Goal: Information Seeking & Learning: Learn about a topic

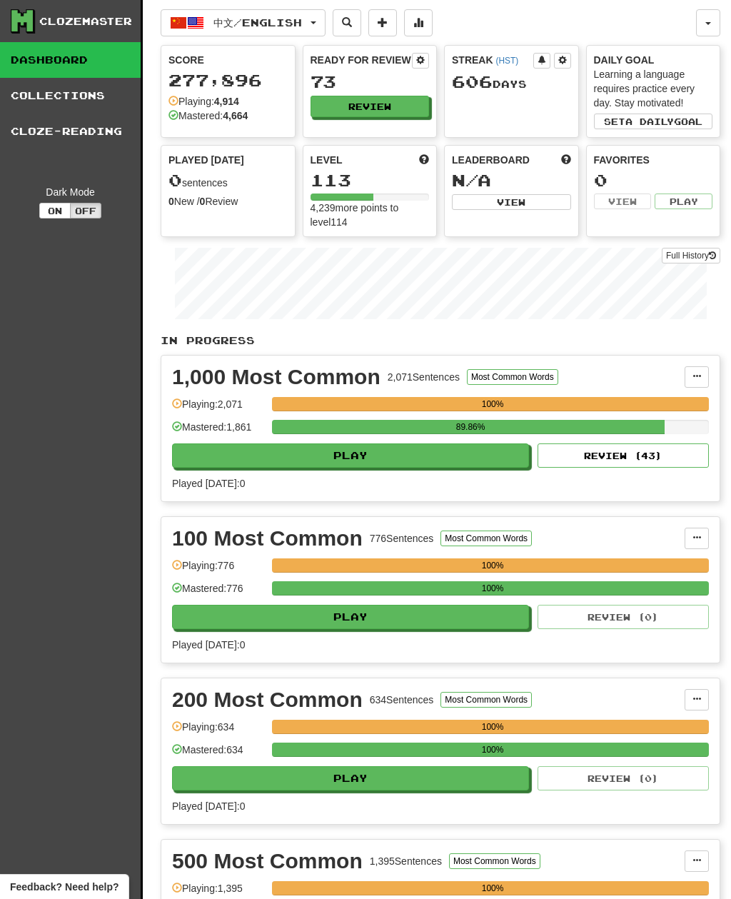
click at [408, 102] on button "Review" at bounding box center [370, 106] width 119 height 21
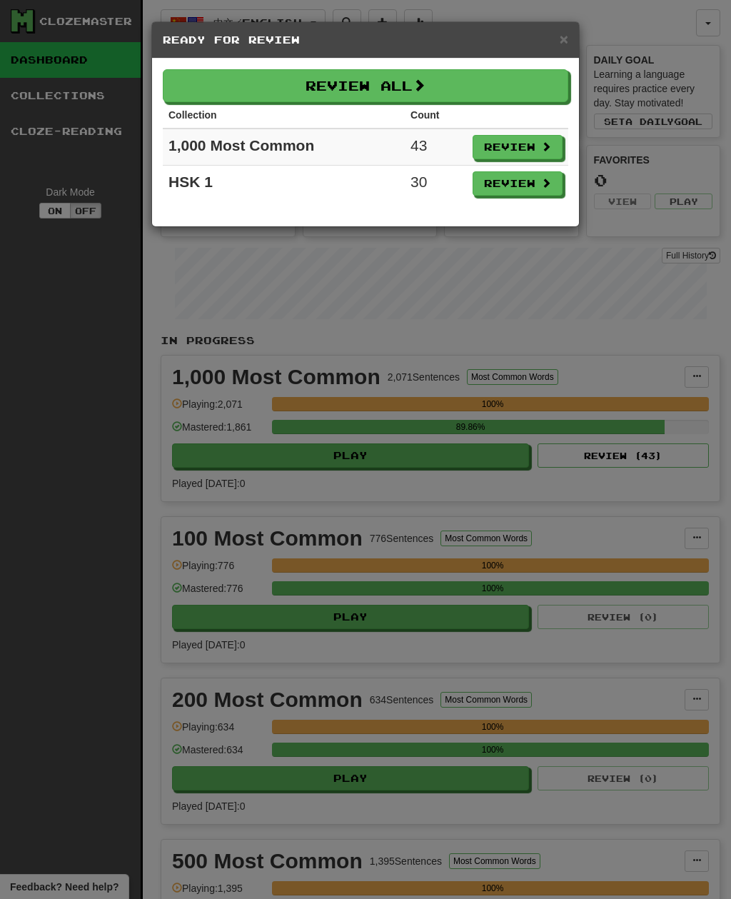
click at [499, 78] on button "Review All" at bounding box center [365, 85] width 405 height 33
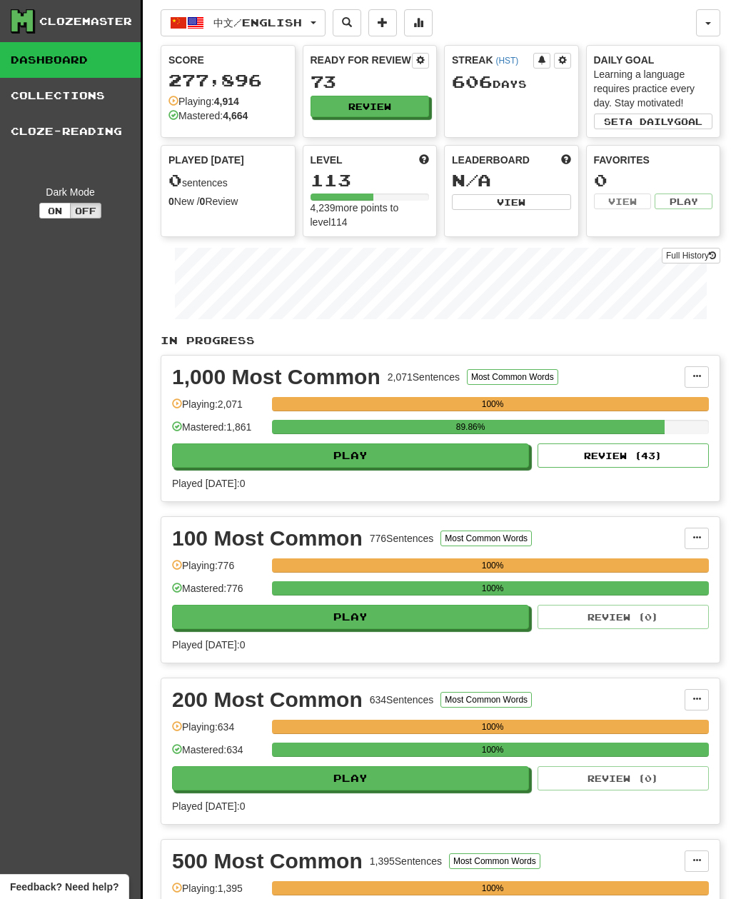
select select "**"
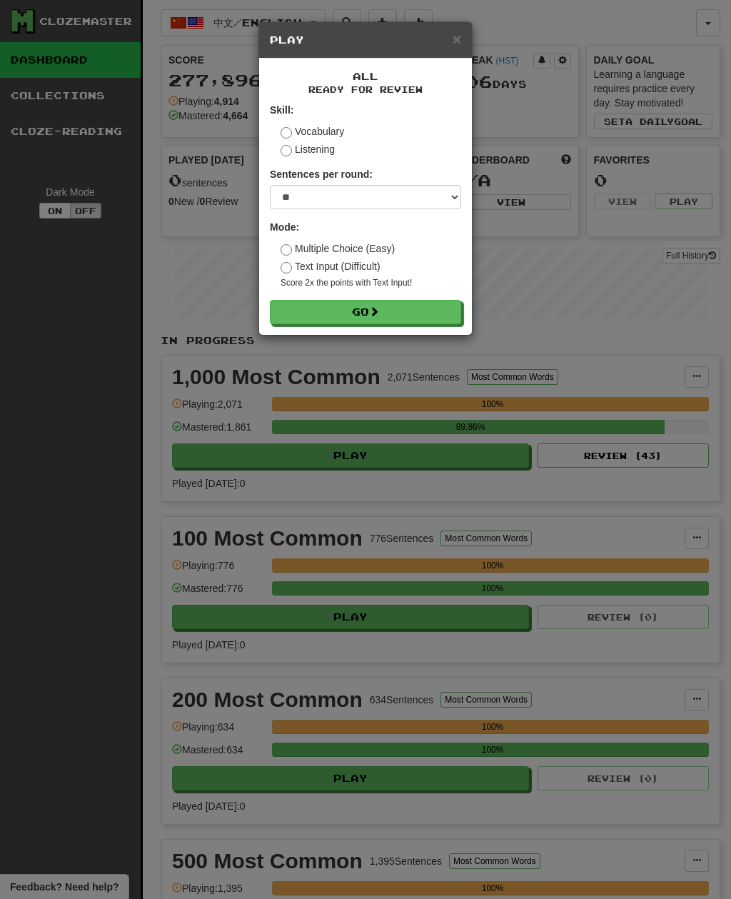
click at [434, 309] on button "Go" at bounding box center [365, 312] width 191 height 24
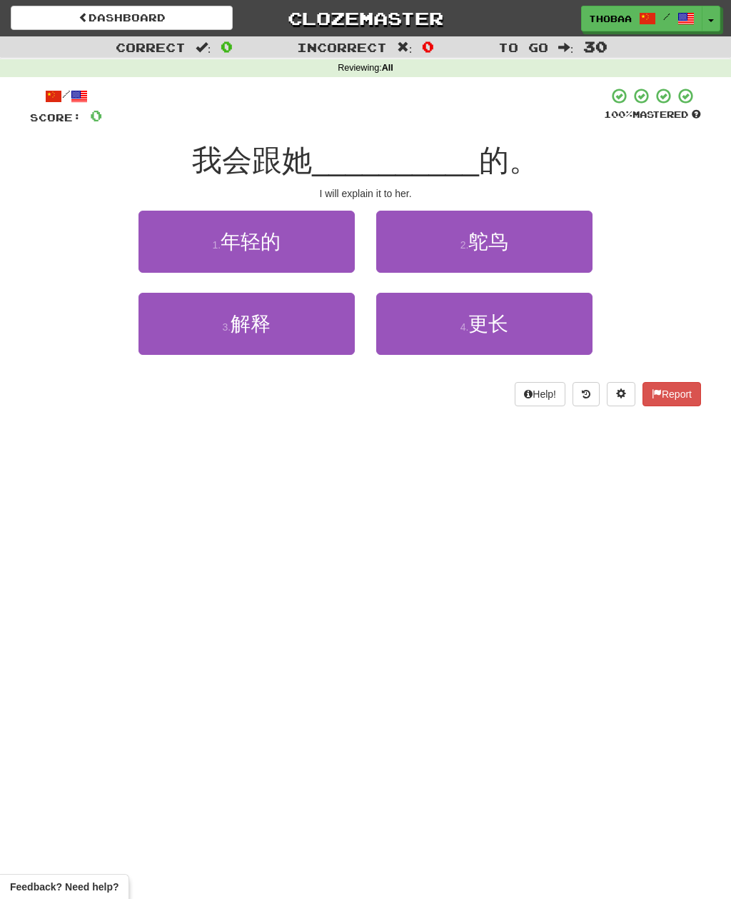
click at [284, 340] on button "3 . 解释" at bounding box center [246, 324] width 216 height 62
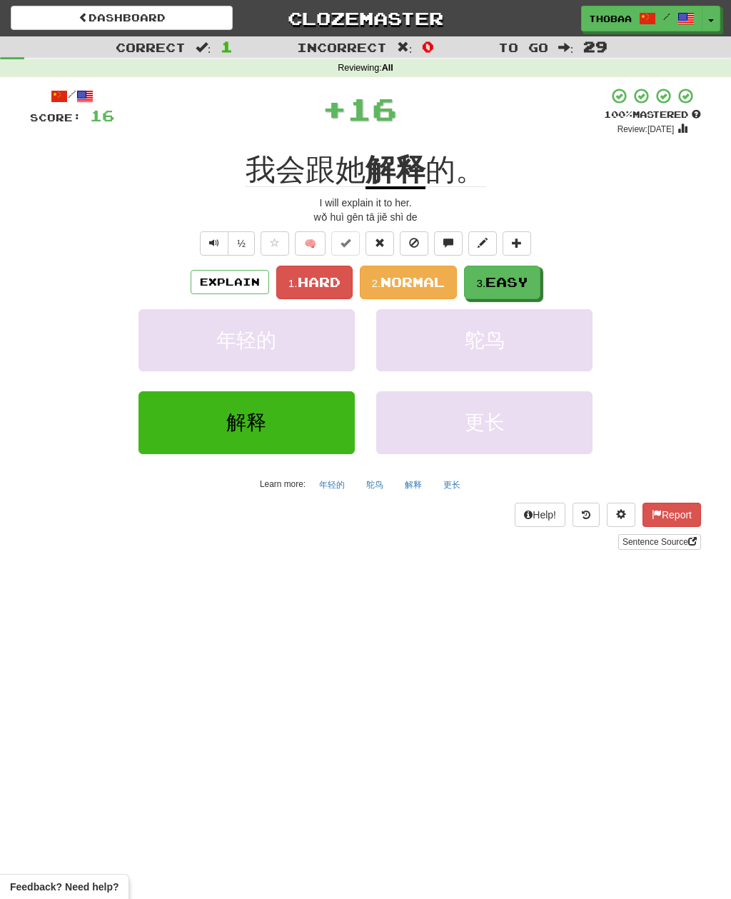
click at [511, 285] on span "Easy" at bounding box center [506, 282] width 43 height 16
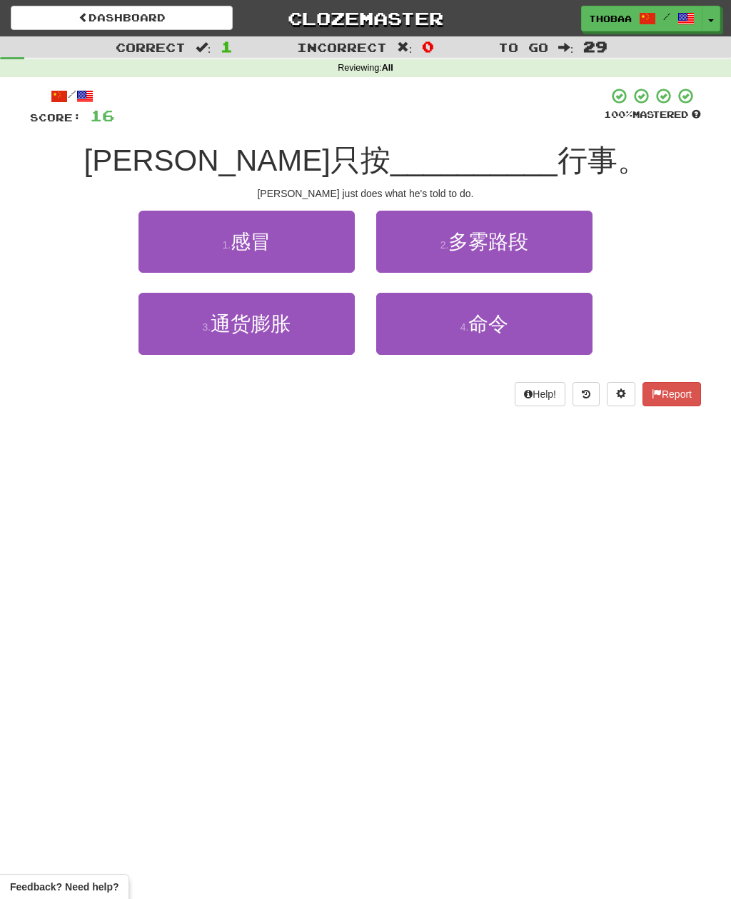
click at [176, 249] on button "1 . 感冒" at bounding box center [246, 242] width 216 height 62
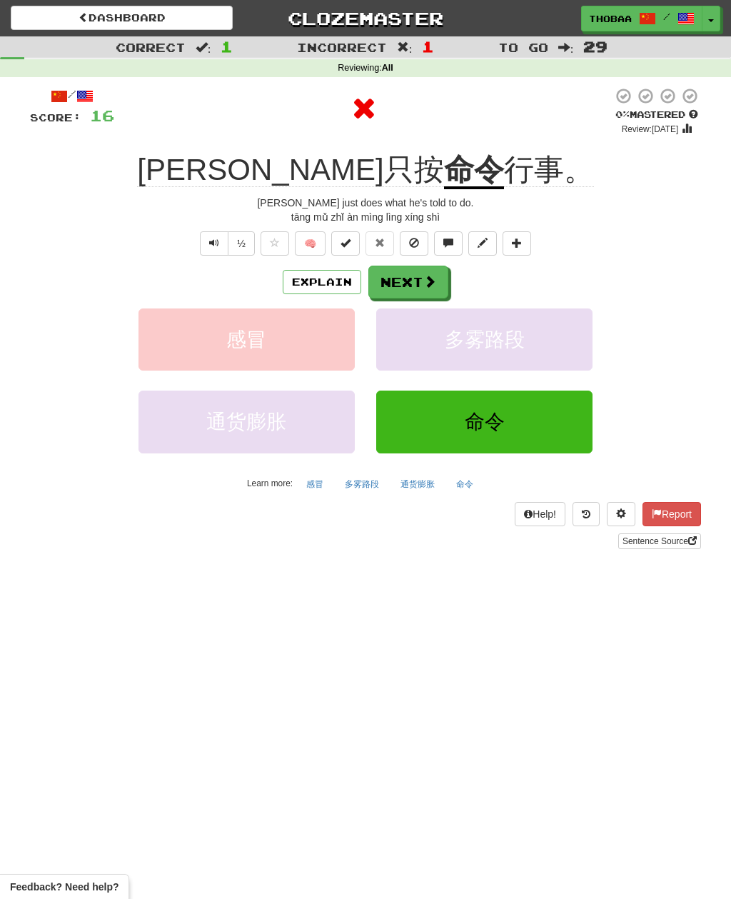
click at [467, 473] on button "命令" at bounding box center [464, 483] width 33 height 21
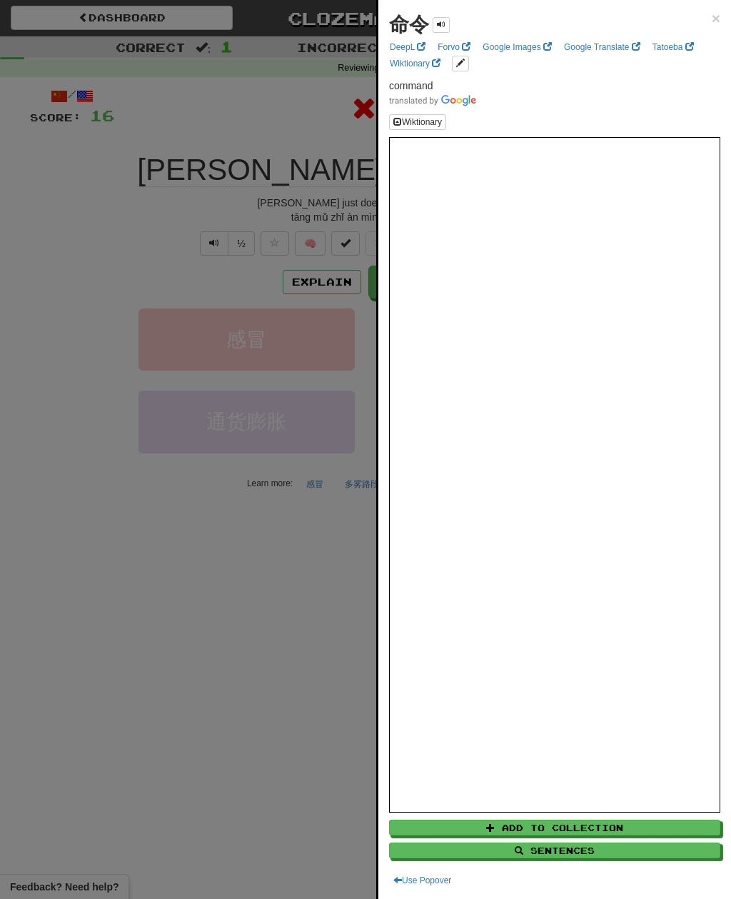
click at [89, 611] on div at bounding box center [365, 449] width 731 height 899
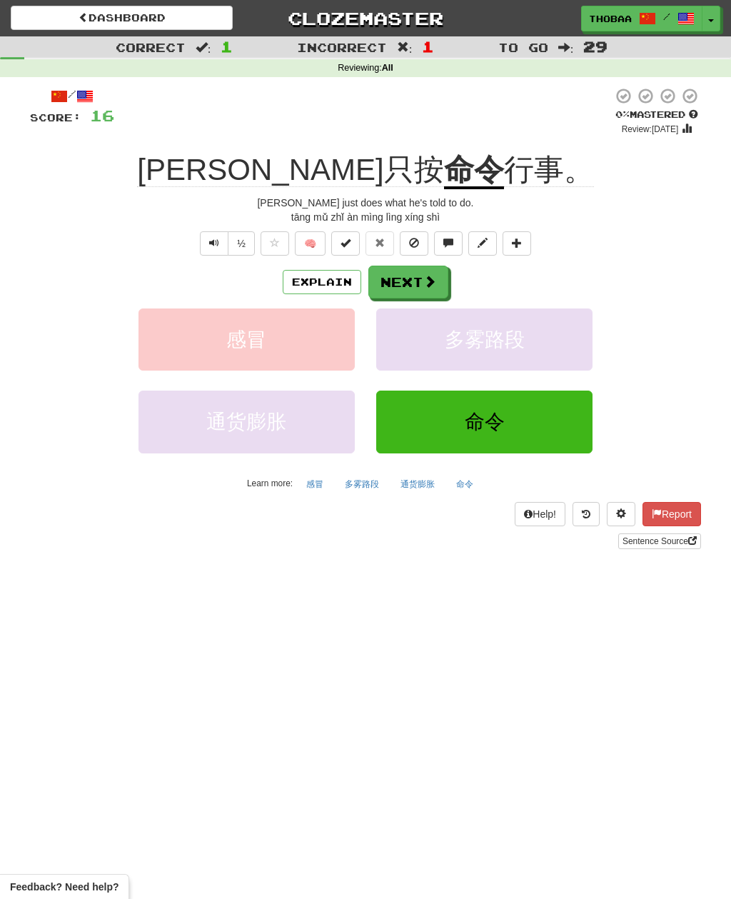
click at [163, 367] on button "感冒" at bounding box center [246, 339] width 216 height 62
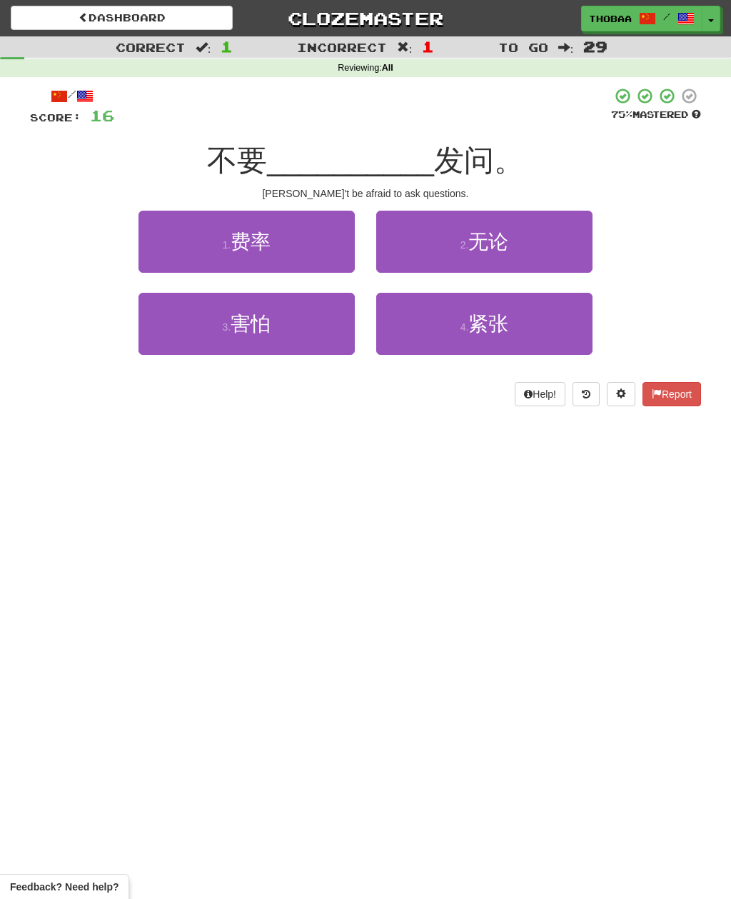
click at [193, 328] on button "3 . 害怕" at bounding box center [246, 324] width 216 height 62
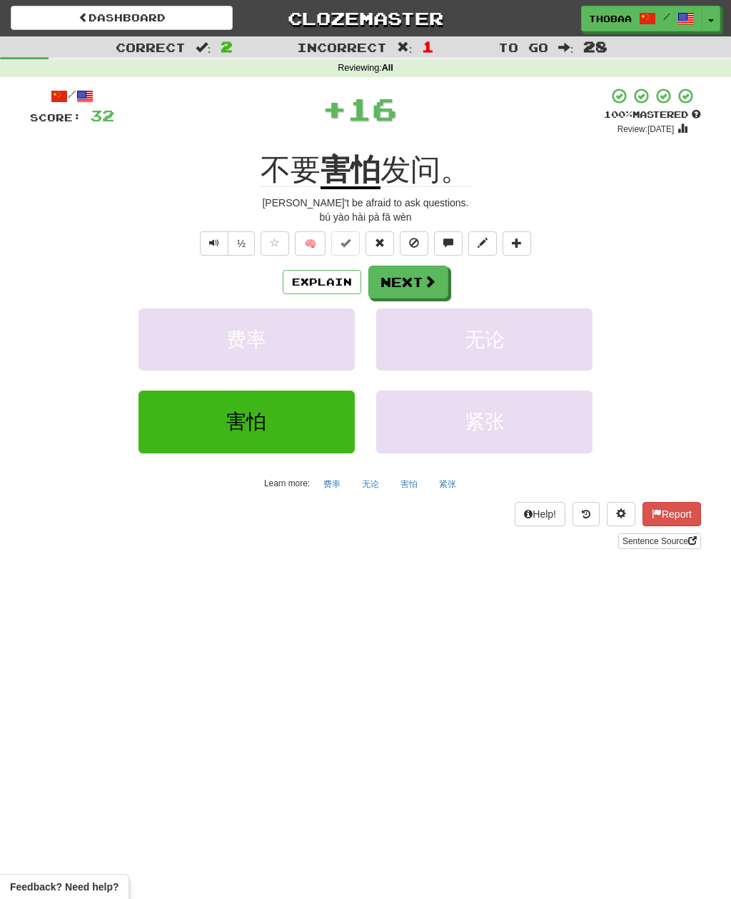
click at [413, 282] on button "Next" at bounding box center [408, 282] width 80 height 33
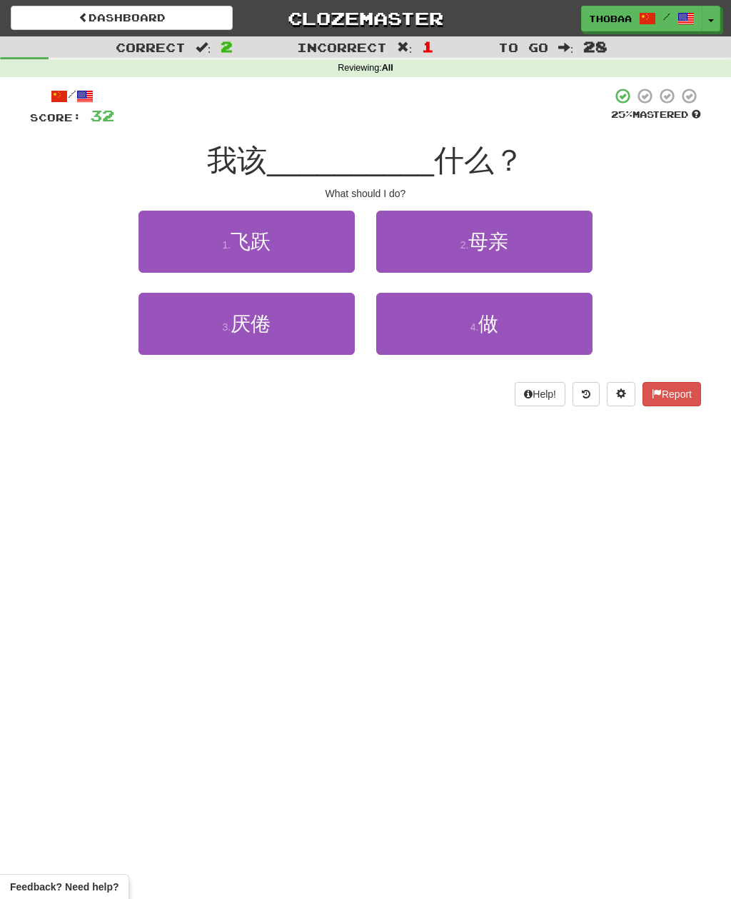
click at [419, 324] on button "4 . 做" at bounding box center [484, 324] width 216 height 62
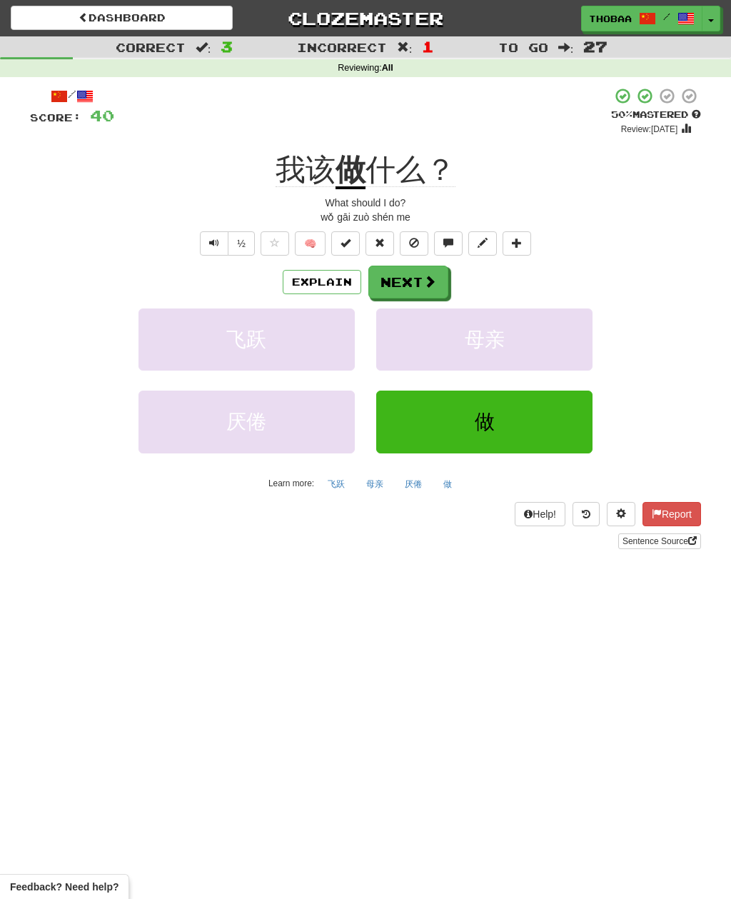
click at [532, 345] on button "母亲" at bounding box center [484, 339] width 216 height 62
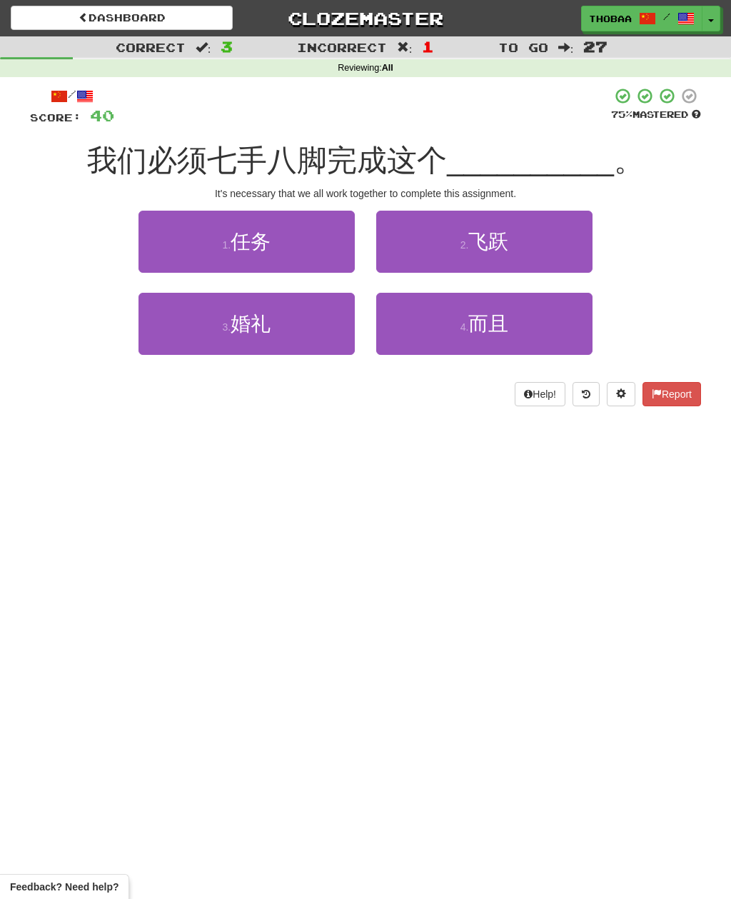
click at [208, 251] on button "1 . 任务" at bounding box center [246, 242] width 216 height 62
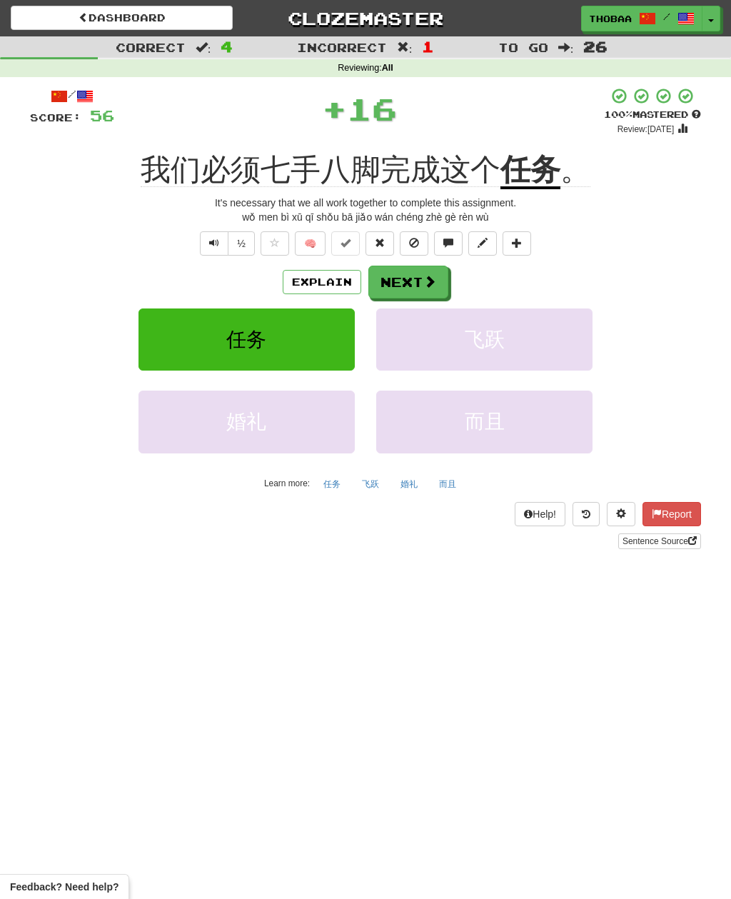
click at [543, 360] on button "飞跃" at bounding box center [484, 339] width 216 height 62
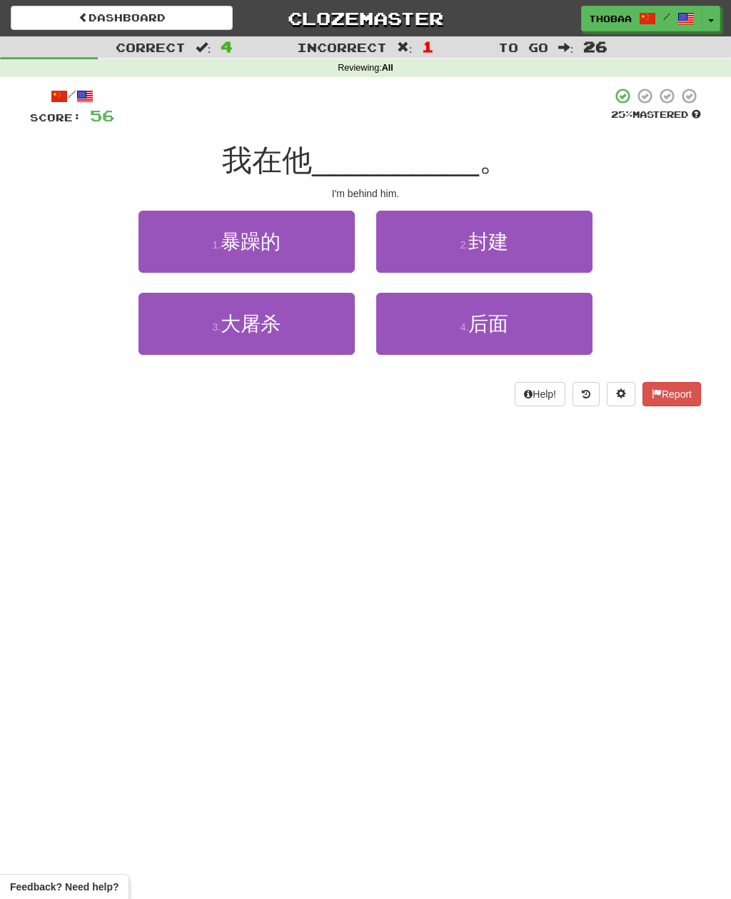
click at [563, 328] on button "4 . 后面" at bounding box center [484, 324] width 216 height 62
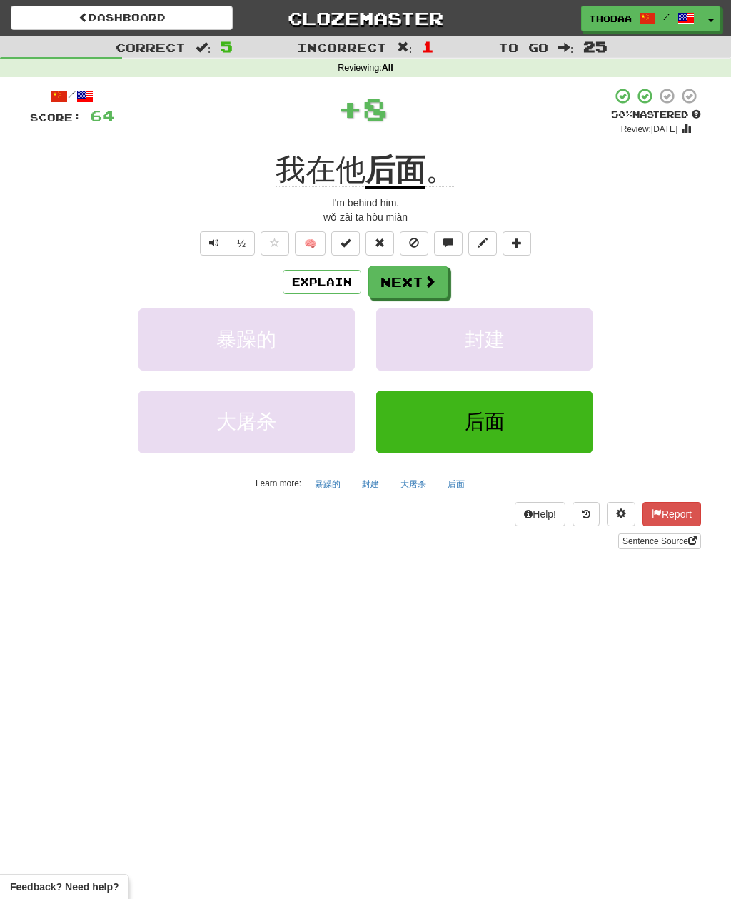
click at [566, 336] on button "封建" at bounding box center [484, 339] width 216 height 62
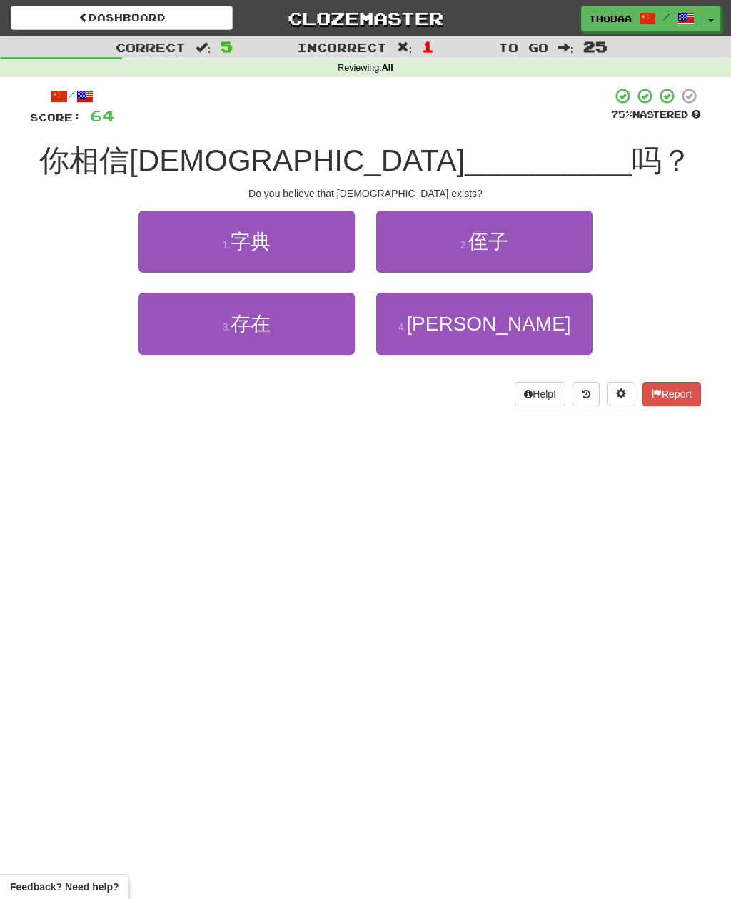
click at [163, 351] on button "3 . 存在" at bounding box center [246, 324] width 216 height 62
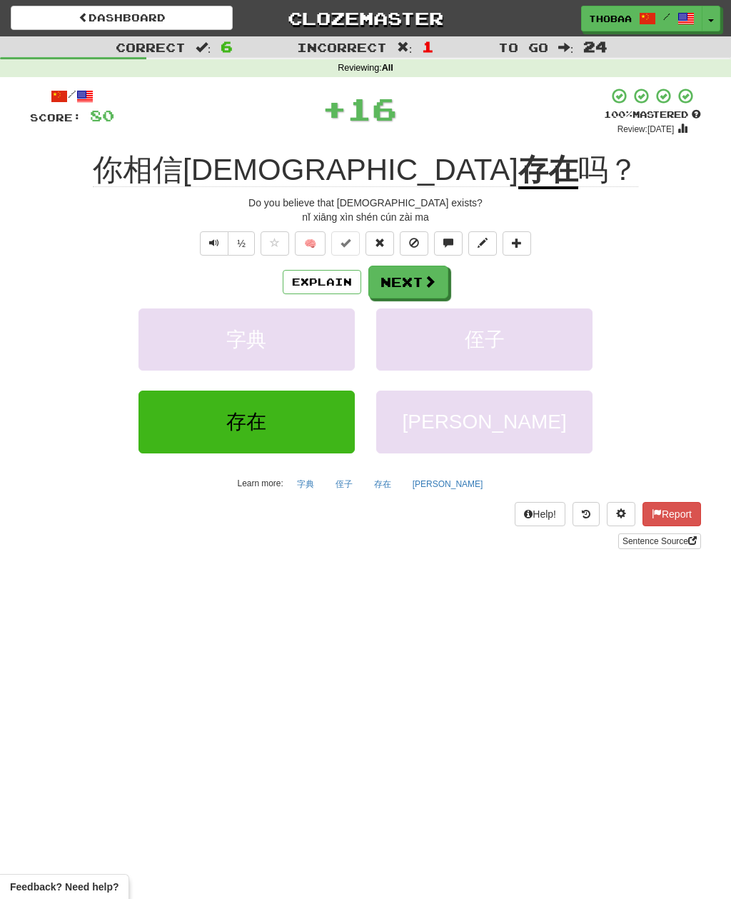
click at [545, 351] on button "侄子" at bounding box center [484, 339] width 216 height 62
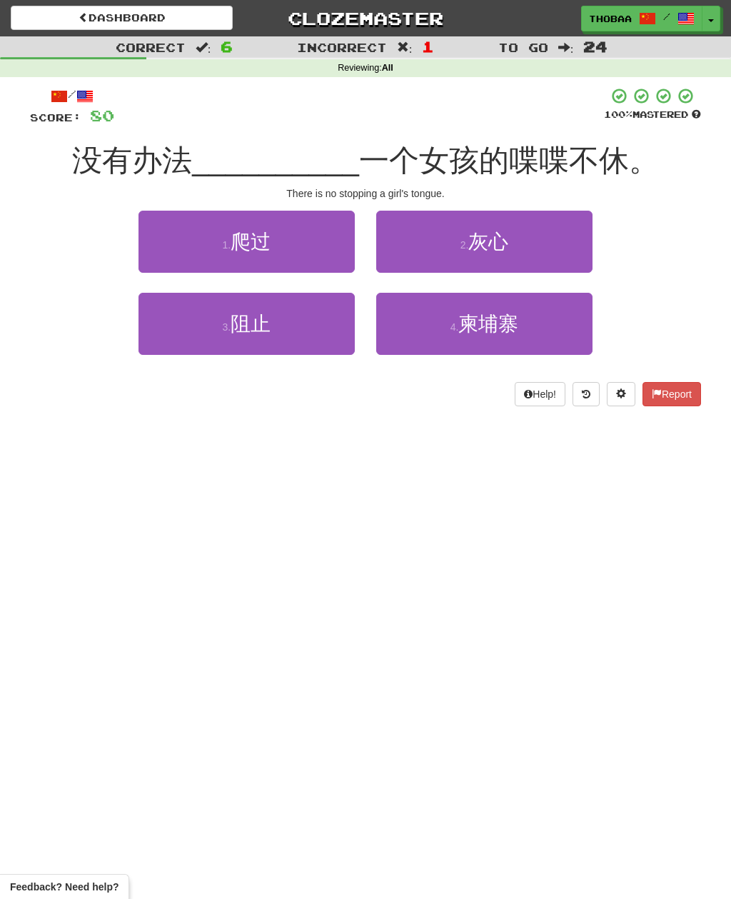
click at [181, 345] on button "3 . 阻止" at bounding box center [246, 324] width 216 height 62
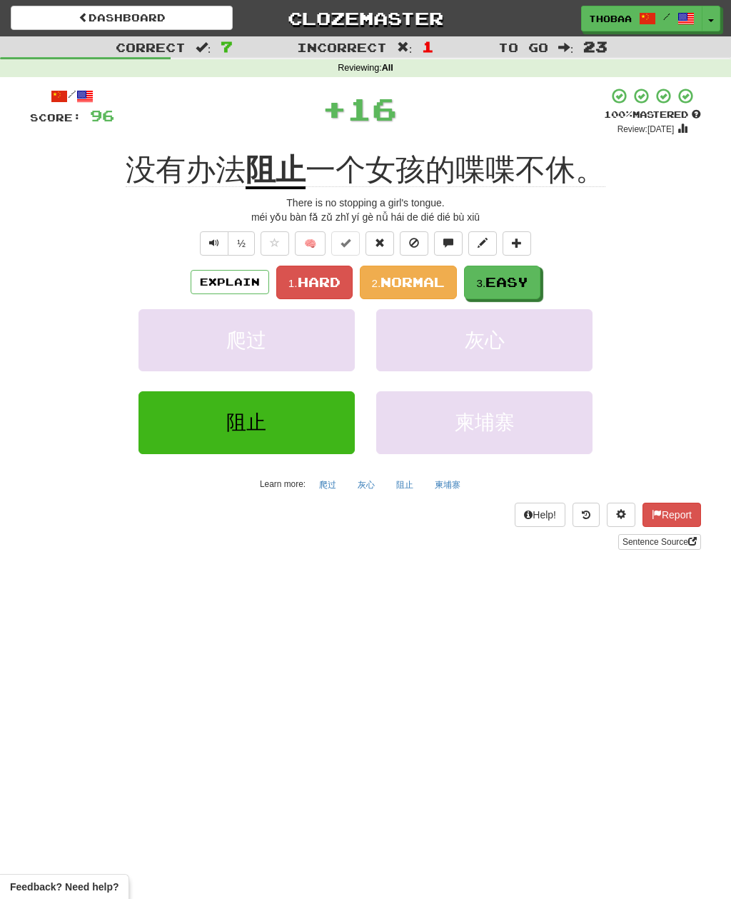
click at [318, 283] on span "Hard" at bounding box center [319, 282] width 43 height 16
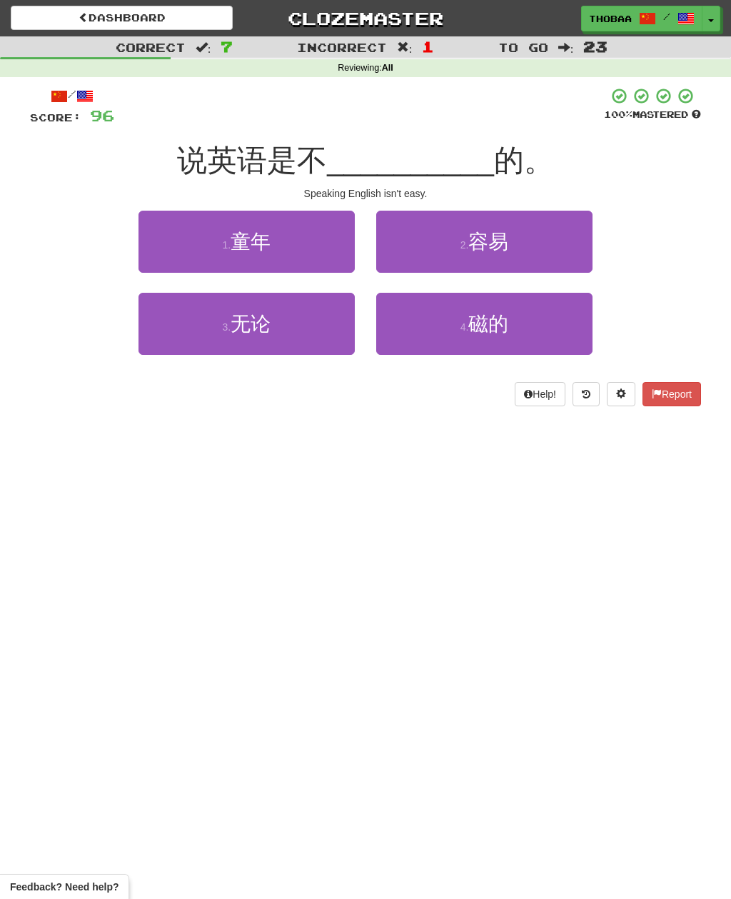
click at [570, 236] on button "2 . 容易" at bounding box center [484, 242] width 216 height 62
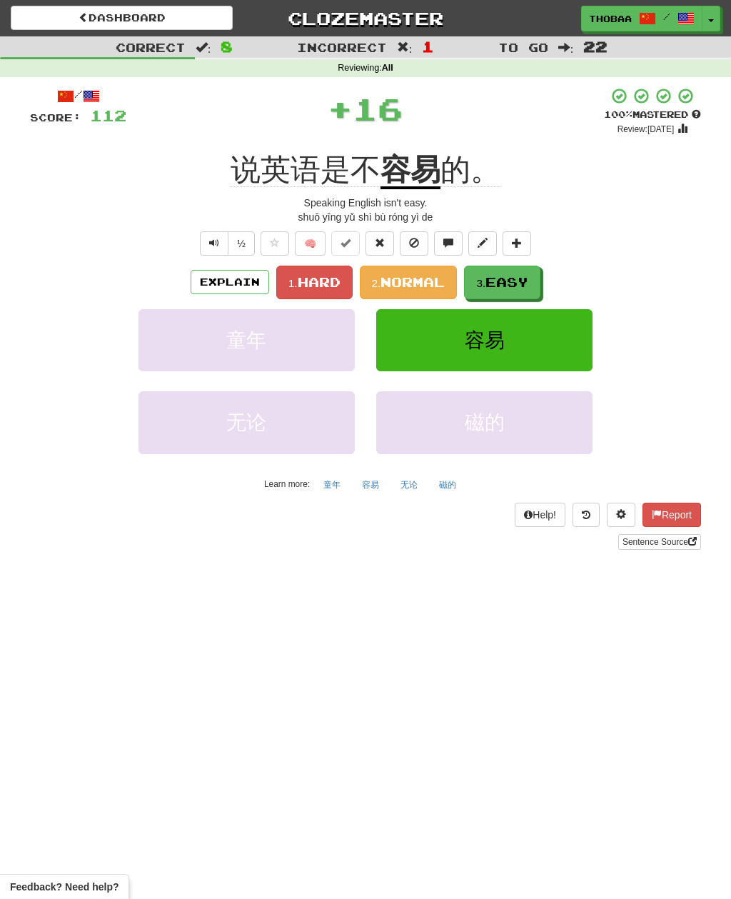
click at [533, 281] on button "3. Easy" at bounding box center [502, 283] width 76 height 34
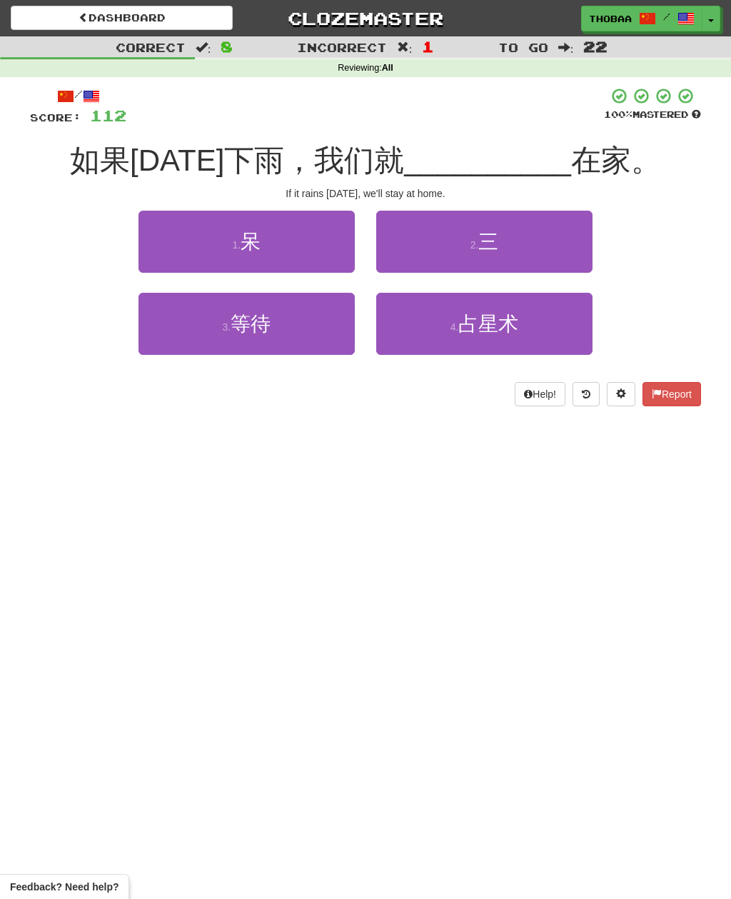
click at [190, 238] on button "1 . 呆" at bounding box center [246, 242] width 216 height 62
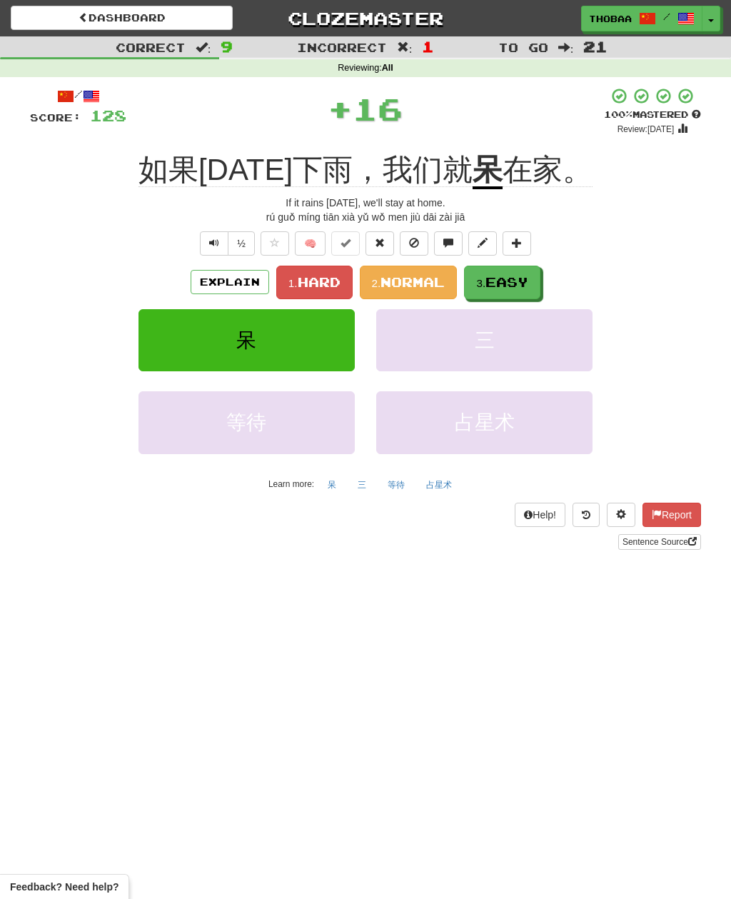
click at [525, 272] on button "3. Easy" at bounding box center [502, 283] width 76 height 34
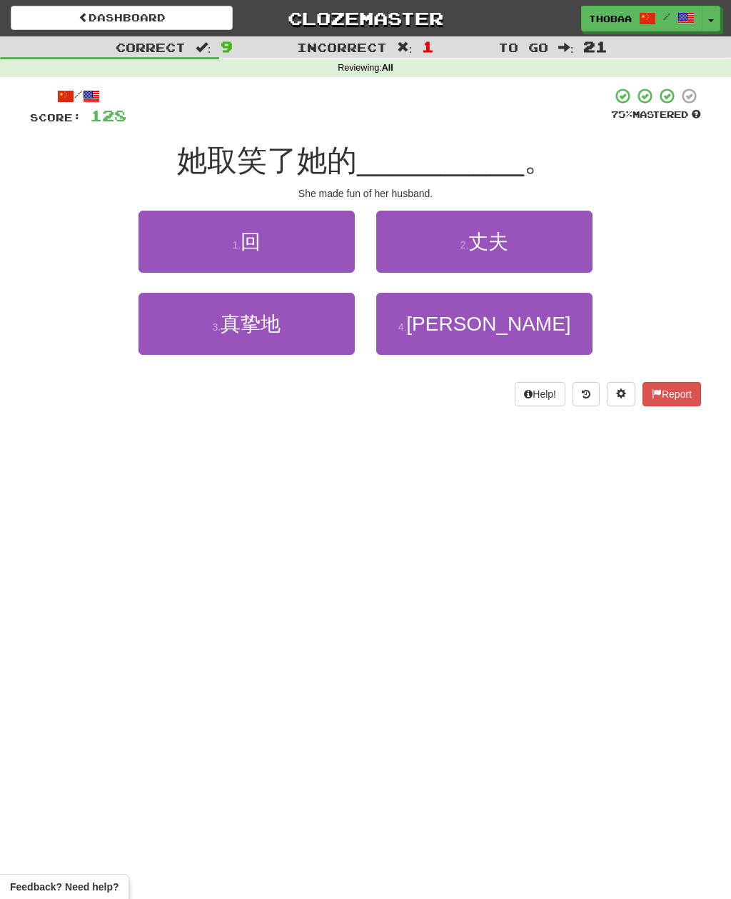
click at [571, 250] on button "2 . 丈夫" at bounding box center [484, 242] width 216 height 62
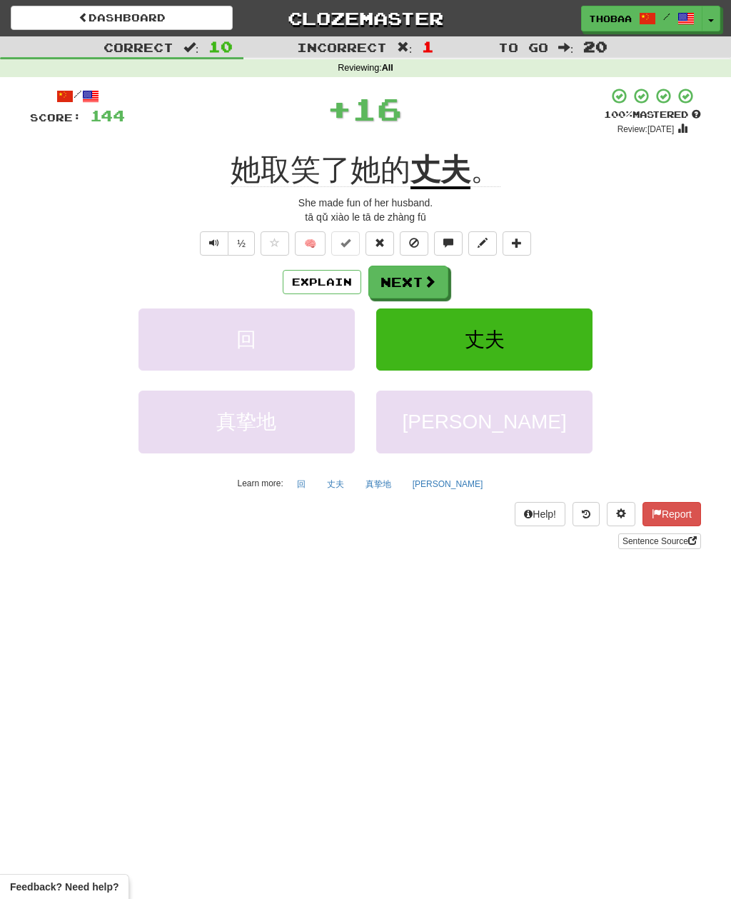
click at [550, 345] on button "丈夫" at bounding box center [484, 339] width 216 height 62
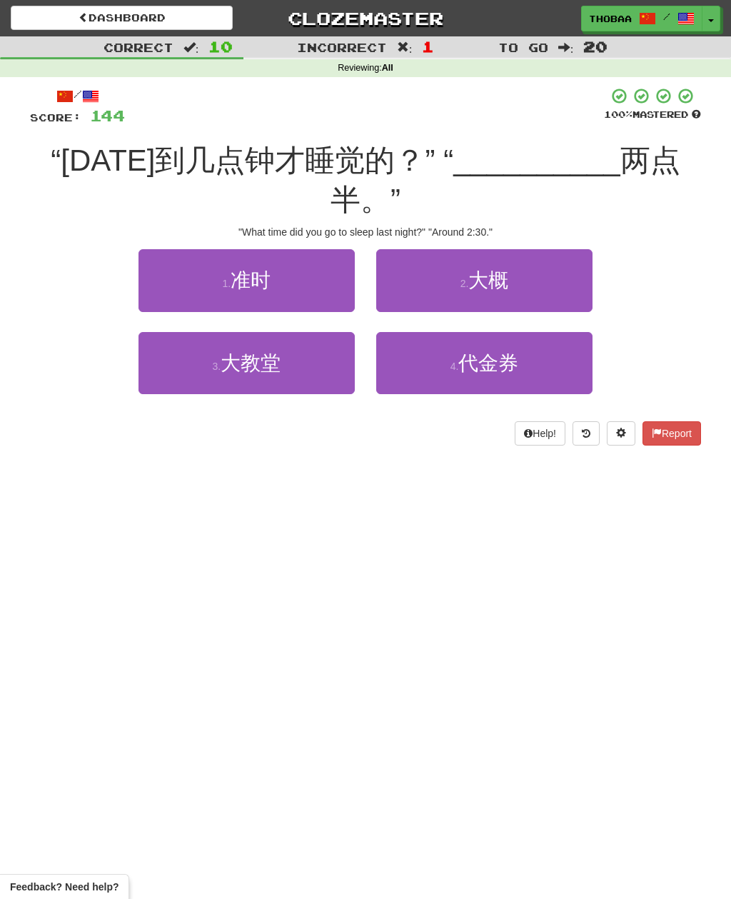
click at [551, 249] on button "2 . 大概" at bounding box center [484, 280] width 216 height 62
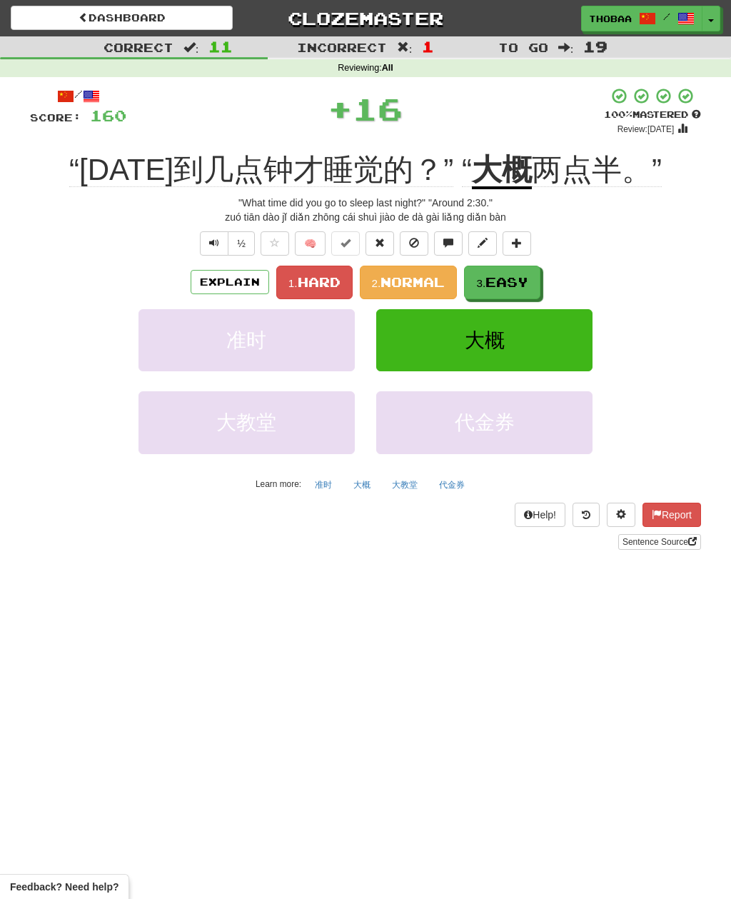
click at [526, 281] on span "Easy" at bounding box center [506, 282] width 43 height 16
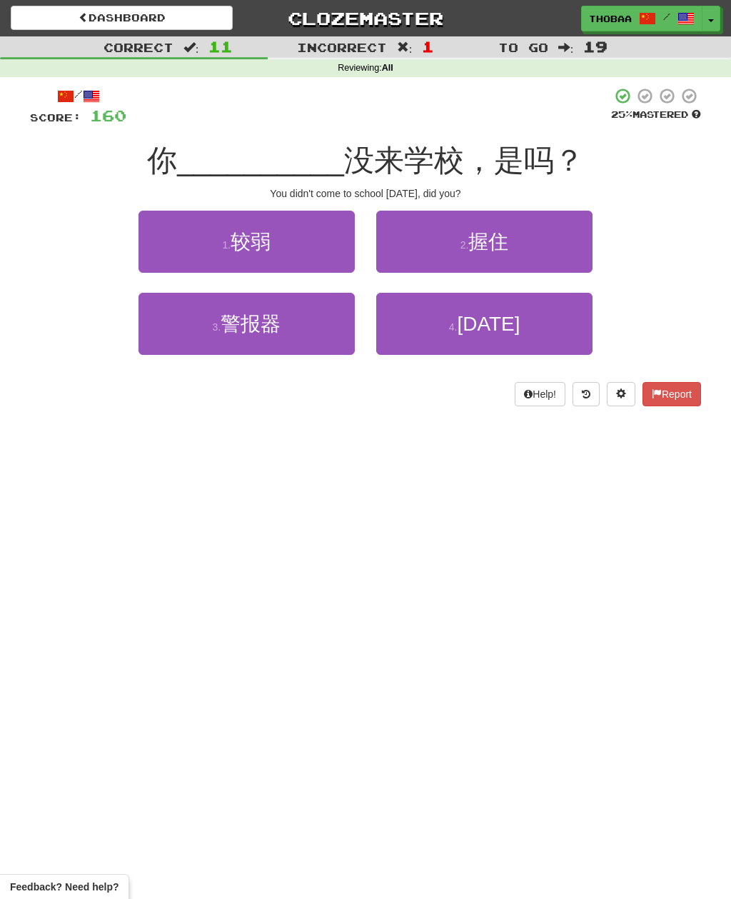
click at [547, 328] on button "4 . 昨天" at bounding box center [484, 324] width 216 height 62
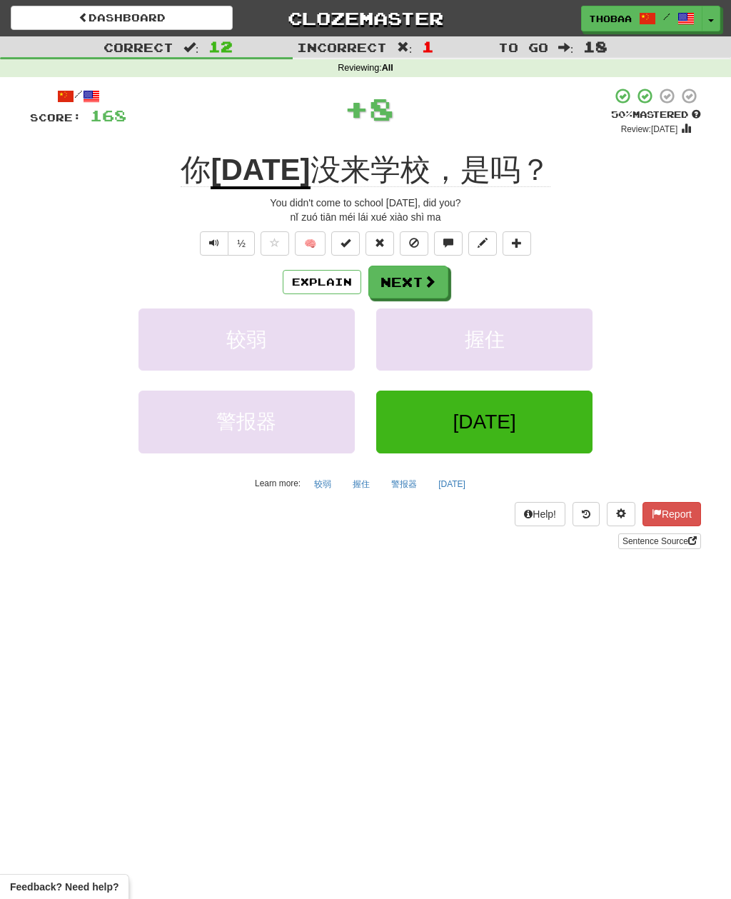
click at [561, 341] on button "握住" at bounding box center [484, 339] width 216 height 62
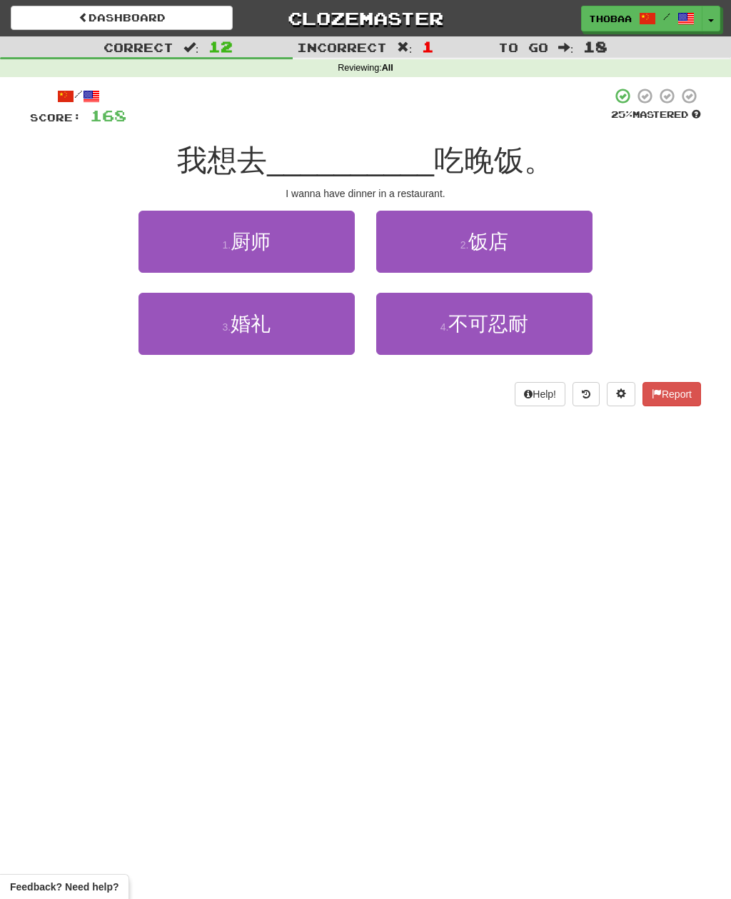
click at [570, 241] on button "2 . 饭店" at bounding box center [484, 242] width 216 height 62
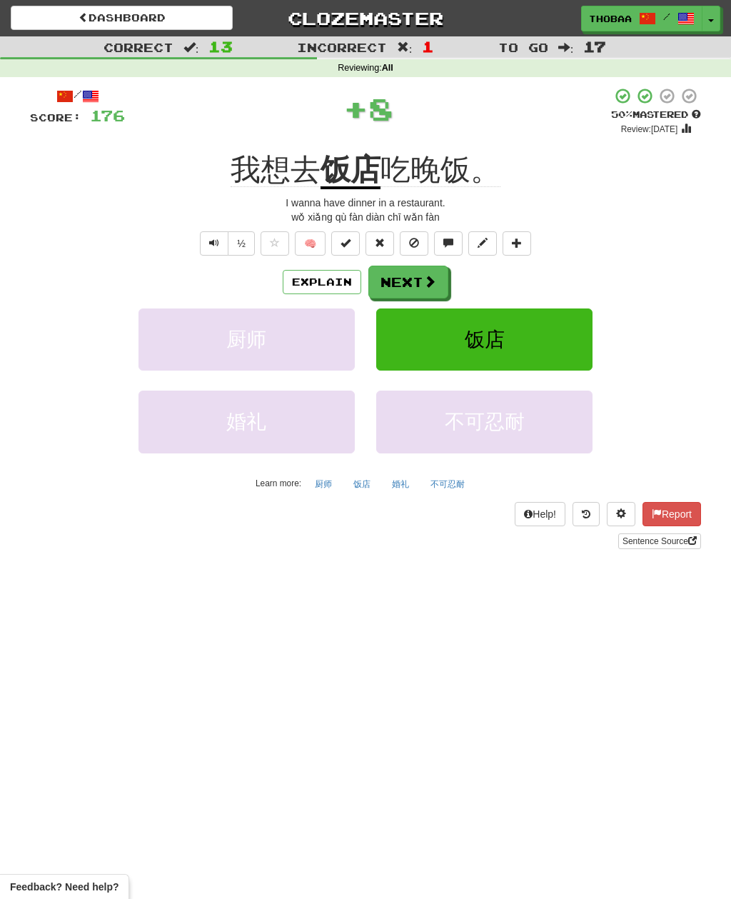
click at [567, 326] on button "饭店" at bounding box center [484, 339] width 216 height 62
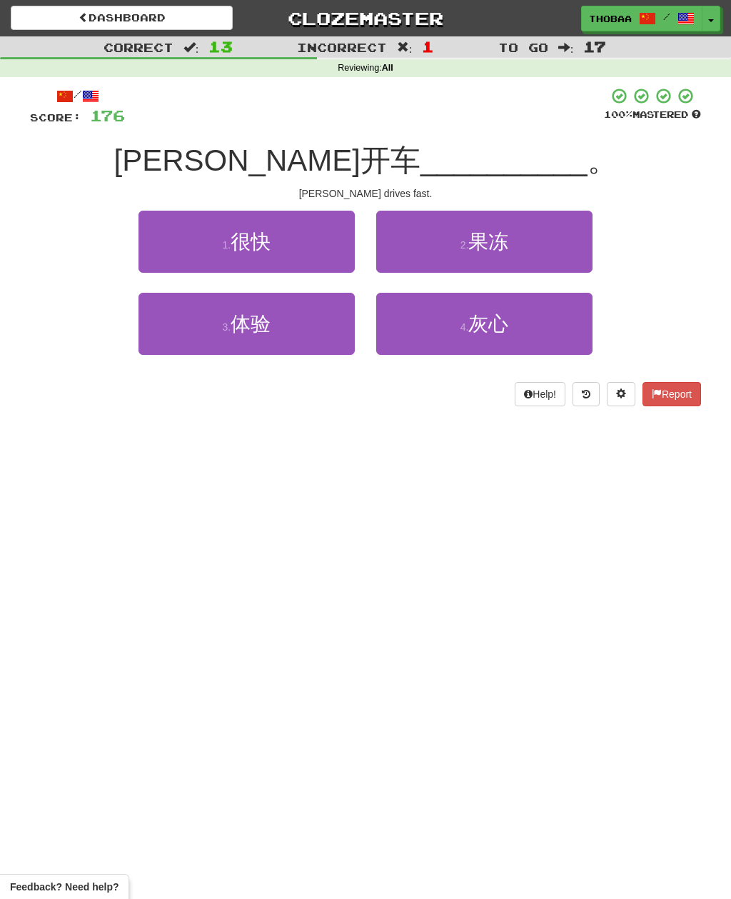
click at [178, 243] on button "1 . 很快" at bounding box center [246, 242] width 216 height 62
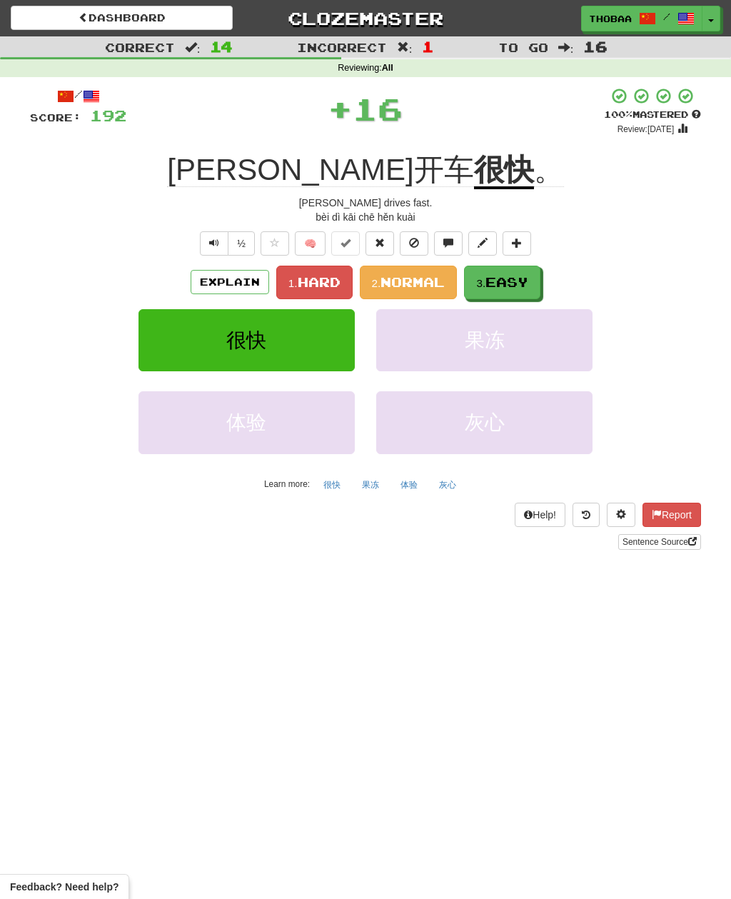
click at [528, 282] on span "Easy" at bounding box center [506, 282] width 43 height 16
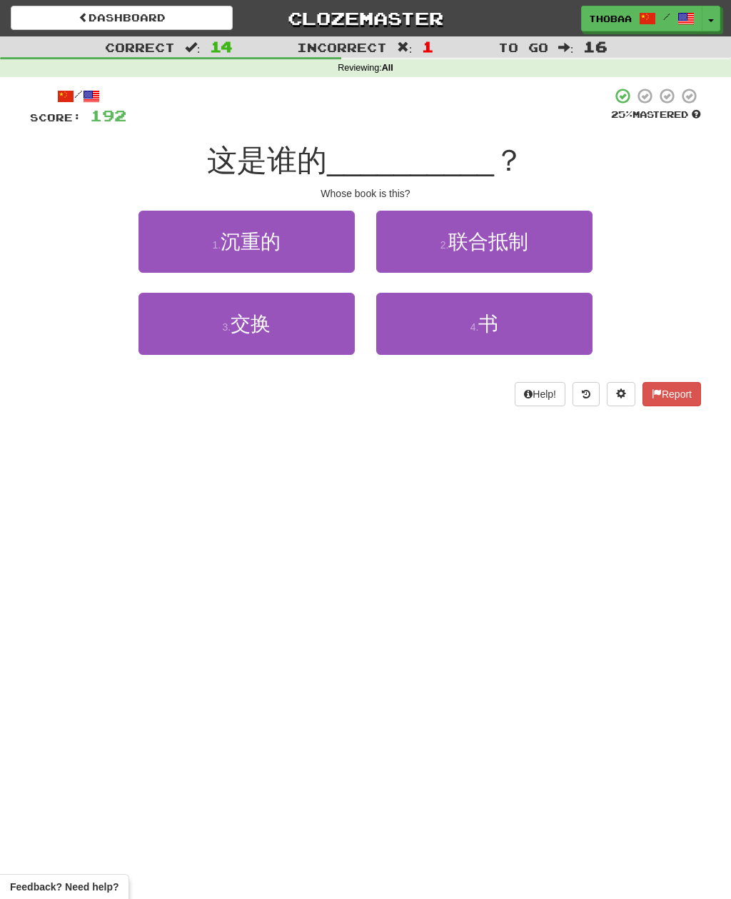
click at [559, 328] on button "4 . 书" at bounding box center [484, 324] width 216 height 62
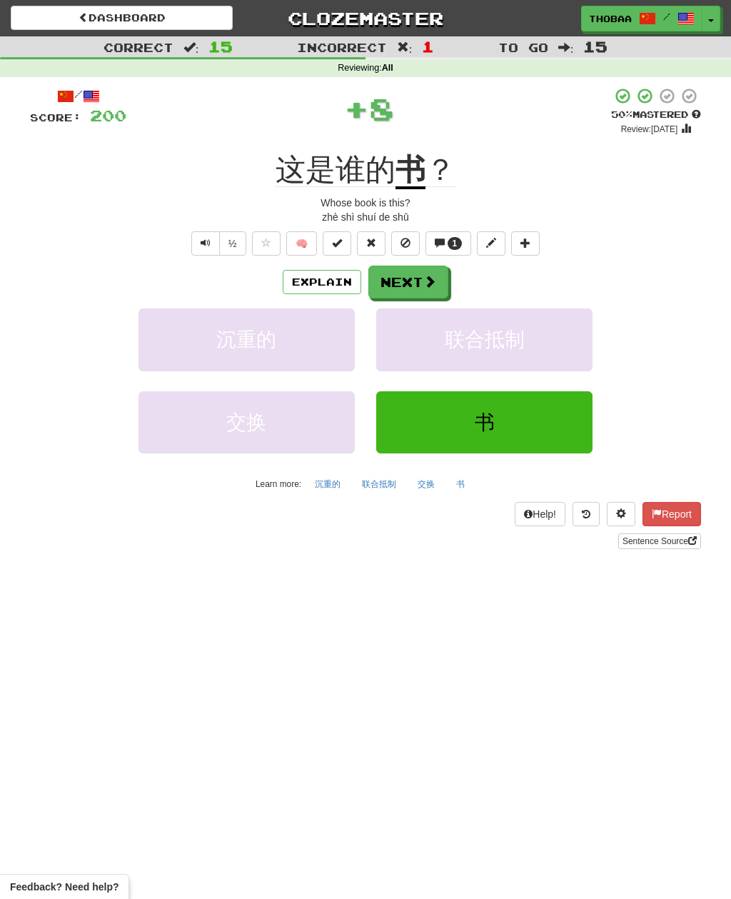
click at [548, 332] on button "联合抵制" at bounding box center [484, 339] width 216 height 62
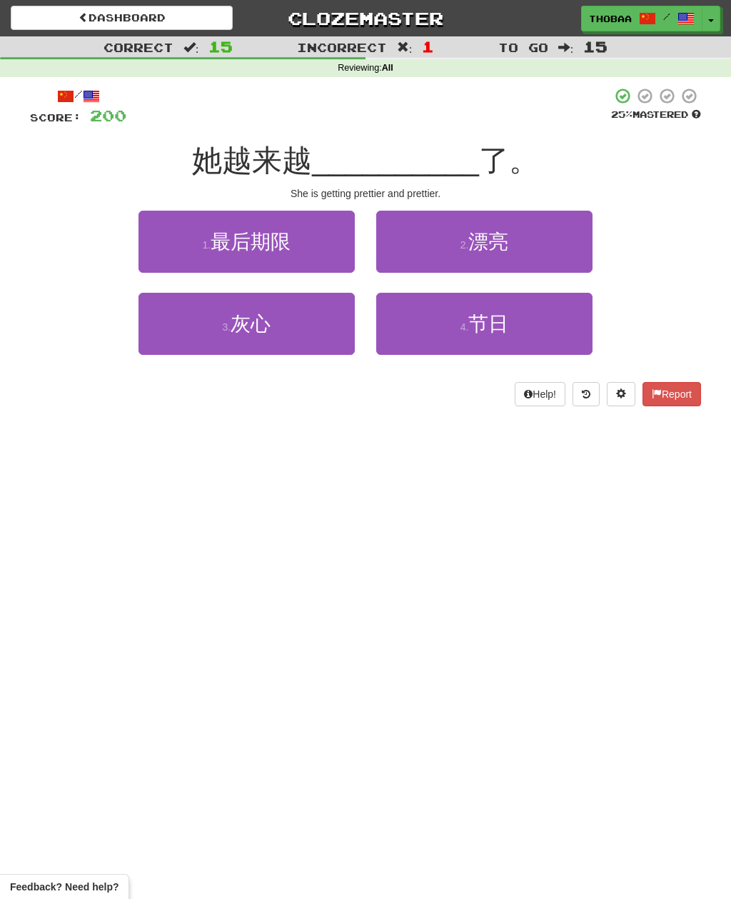
click at [564, 238] on button "2 . 漂亮" at bounding box center [484, 242] width 216 height 62
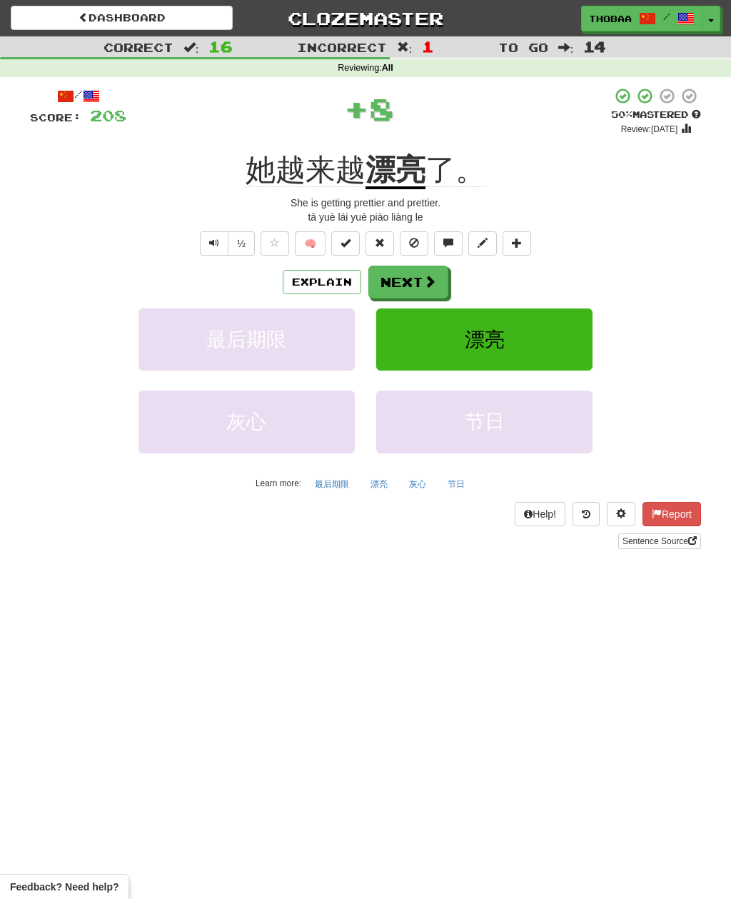
click at [565, 338] on button "漂亮" at bounding box center [484, 339] width 216 height 62
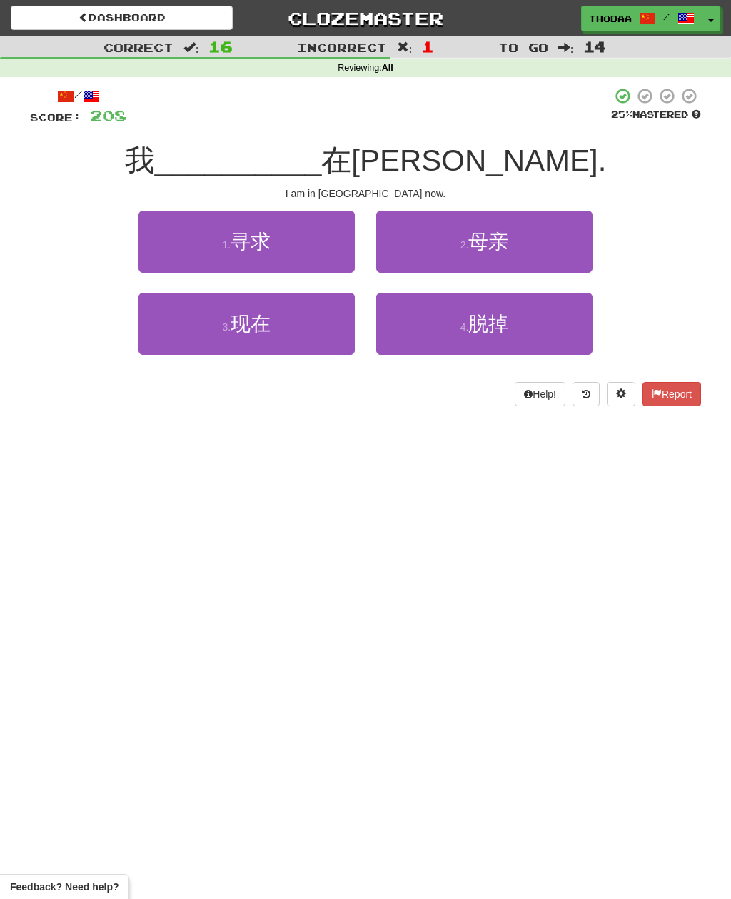
click at [159, 352] on button "3 . 现在" at bounding box center [246, 324] width 216 height 62
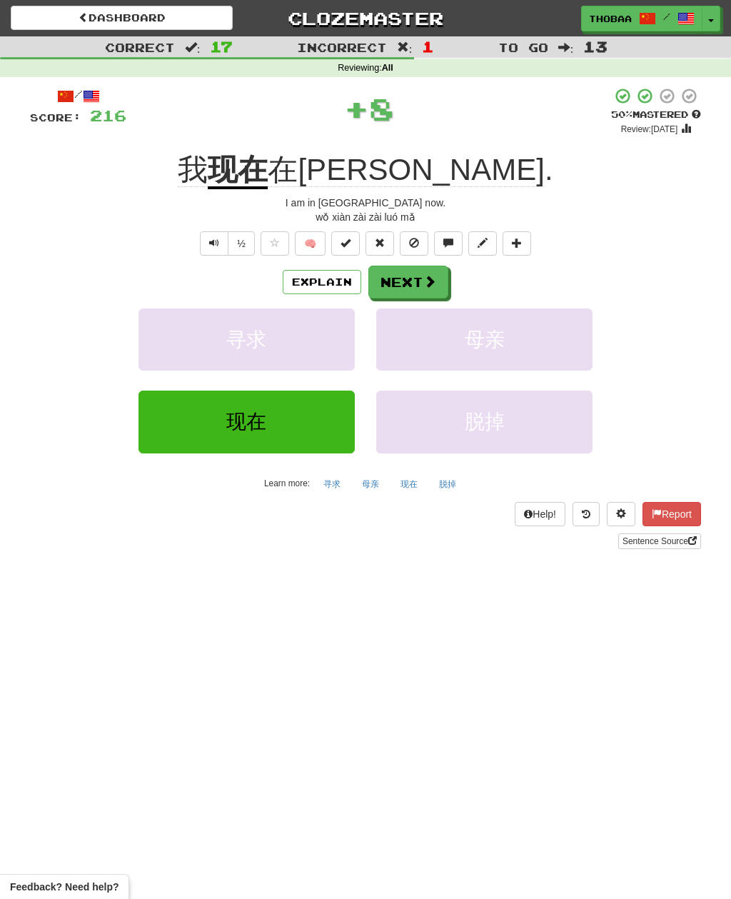
click at [581, 344] on button "母亲" at bounding box center [484, 339] width 216 height 62
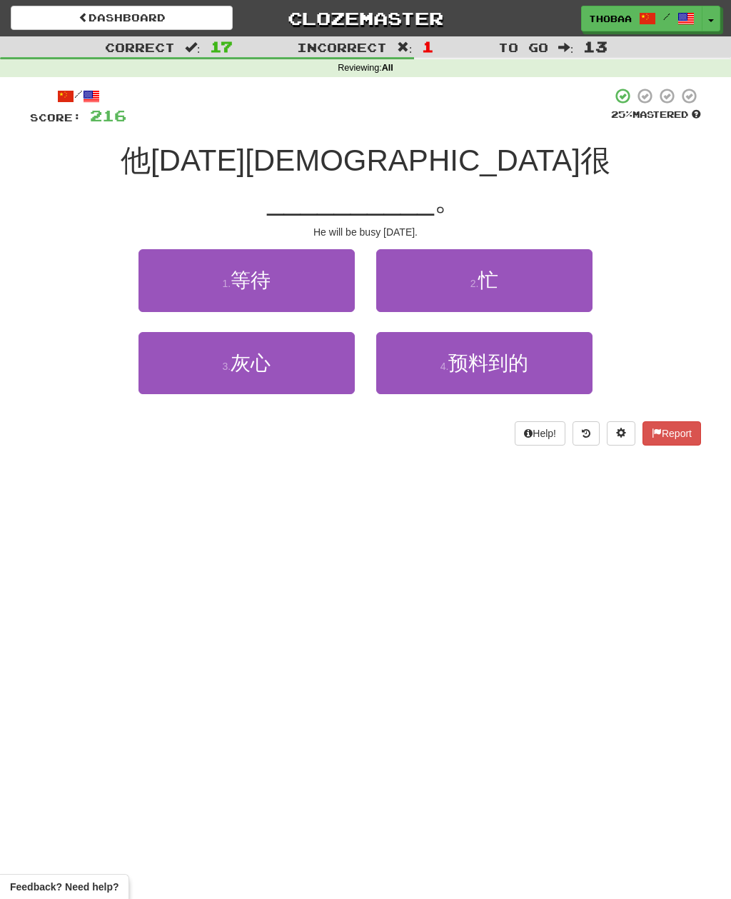
click at [565, 249] on button "2 . 忙" at bounding box center [484, 280] width 216 height 62
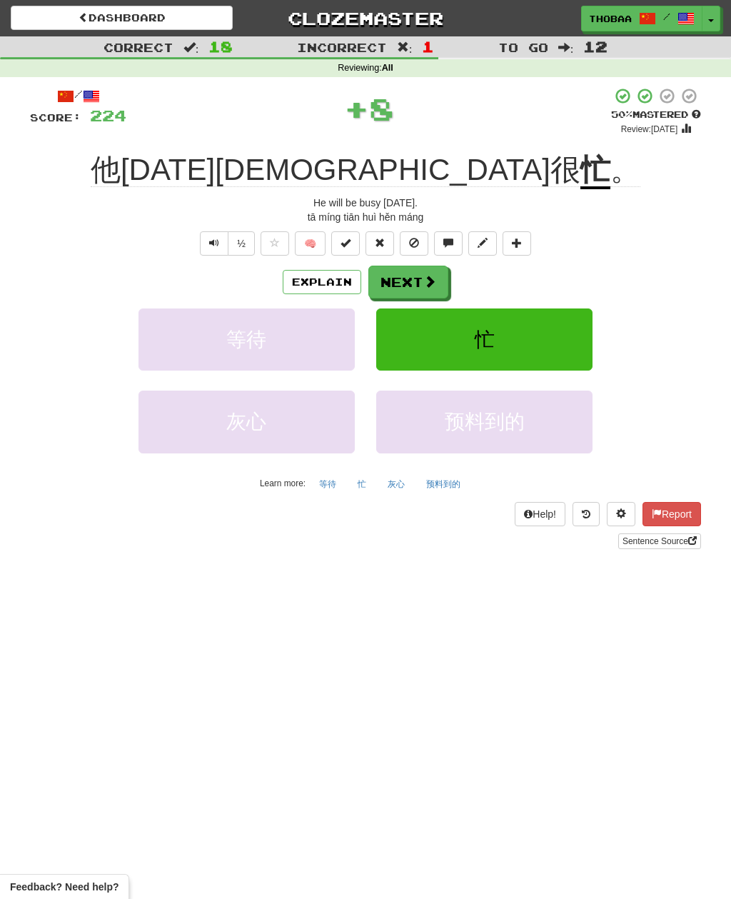
click at [567, 332] on button "忙" at bounding box center [484, 339] width 216 height 62
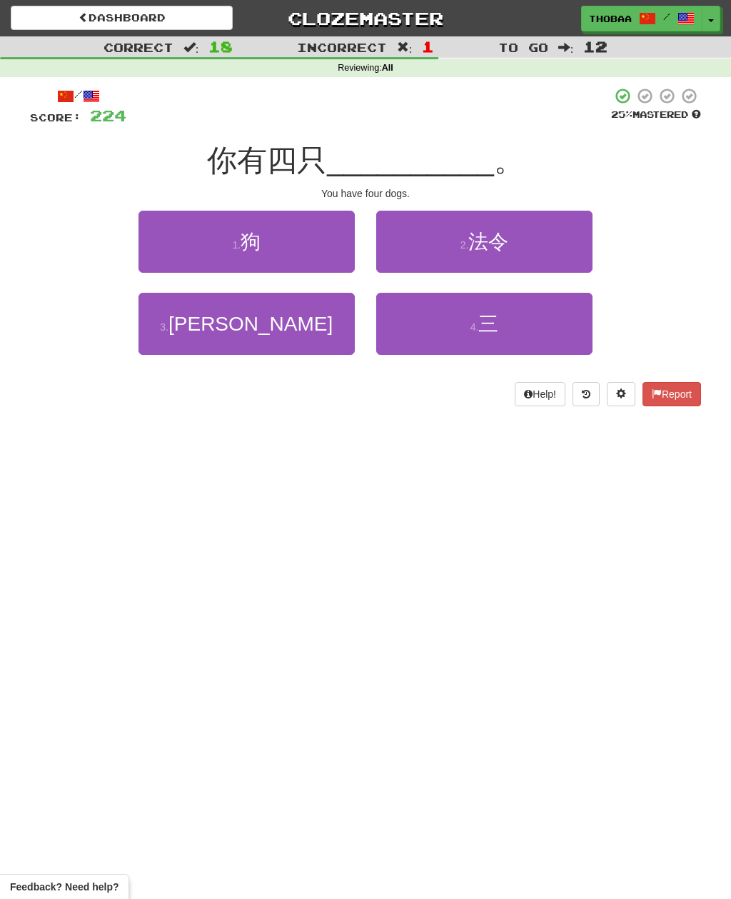
click at [166, 218] on button "1 . 狗" at bounding box center [246, 242] width 216 height 62
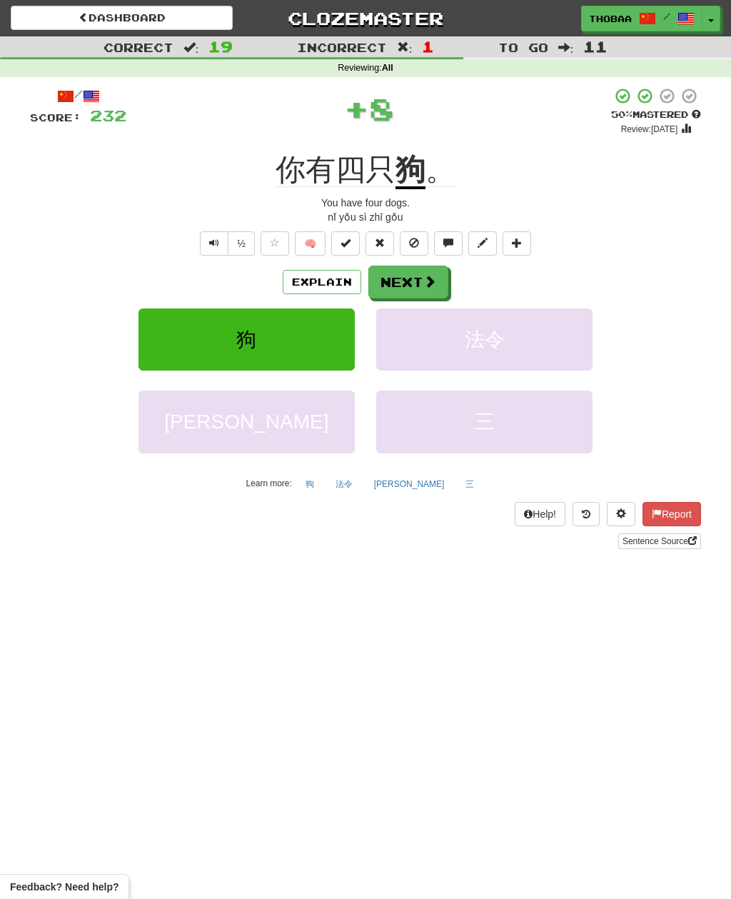
click at [558, 340] on button "法令" at bounding box center [484, 339] width 216 height 62
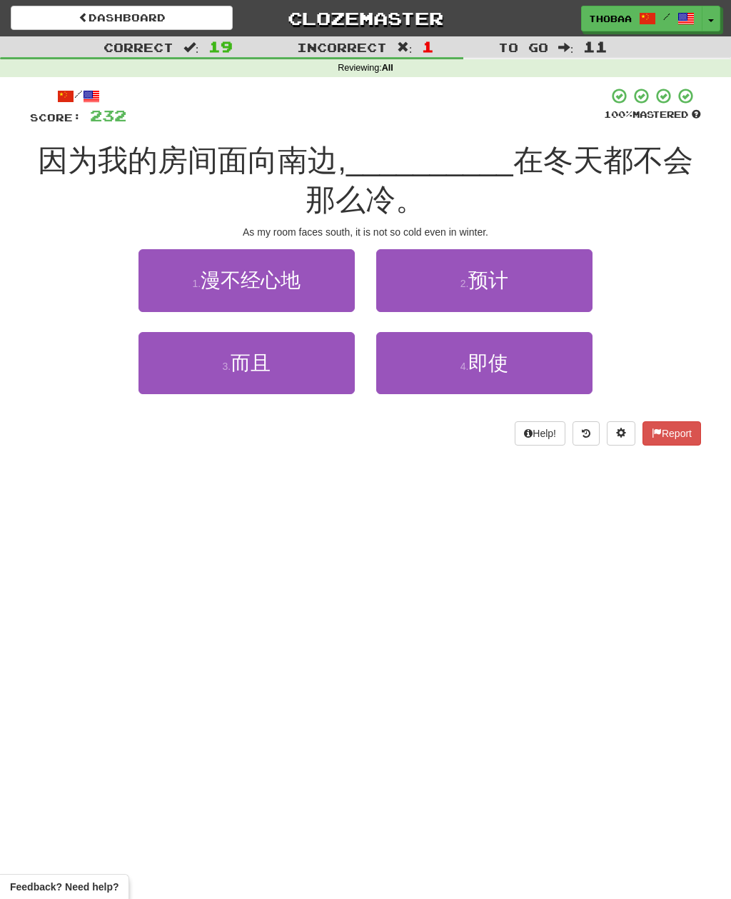
click at [559, 370] on button "4 . 即使" at bounding box center [484, 363] width 216 height 62
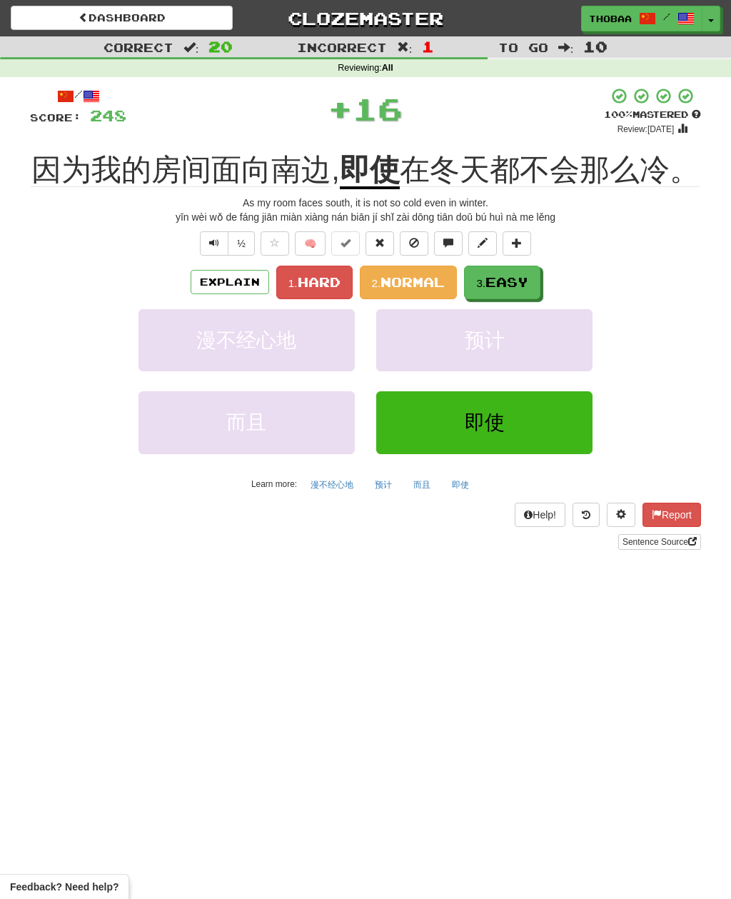
click at [325, 290] on span "Hard" at bounding box center [319, 282] width 43 height 16
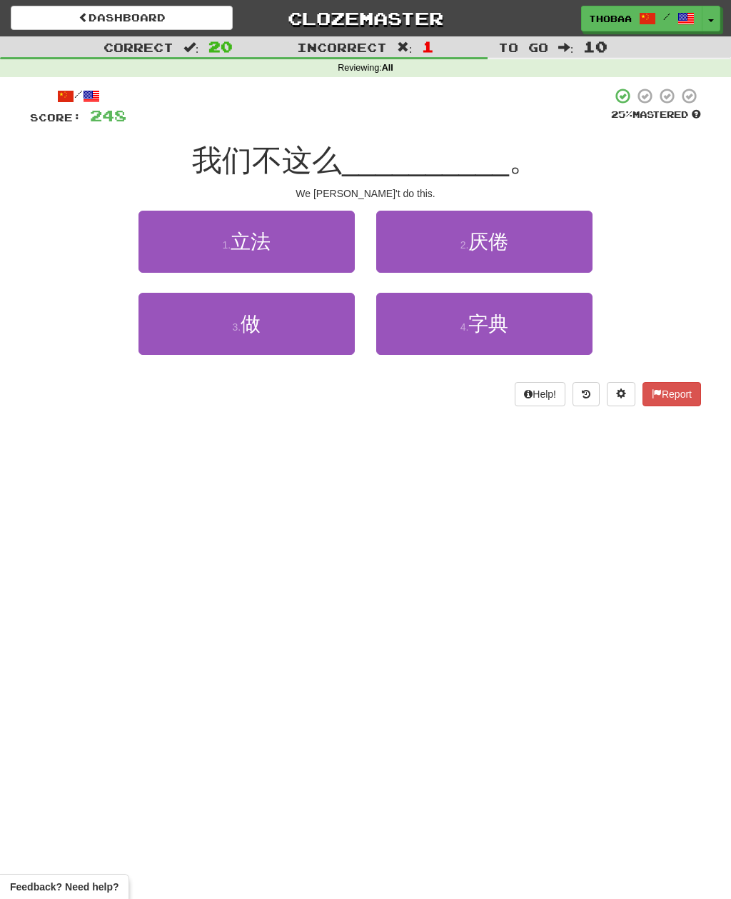
click at [174, 333] on button "3 . 做" at bounding box center [246, 324] width 216 height 62
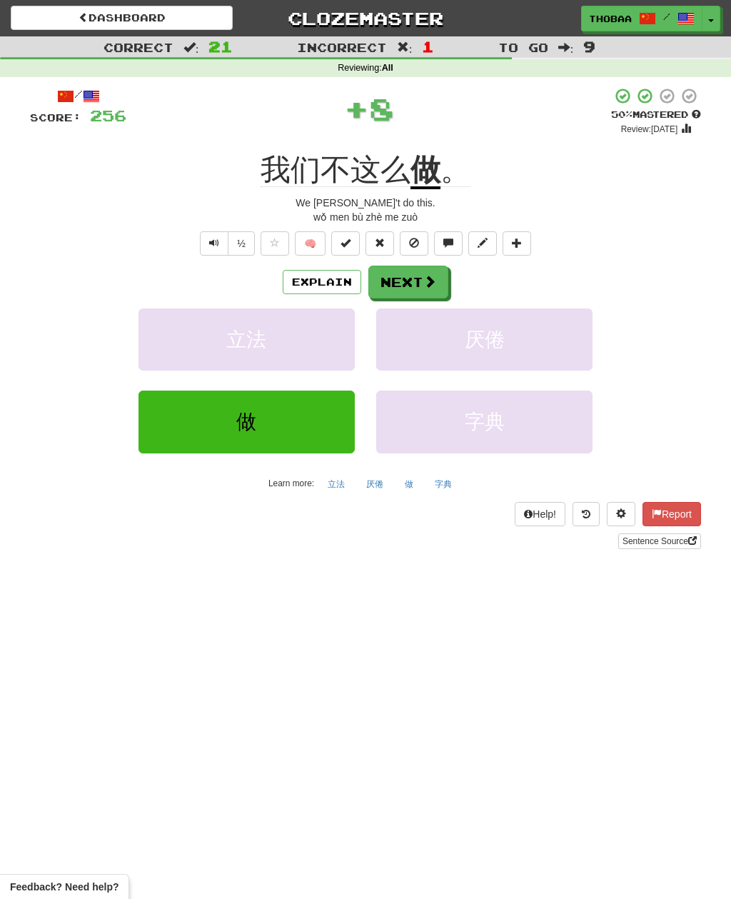
click at [555, 355] on button "厌倦" at bounding box center [484, 339] width 216 height 62
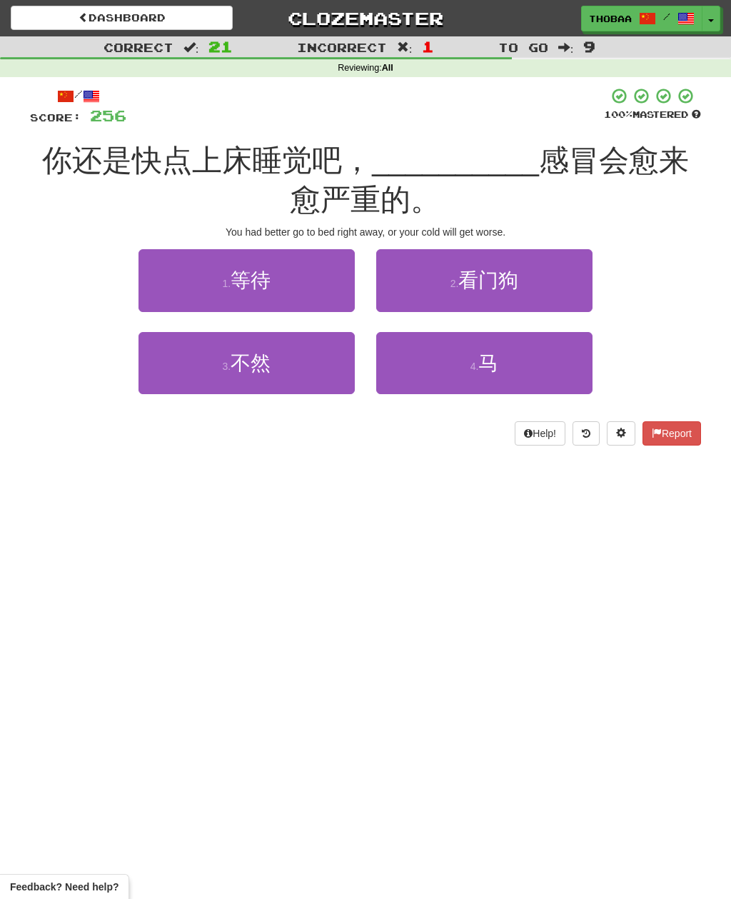
click at [158, 356] on button "3 . 不然" at bounding box center [246, 363] width 216 height 62
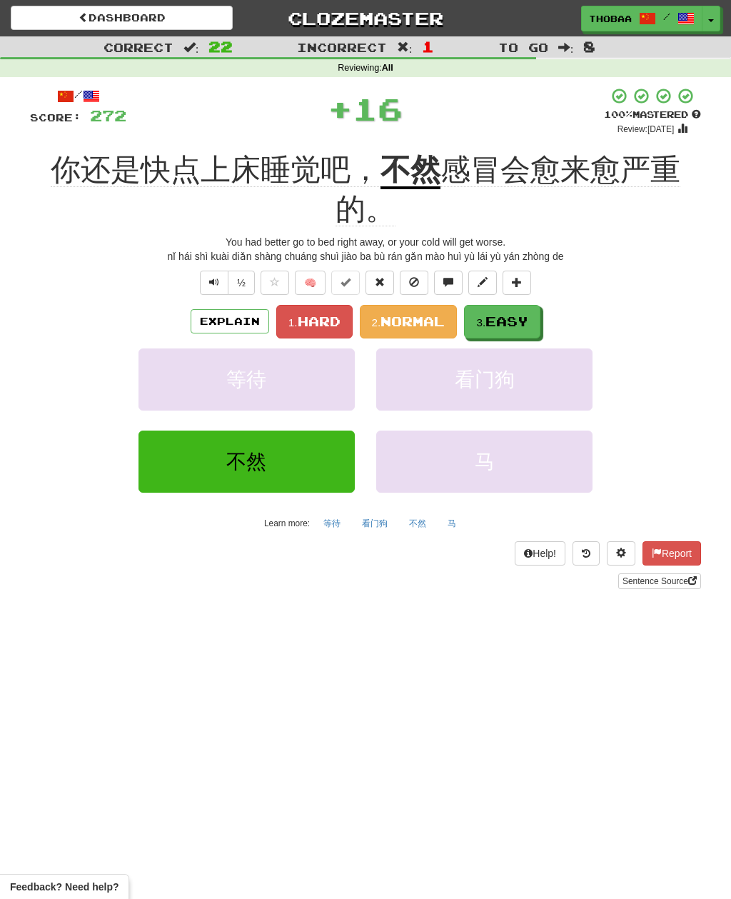
click at [419, 317] on span "Normal" at bounding box center [412, 321] width 64 height 16
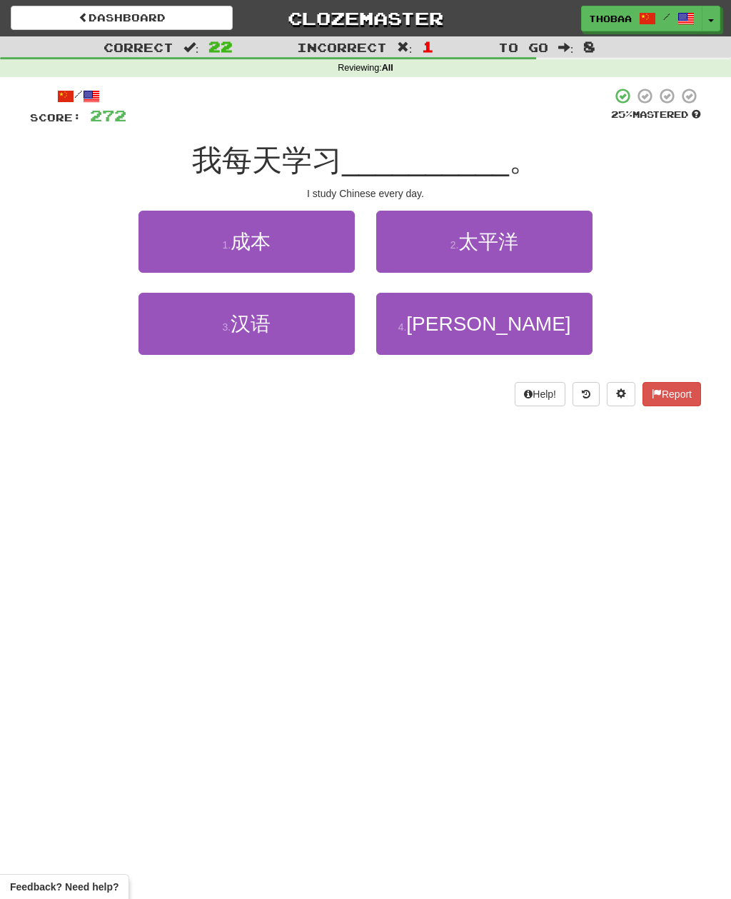
click at [158, 340] on button "3 . 汉语" at bounding box center [246, 324] width 216 height 62
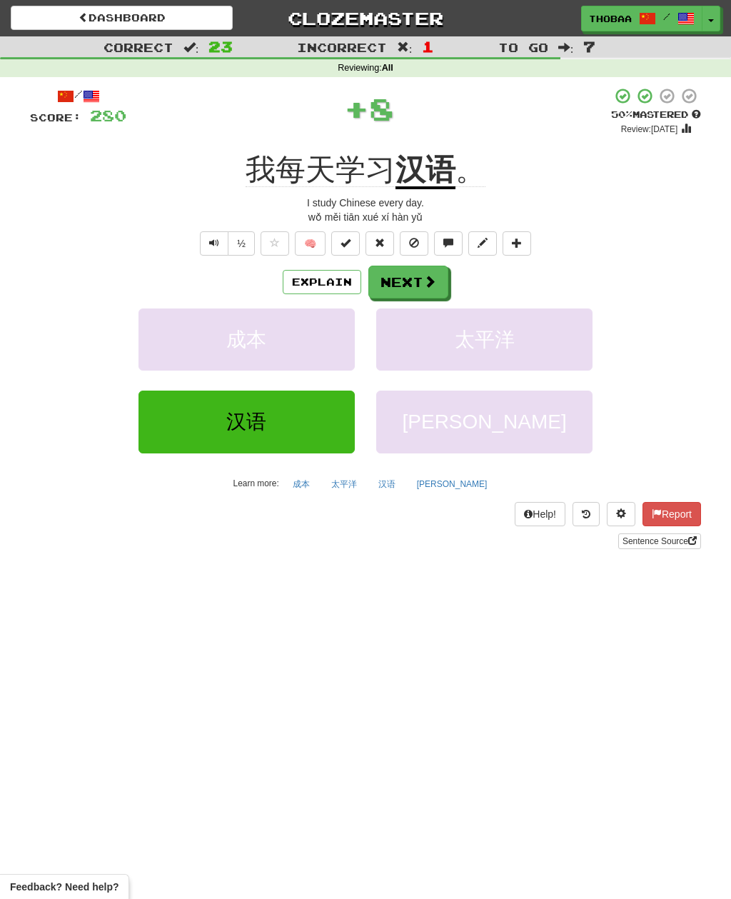
click at [558, 348] on button "太平洋" at bounding box center [484, 339] width 216 height 62
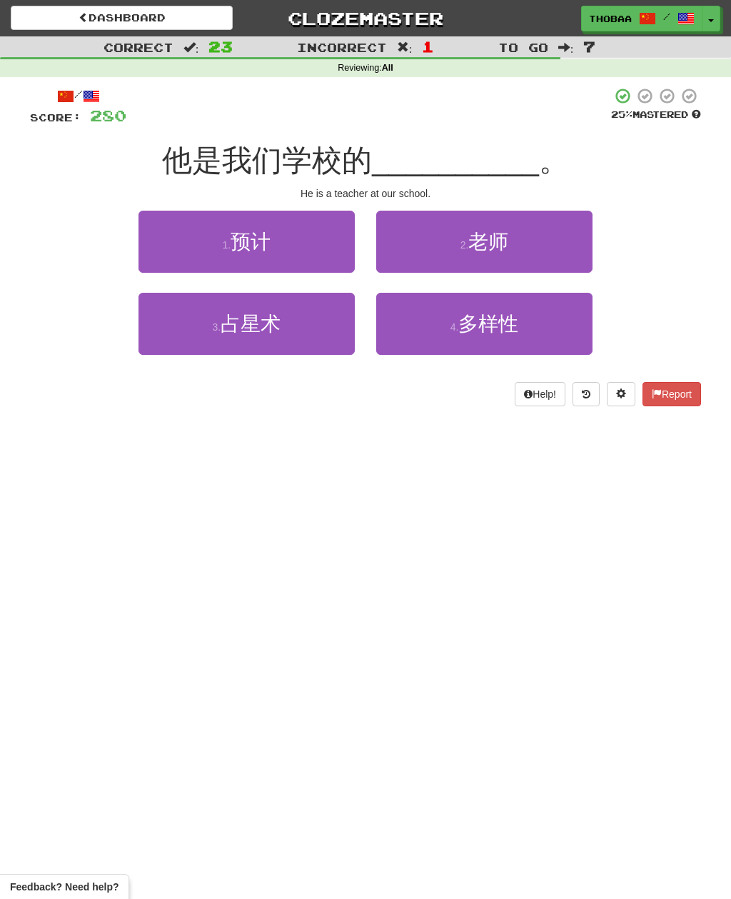
click at [565, 251] on button "2 . 老师" at bounding box center [484, 242] width 216 height 62
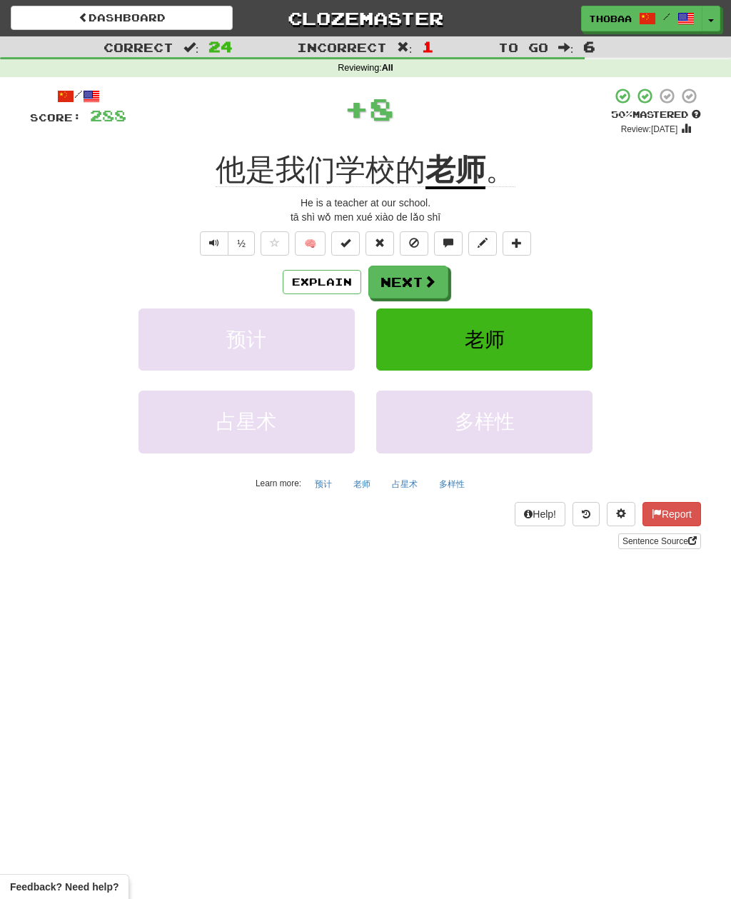
click at [573, 342] on button "老师" at bounding box center [484, 339] width 216 height 62
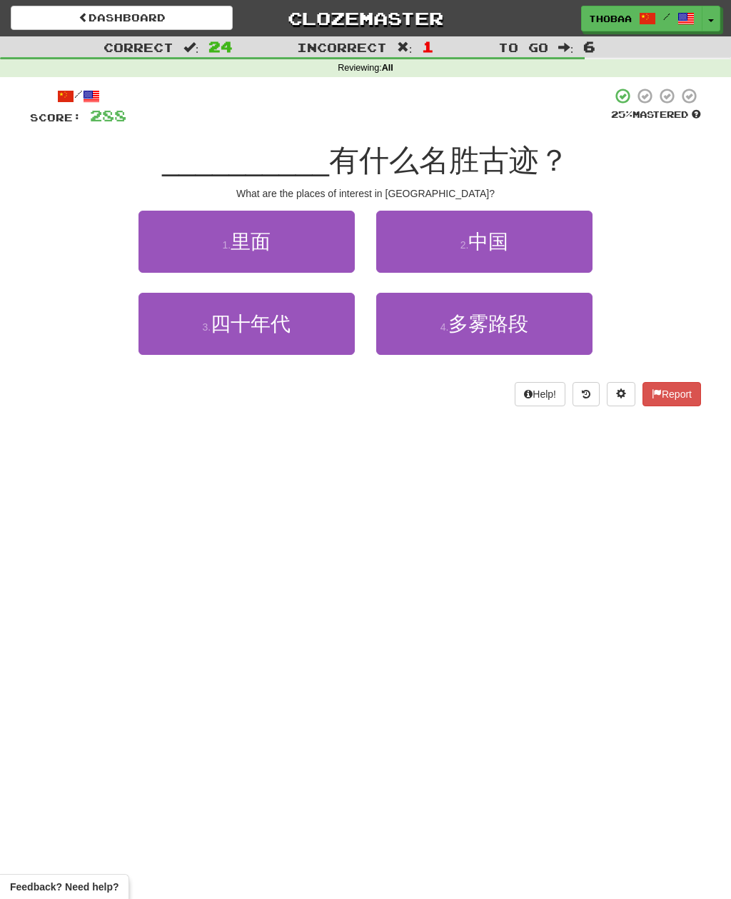
click at [570, 243] on button "2 . 中国" at bounding box center [484, 242] width 216 height 62
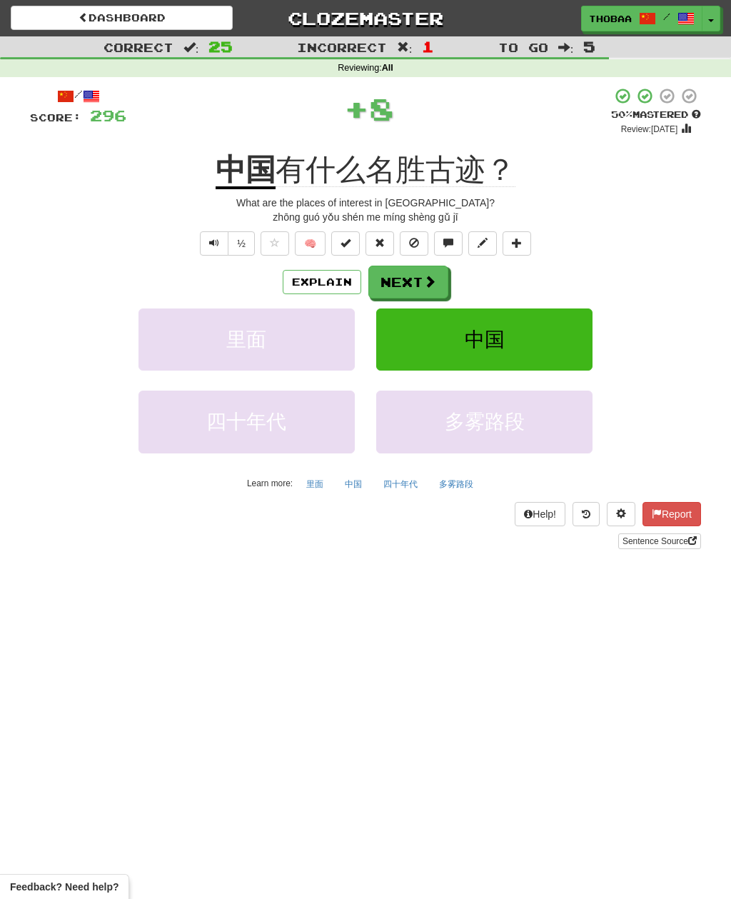
click at [579, 340] on button "中国" at bounding box center [484, 339] width 216 height 62
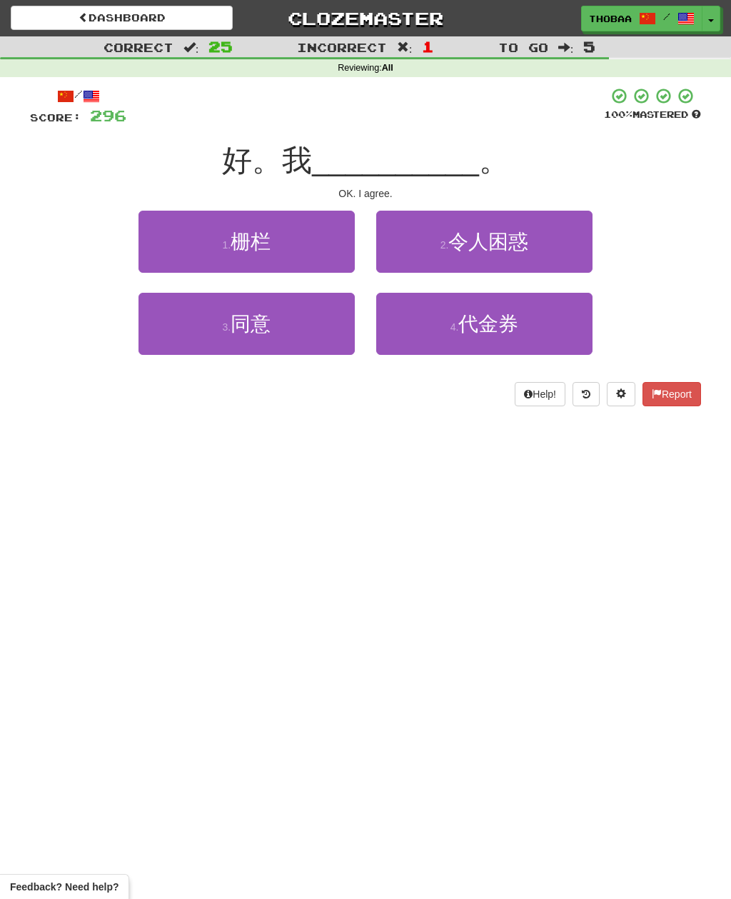
click at [146, 336] on button "3 . 同意" at bounding box center [246, 324] width 216 height 62
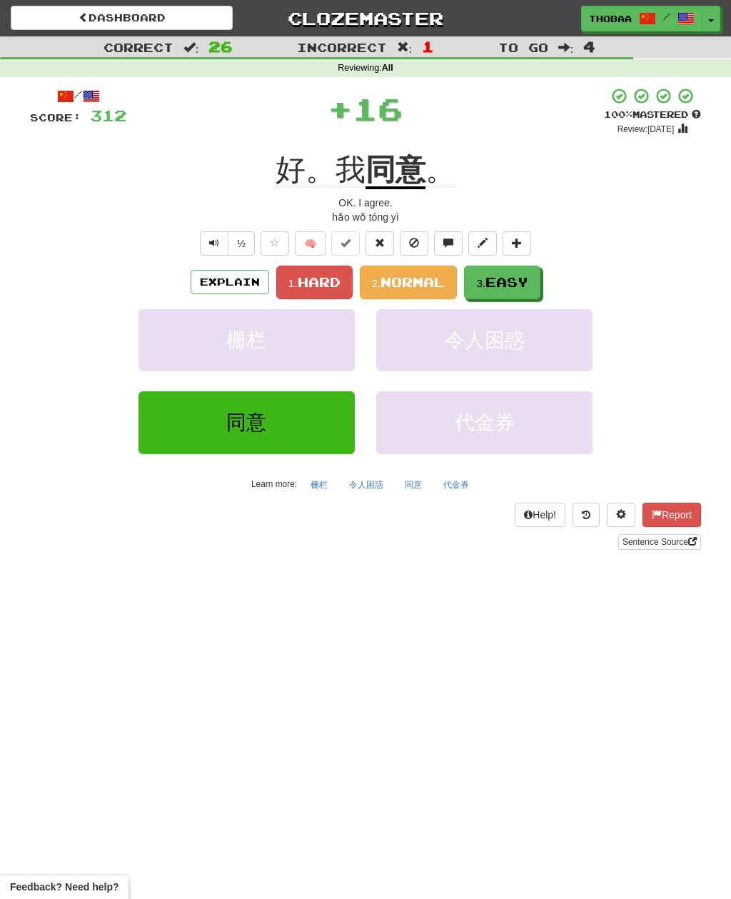
click at [528, 280] on span "Easy" at bounding box center [506, 282] width 43 height 16
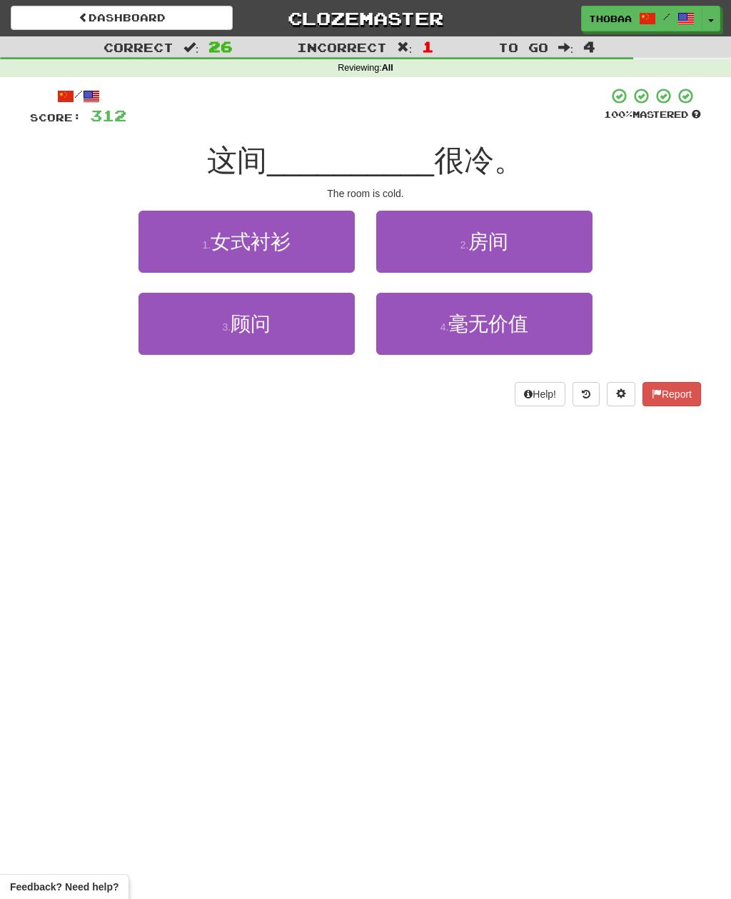
click at [565, 238] on button "2 . 房间" at bounding box center [484, 242] width 216 height 62
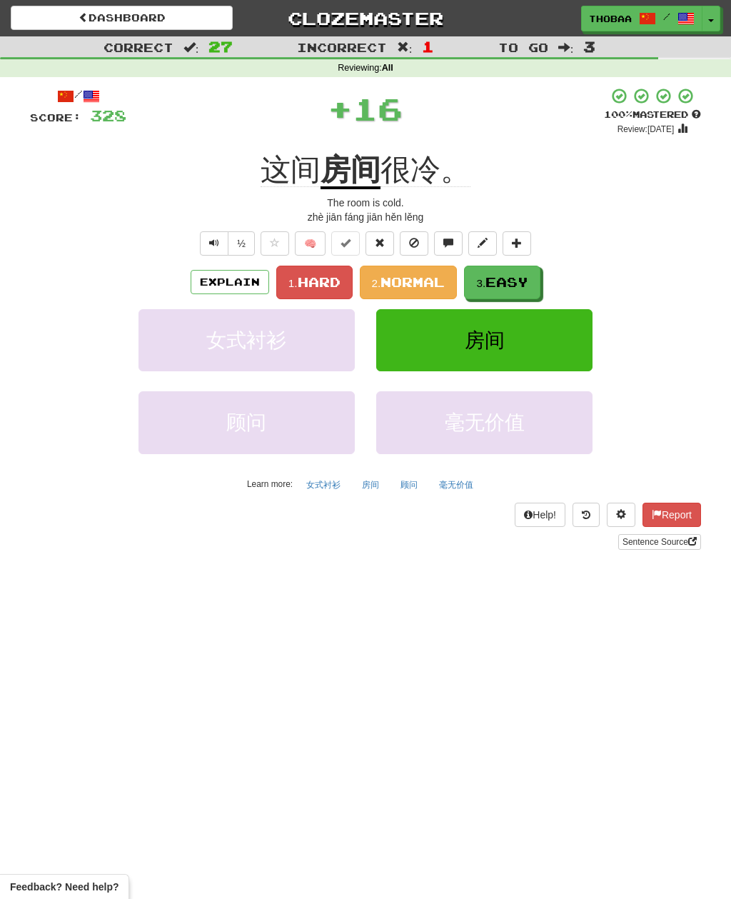
click at [534, 276] on button "3. Easy" at bounding box center [502, 283] width 76 height 34
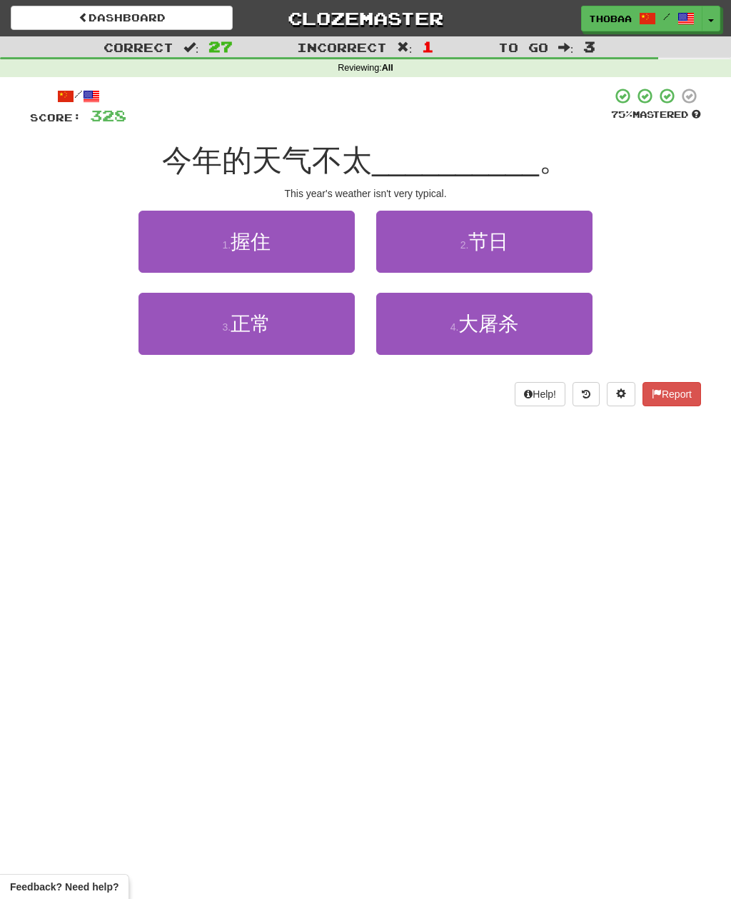
click at [157, 340] on button "3 . 正常" at bounding box center [246, 324] width 216 height 62
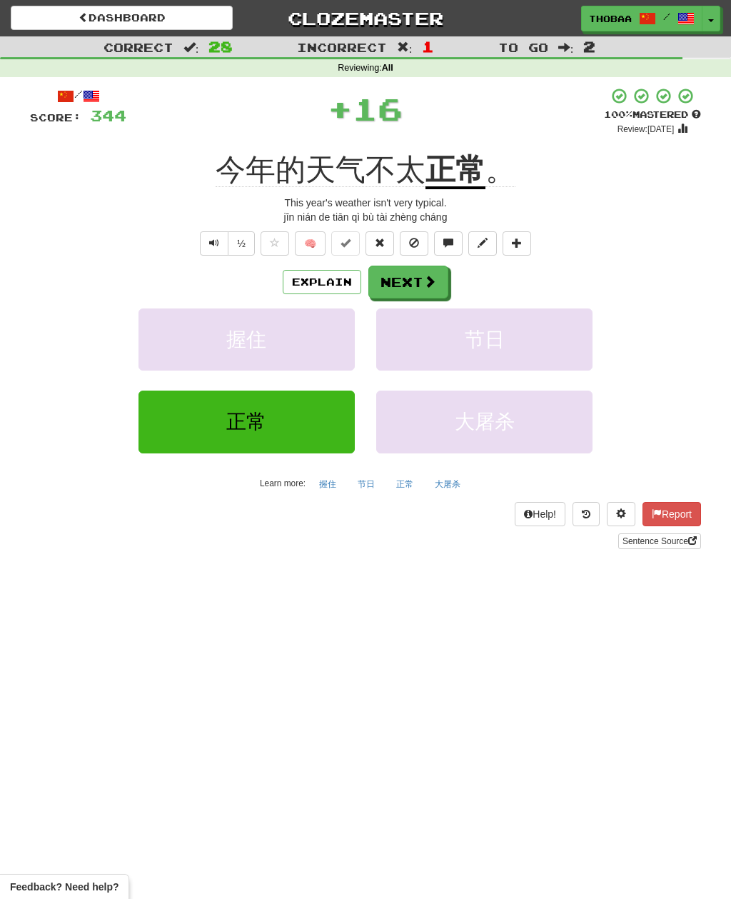
click at [561, 330] on button "节日" at bounding box center [484, 339] width 216 height 62
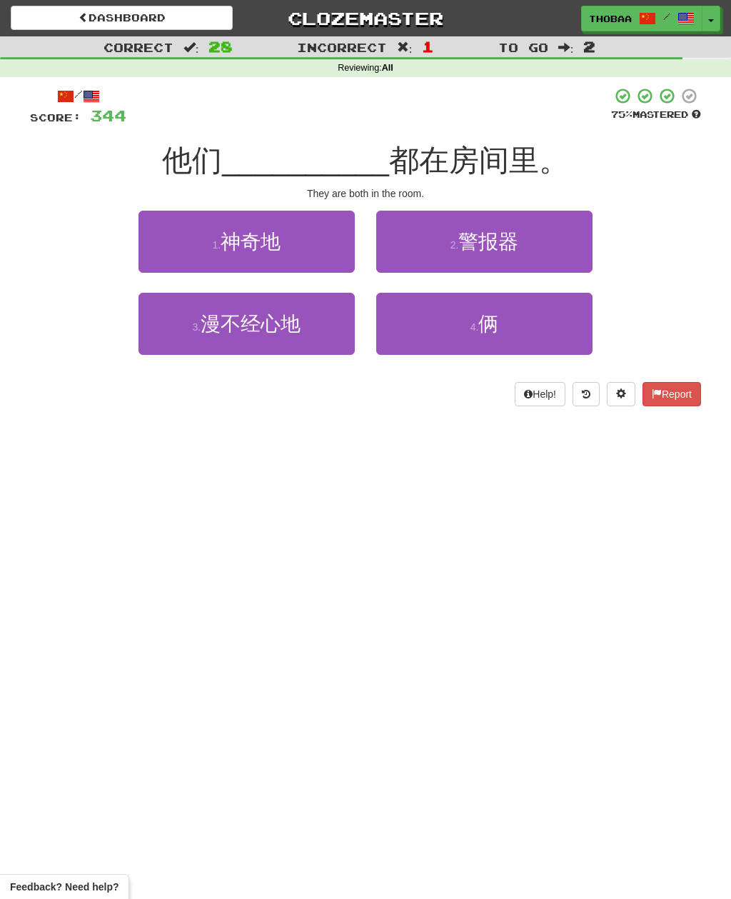
click at [553, 333] on button "4 . 俩" at bounding box center [484, 324] width 216 height 62
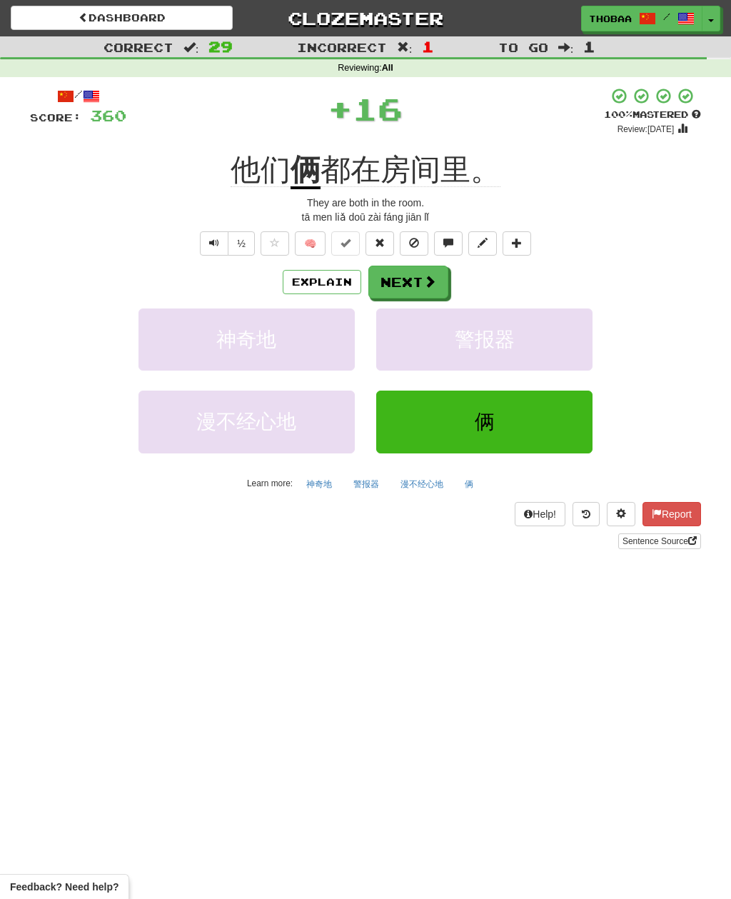
click at [567, 348] on button "警报器" at bounding box center [484, 339] width 216 height 62
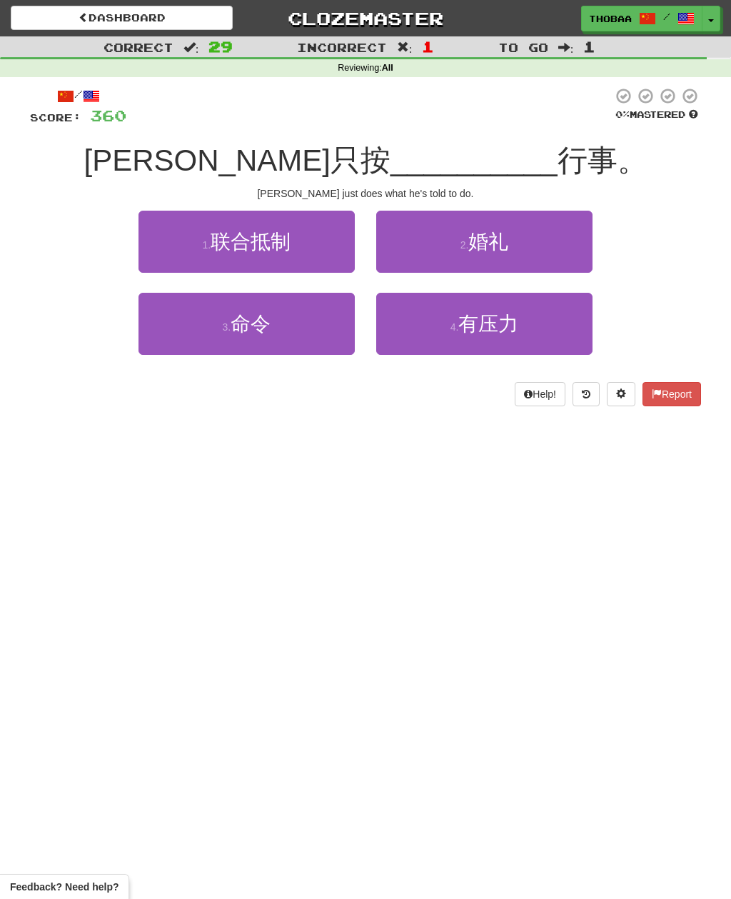
click at [156, 340] on button "3 . 命令" at bounding box center [246, 324] width 216 height 62
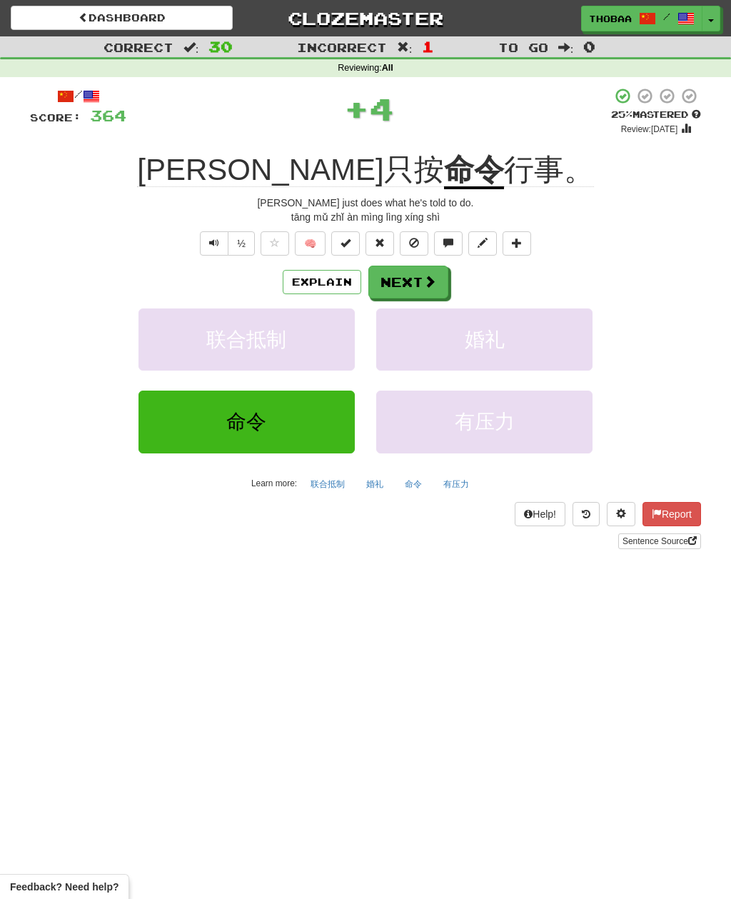
click at [548, 340] on button "婚礼" at bounding box center [484, 339] width 216 height 62
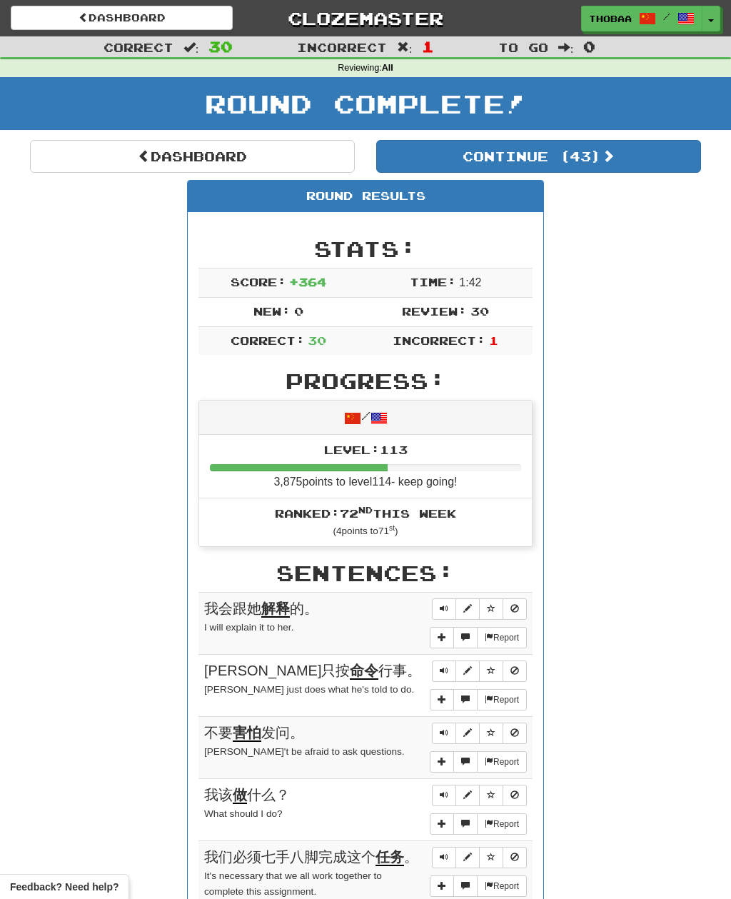
click at [623, 155] on button "Continue ( 43 )" at bounding box center [538, 156] width 325 height 33
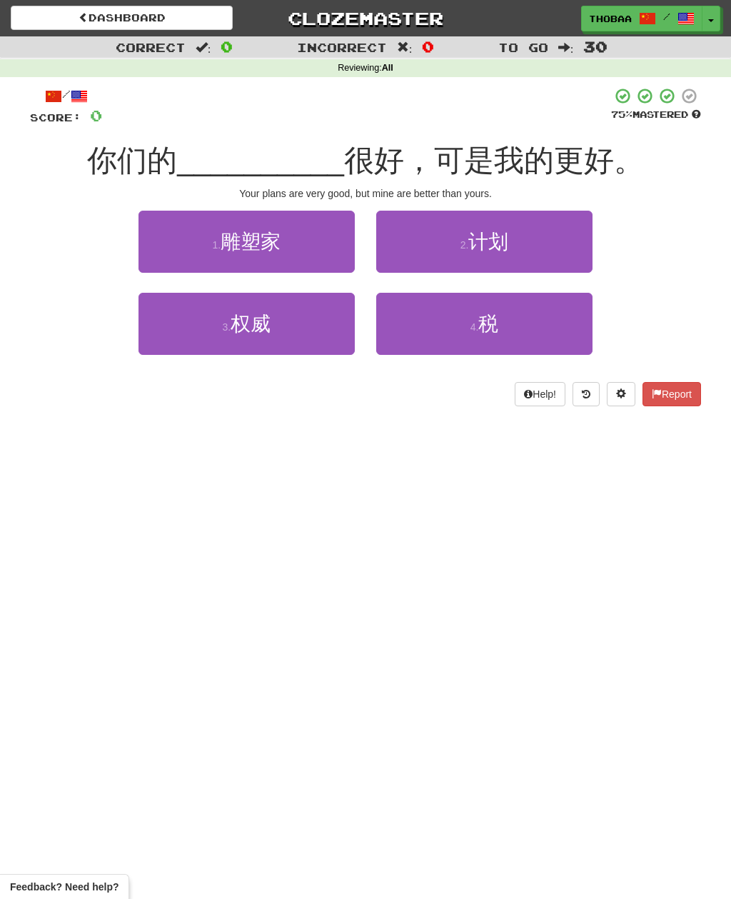
click at [548, 244] on button "2 . 计划" at bounding box center [484, 242] width 216 height 62
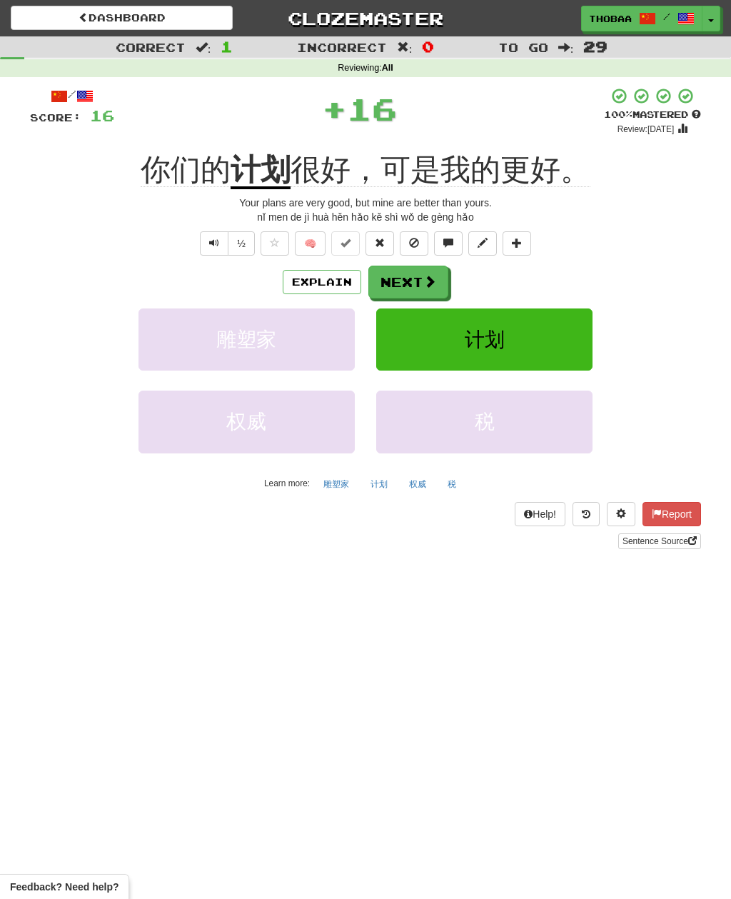
click at [550, 330] on button "计划" at bounding box center [484, 339] width 216 height 62
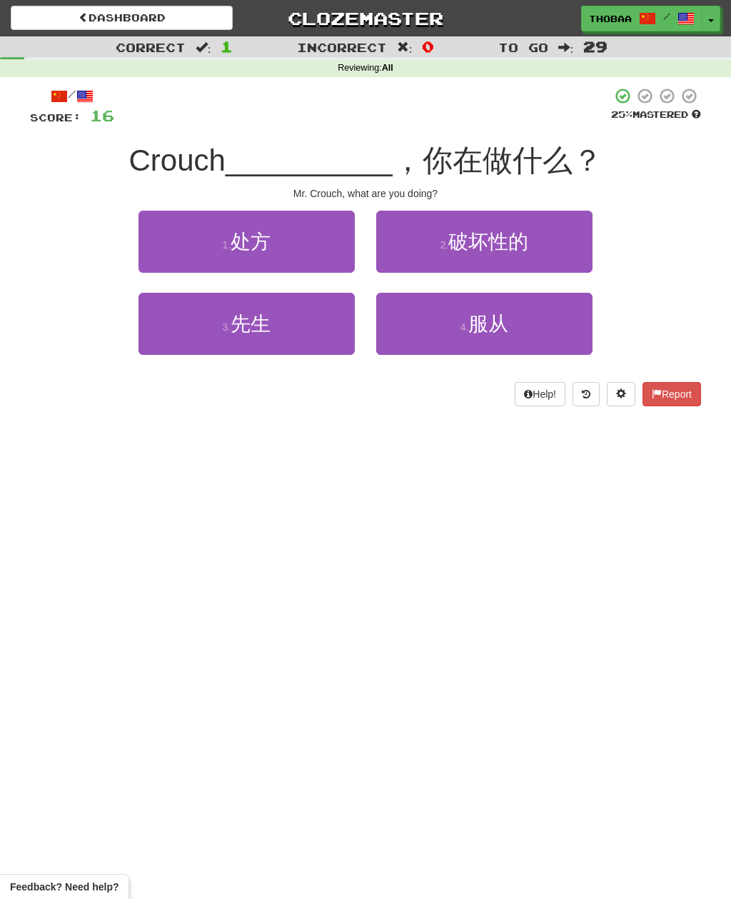
click at [285, 340] on button "3 . 先生" at bounding box center [246, 324] width 216 height 62
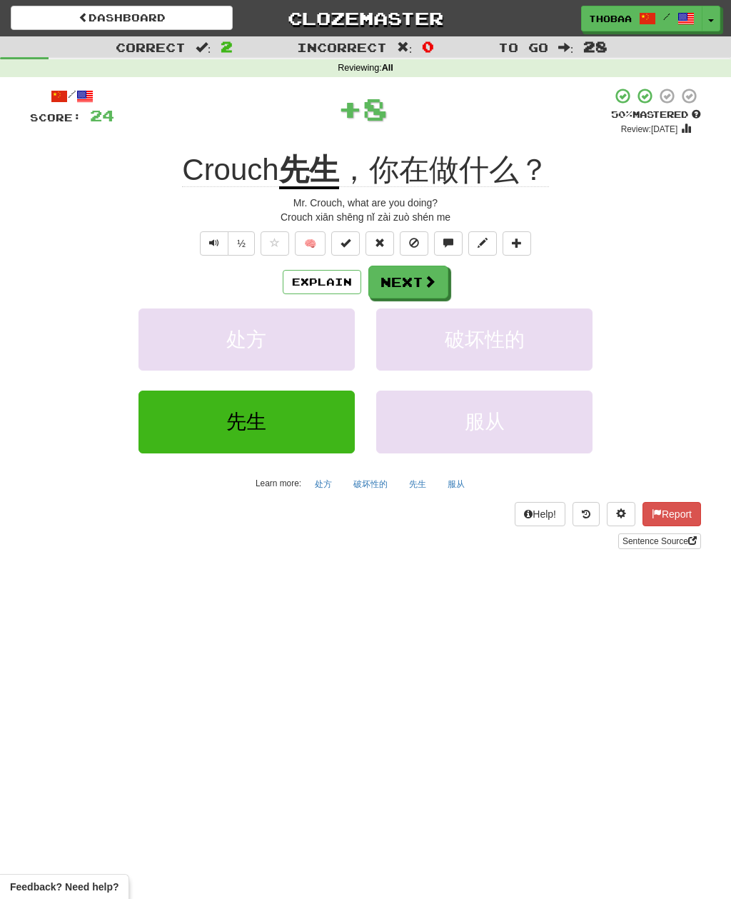
click at [495, 345] on span "破坏性的" at bounding box center [485, 339] width 80 height 22
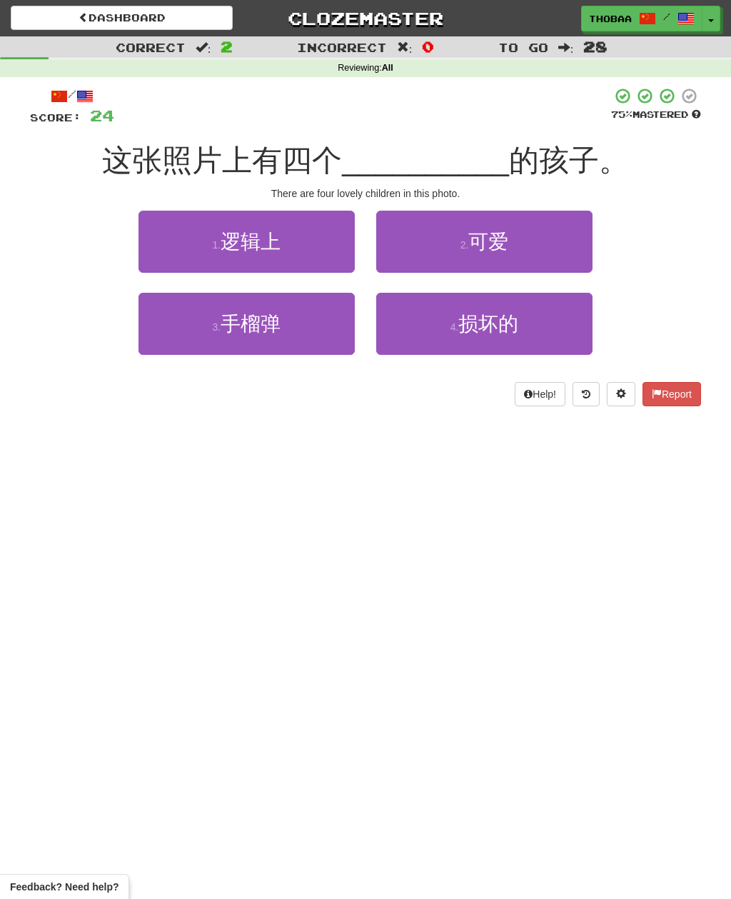
click at [523, 244] on button "2 . 可爱" at bounding box center [484, 242] width 216 height 62
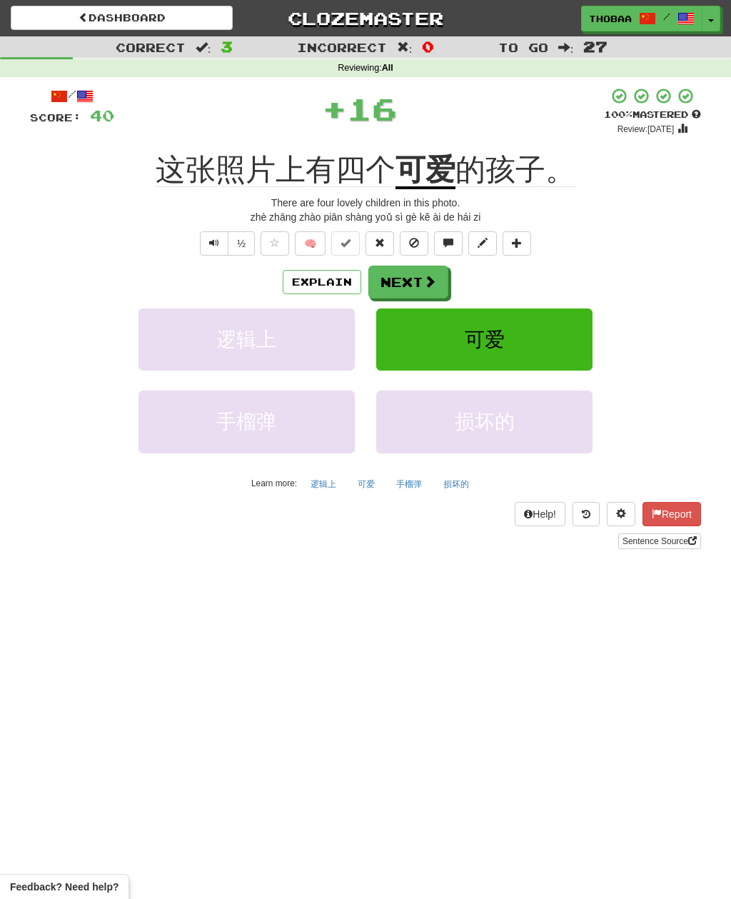
click at [505, 345] on button "可爱" at bounding box center [484, 339] width 216 height 62
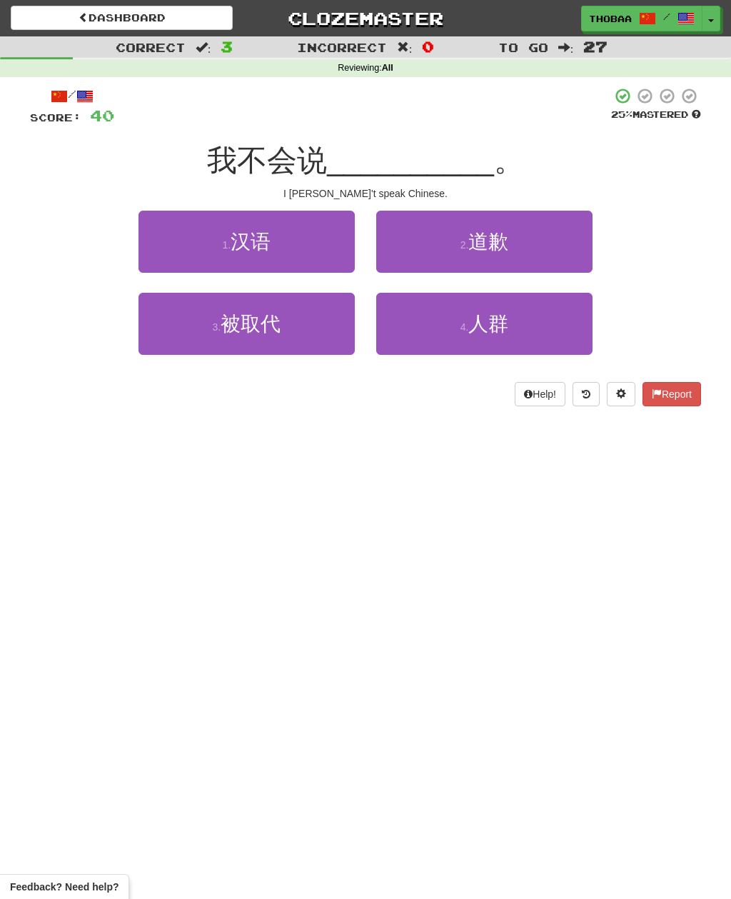
click at [180, 222] on button "1 . 汉语" at bounding box center [246, 242] width 216 height 62
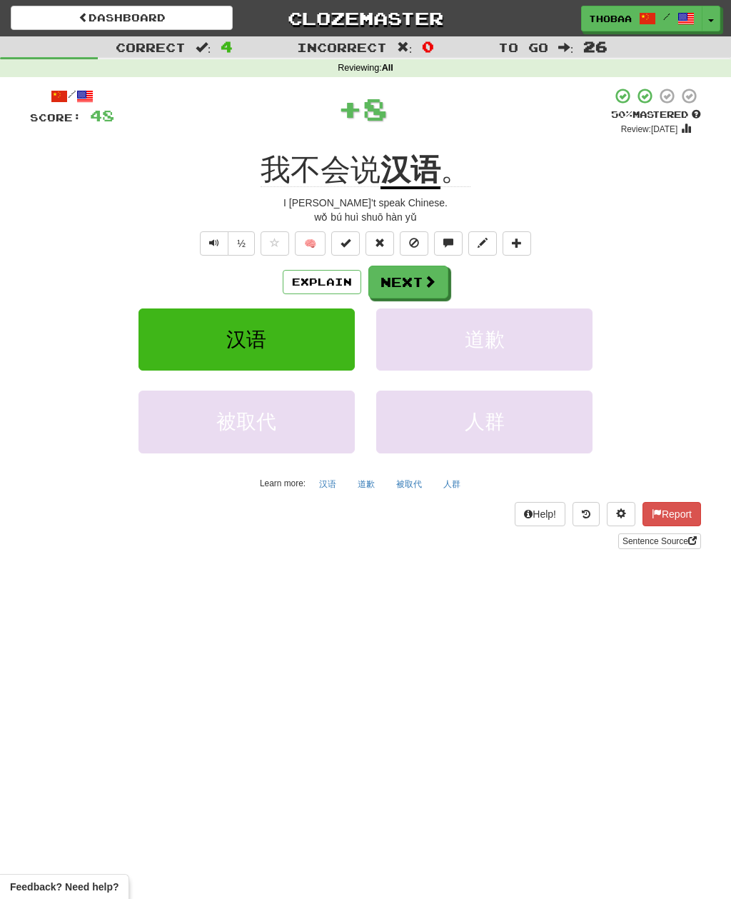
click at [459, 343] on button "道歉" at bounding box center [484, 339] width 216 height 62
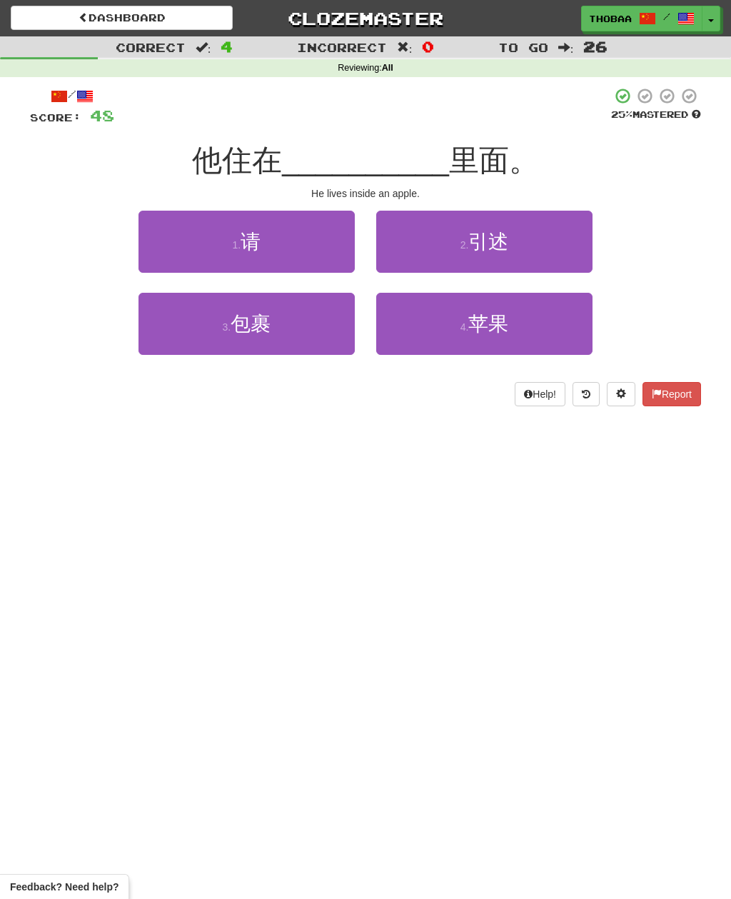
click at [445, 323] on button "4 . 苹果" at bounding box center [484, 324] width 216 height 62
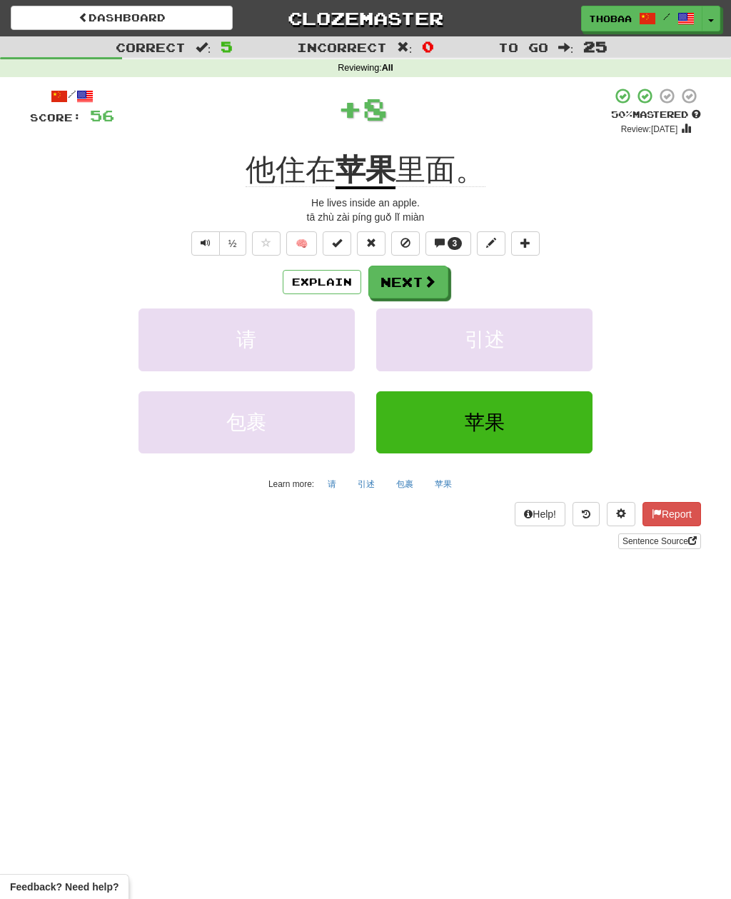
click at [201, 391] on button "包裹" at bounding box center [246, 422] width 216 height 62
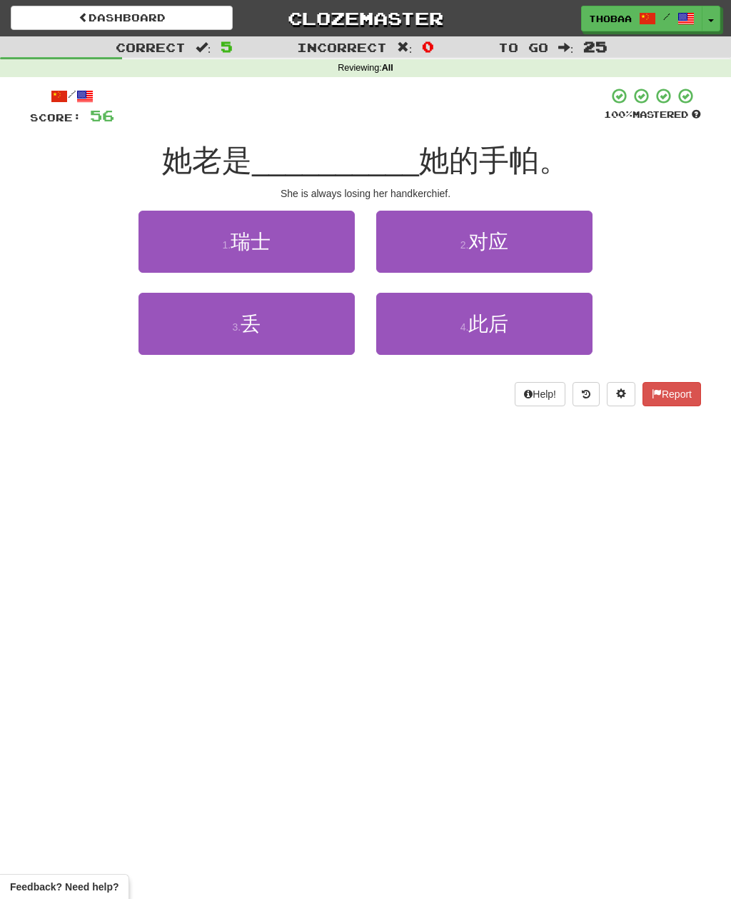
click at [203, 343] on button "3 . 丢" at bounding box center [246, 324] width 216 height 62
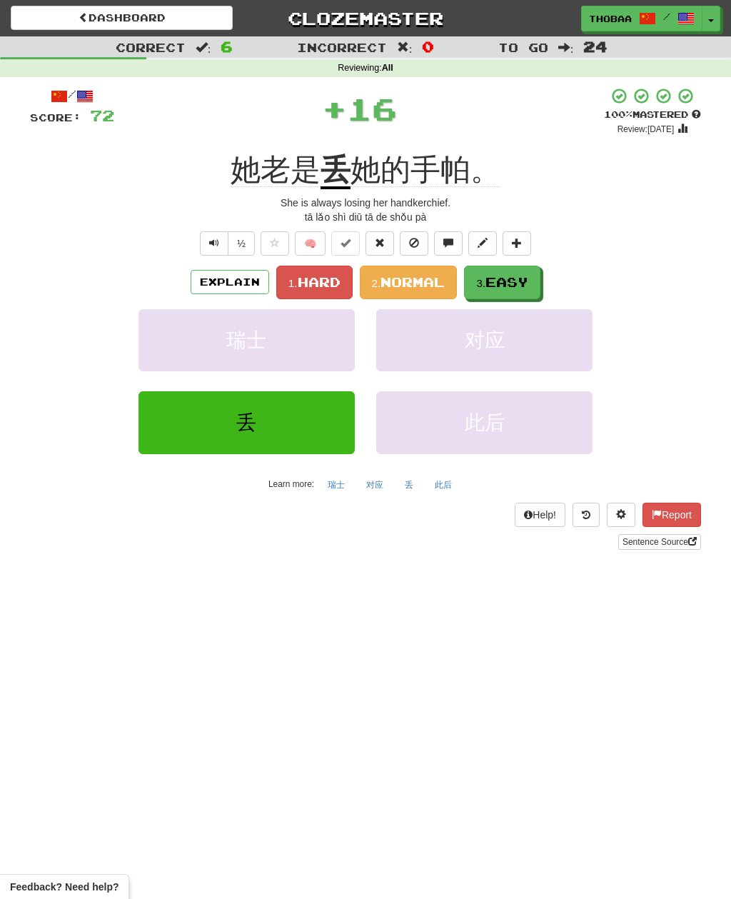
click at [398, 277] on span "Normal" at bounding box center [412, 282] width 64 height 16
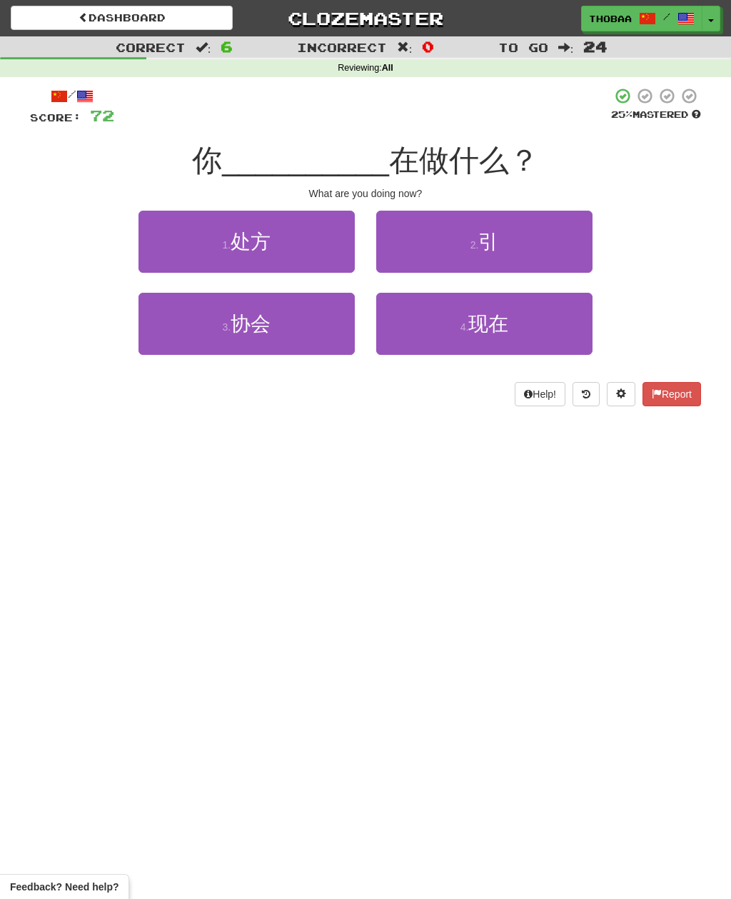
click at [431, 342] on button "4 . 现在" at bounding box center [484, 324] width 216 height 62
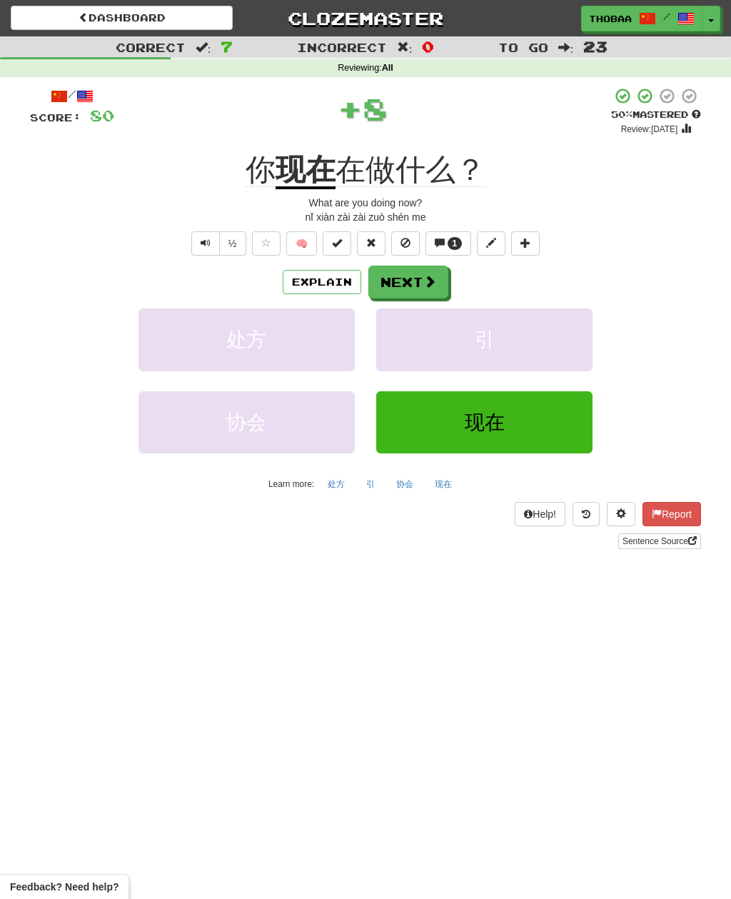
click at [182, 419] on button "协会" at bounding box center [246, 422] width 216 height 62
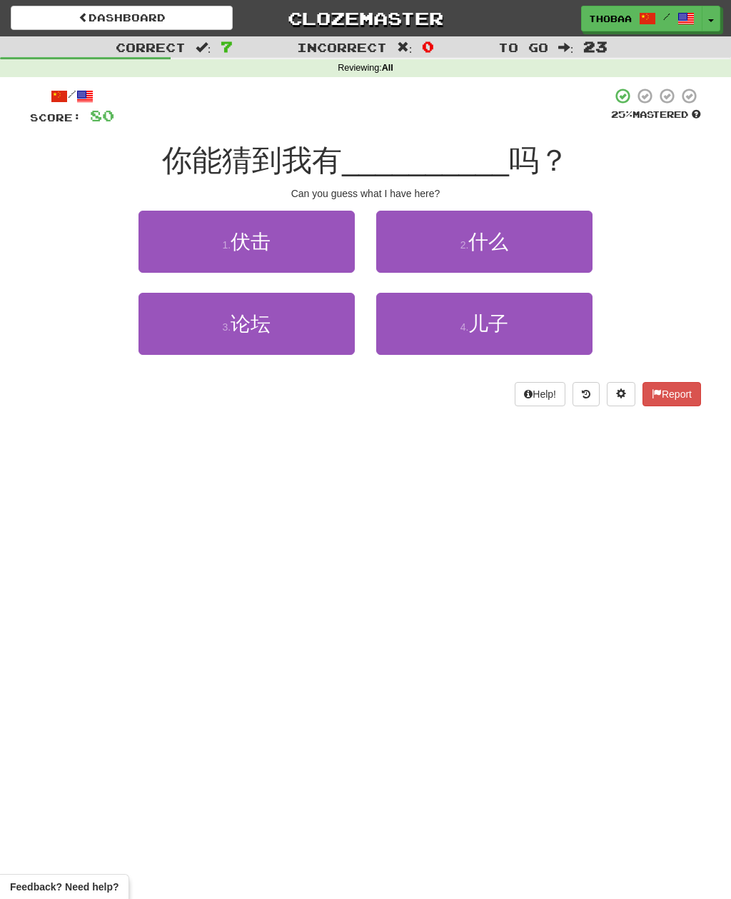
click at [423, 247] on button "2 . 什么" at bounding box center [484, 242] width 216 height 62
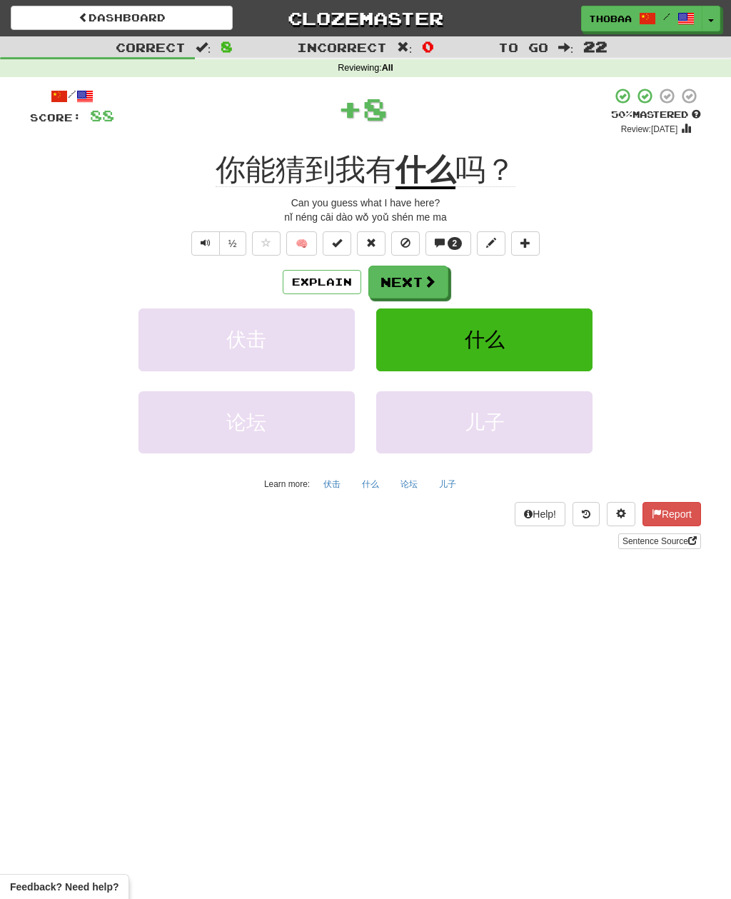
click at [417, 343] on button "什么" at bounding box center [484, 339] width 216 height 62
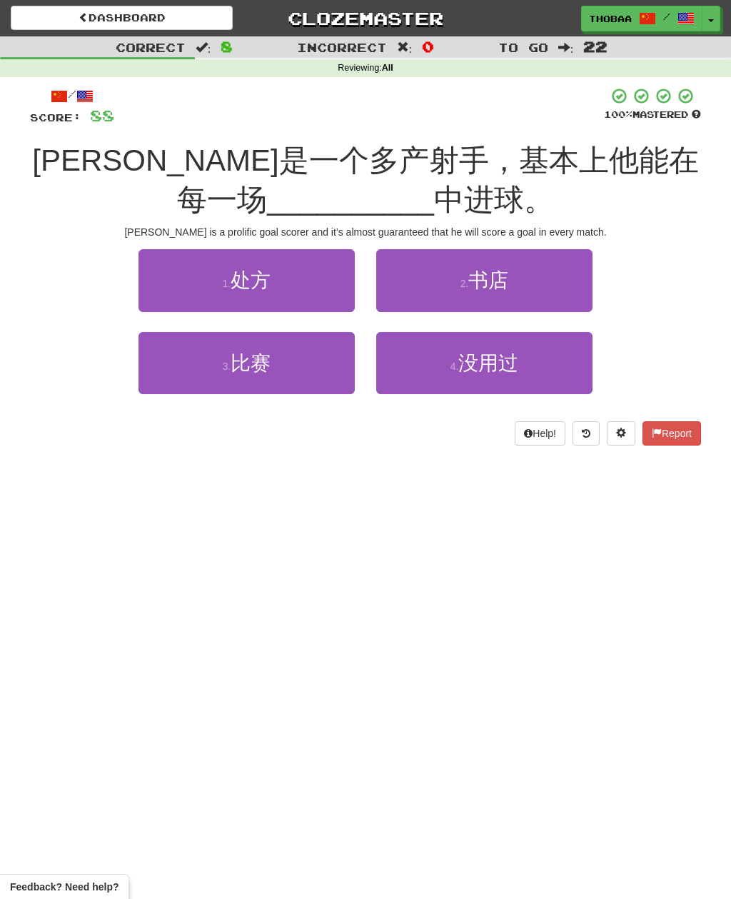
click at [197, 367] on button "3 . 比赛" at bounding box center [246, 363] width 216 height 62
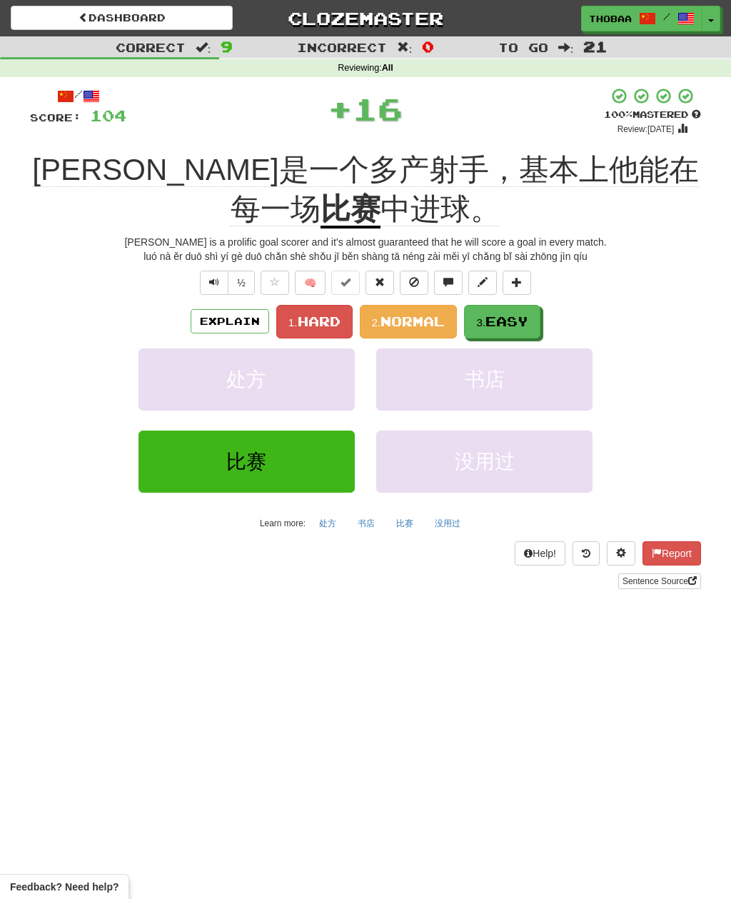
click at [503, 323] on span "Easy" at bounding box center [506, 321] width 43 height 16
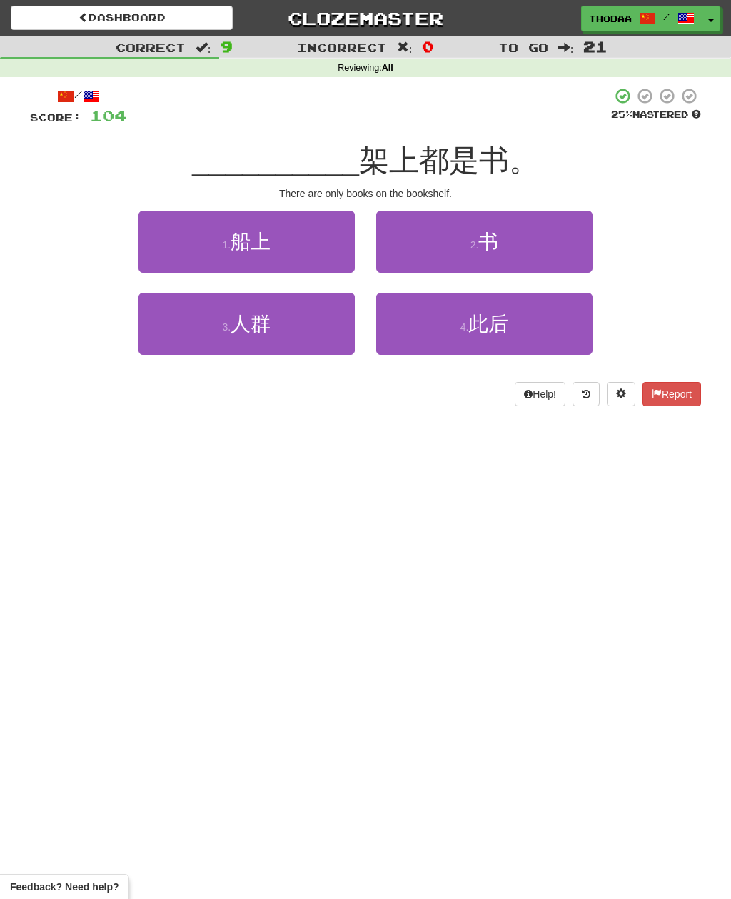
click at [535, 248] on button "2 . 书" at bounding box center [484, 242] width 216 height 62
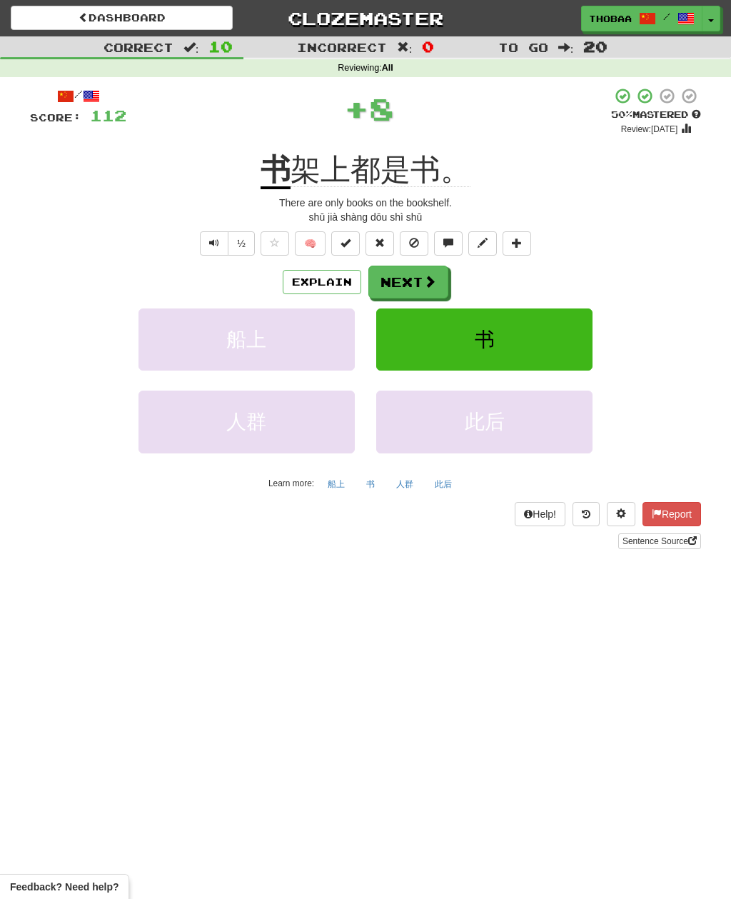
click at [535, 329] on button "书" at bounding box center [484, 339] width 216 height 62
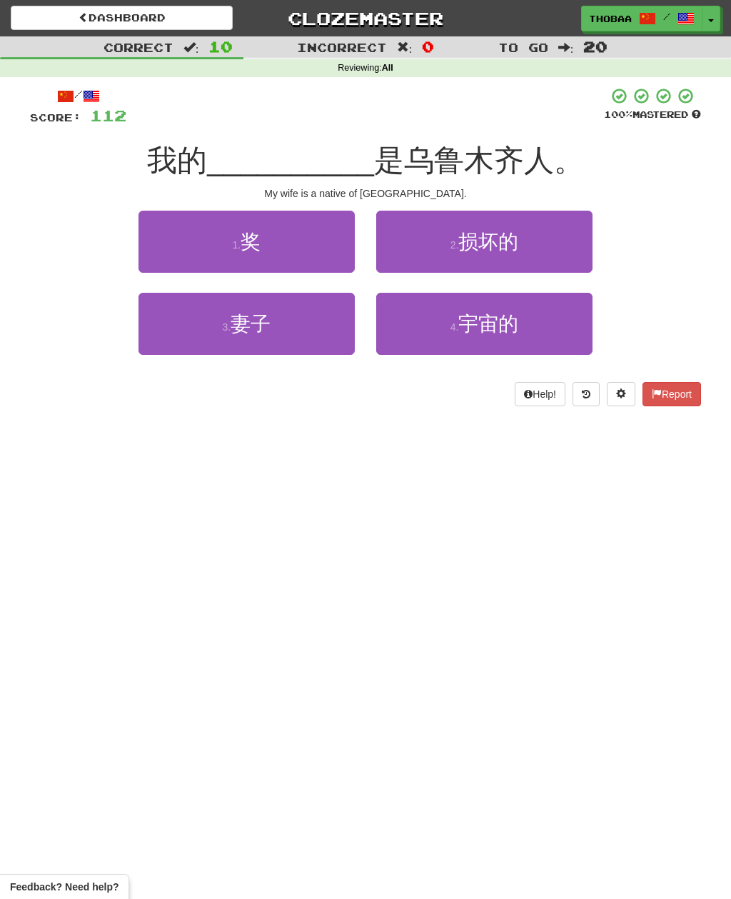
click at [290, 345] on button "3 . 妻子" at bounding box center [246, 324] width 216 height 62
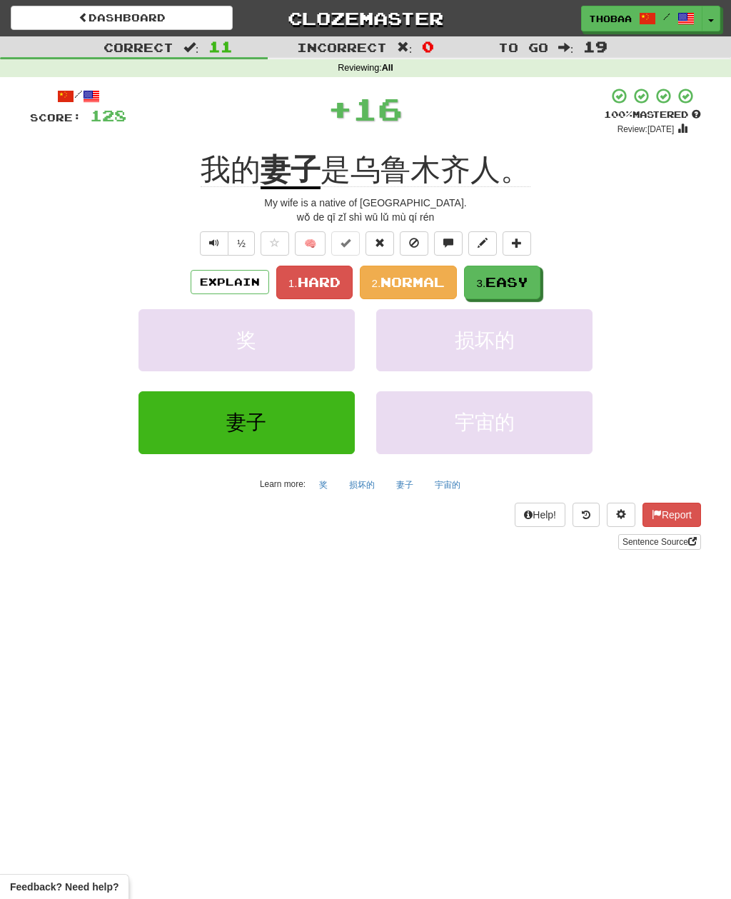
click at [505, 283] on span "Easy" at bounding box center [506, 282] width 43 height 16
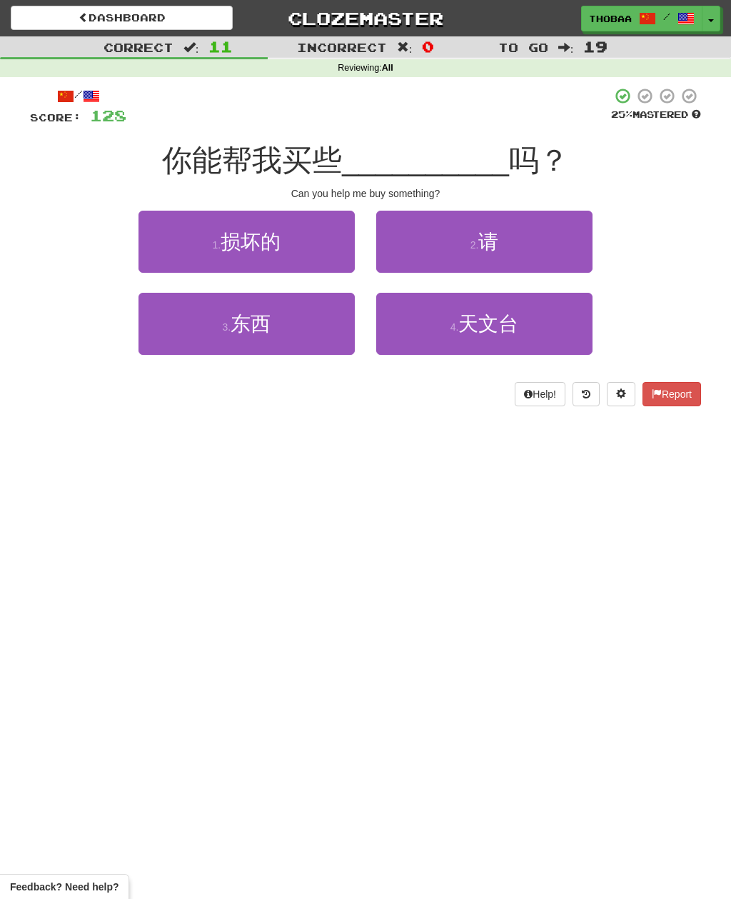
click at [246, 330] on span "东西" at bounding box center [251, 324] width 40 height 22
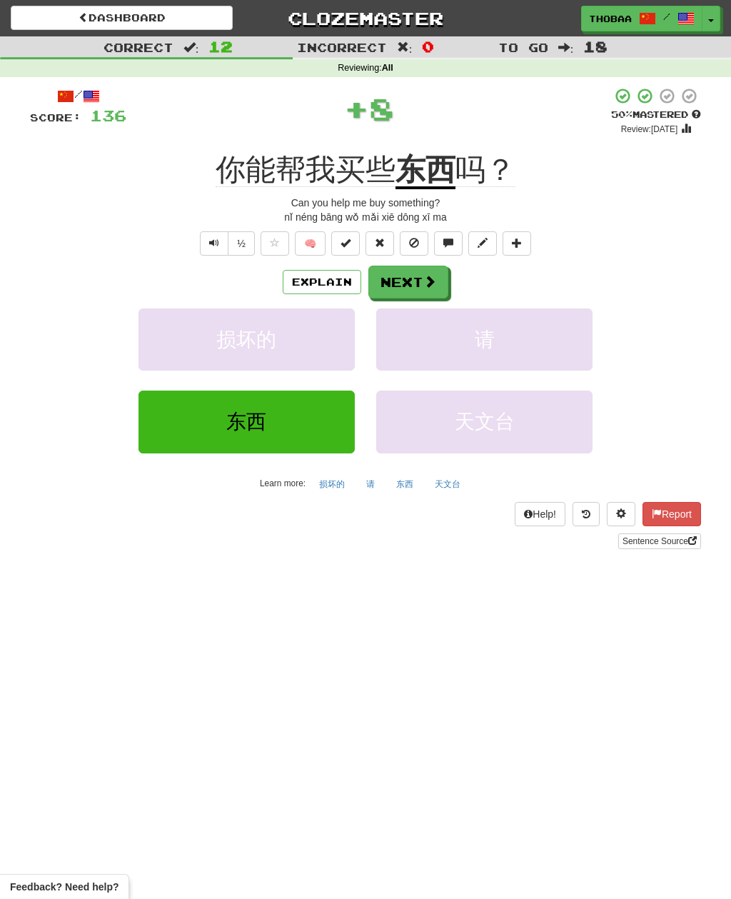
click at [526, 345] on button "请" at bounding box center [484, 339] width 216 height 62
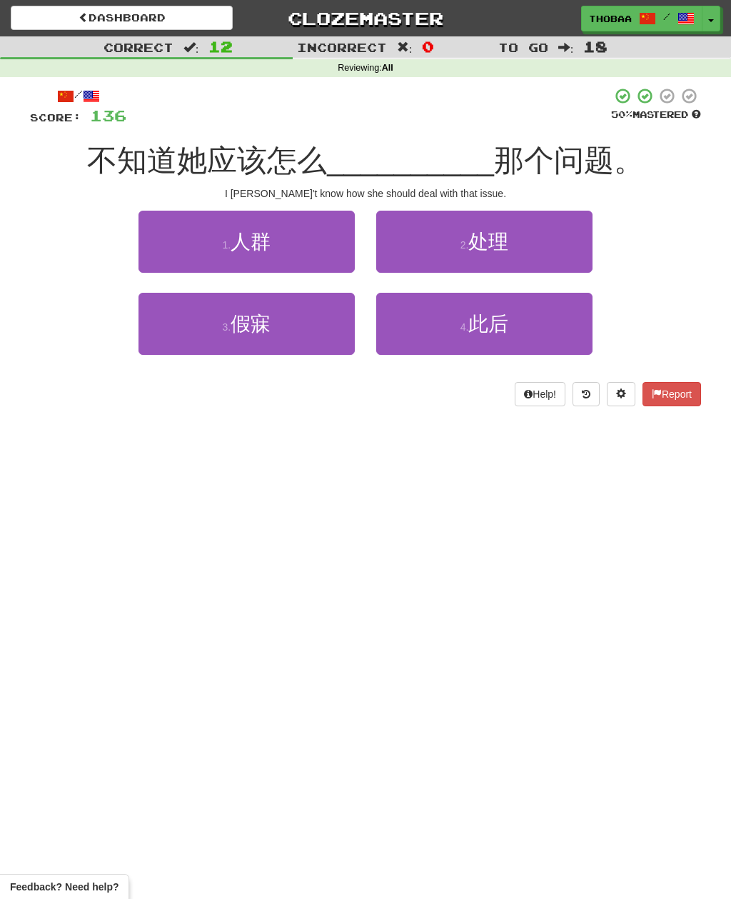
click at [510, 243] on button "2 . 处理" at bounding box center [484, 242] width 216 height 62
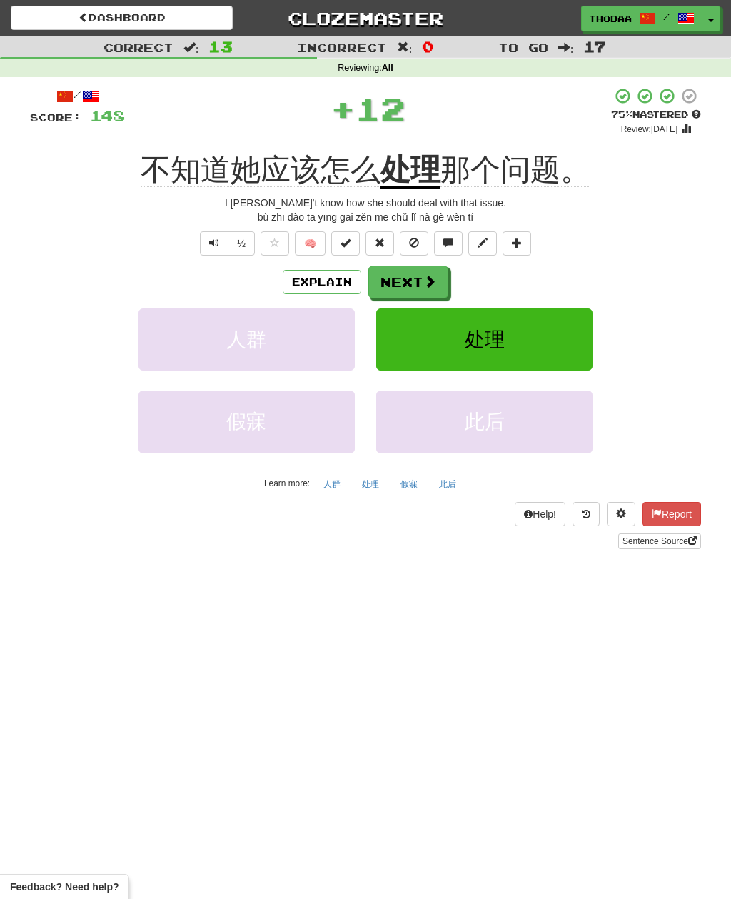
click at [498, 395] on button "此后" at bounding box center [484, 421] width 216 height 62
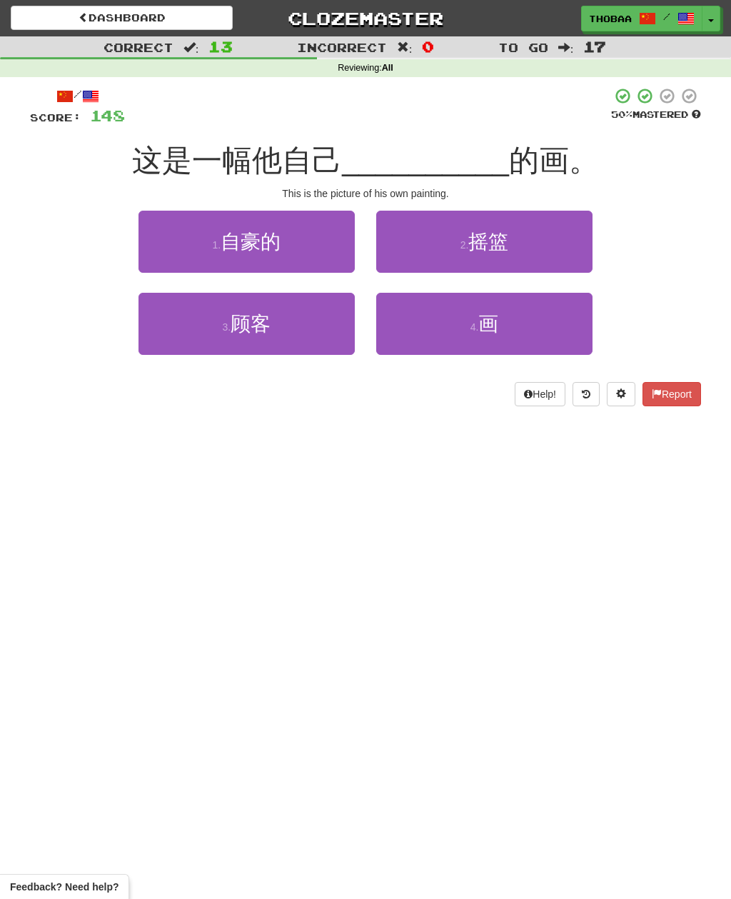
click at [504, 330] on button "4 . 画" at bounding box center [484, 324] width 216 height 62
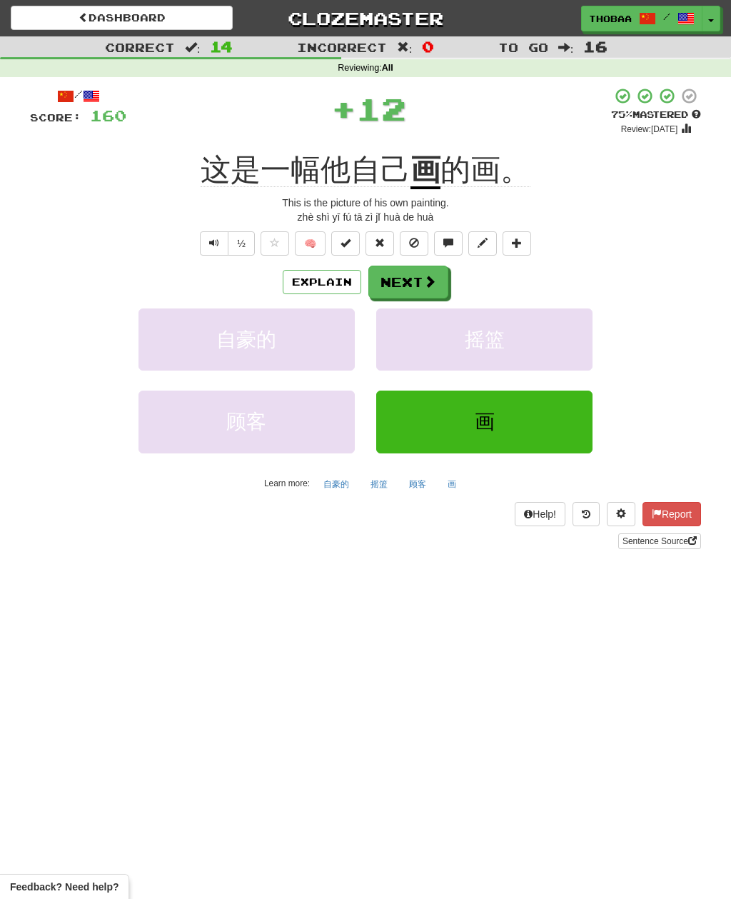
click at [511, 423] on button "画" at bounding box center [484, 421] width 216 height 62
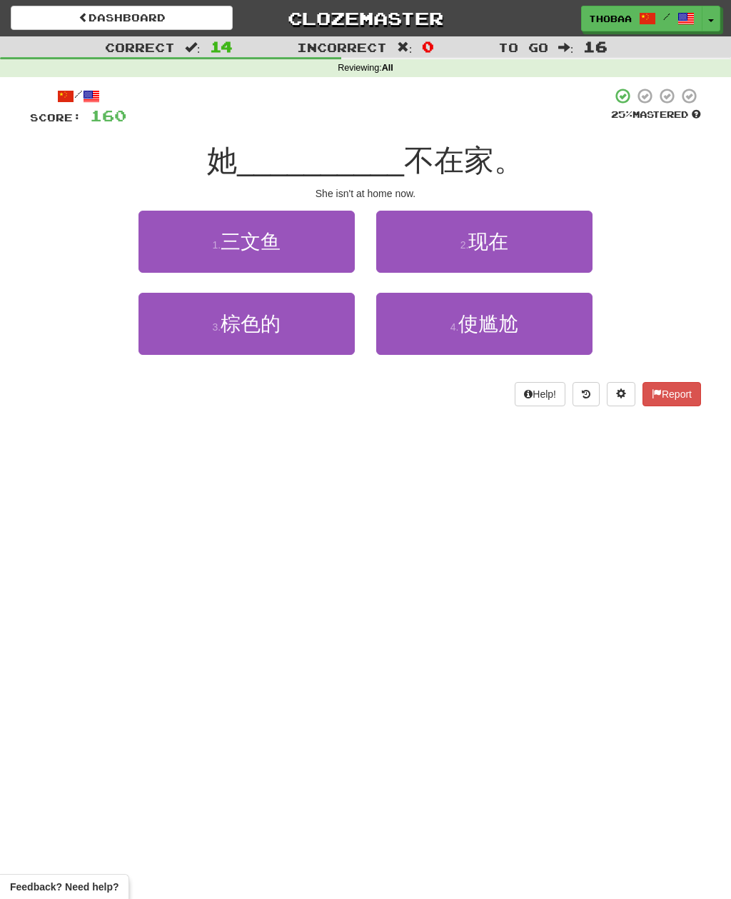
click at [529, 254] on button "2 . 现在" at bounding box center [484, 242] width 216 height 62
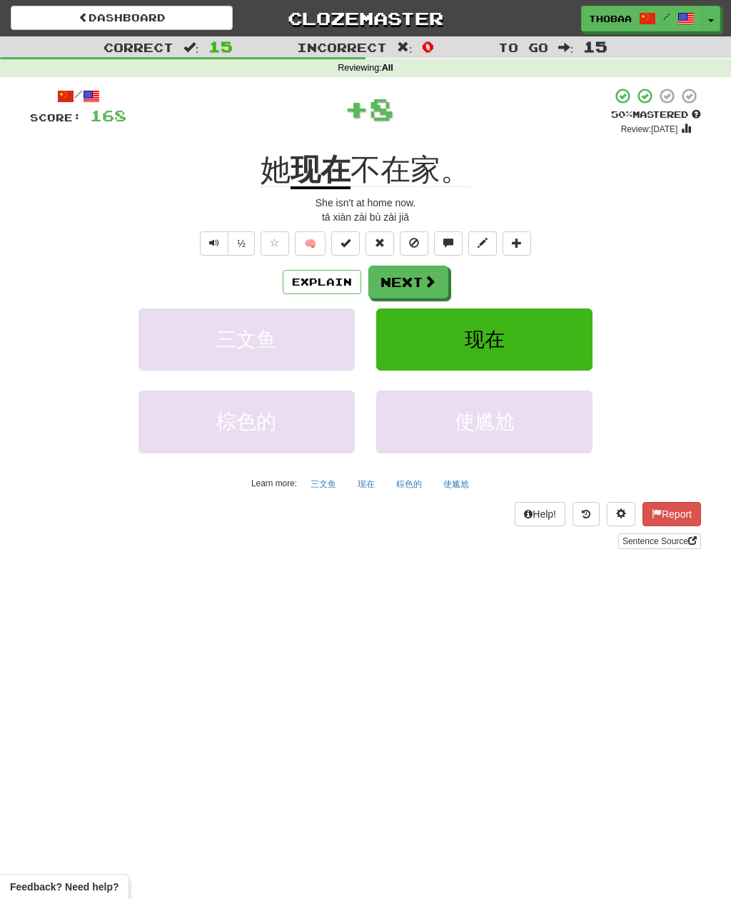
click at [539, 327] on button "现在" at bounding box center [484, 339] width 216 height 62
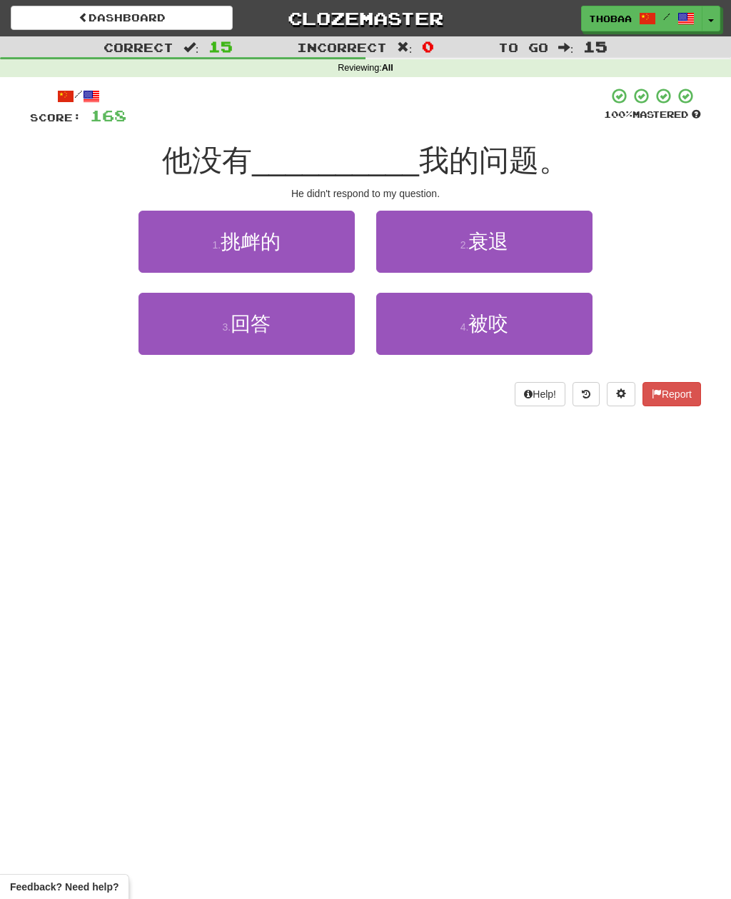
click at [310, 333] on button "3 . 回答" at bounding box center [246, 324] width 216 height 62
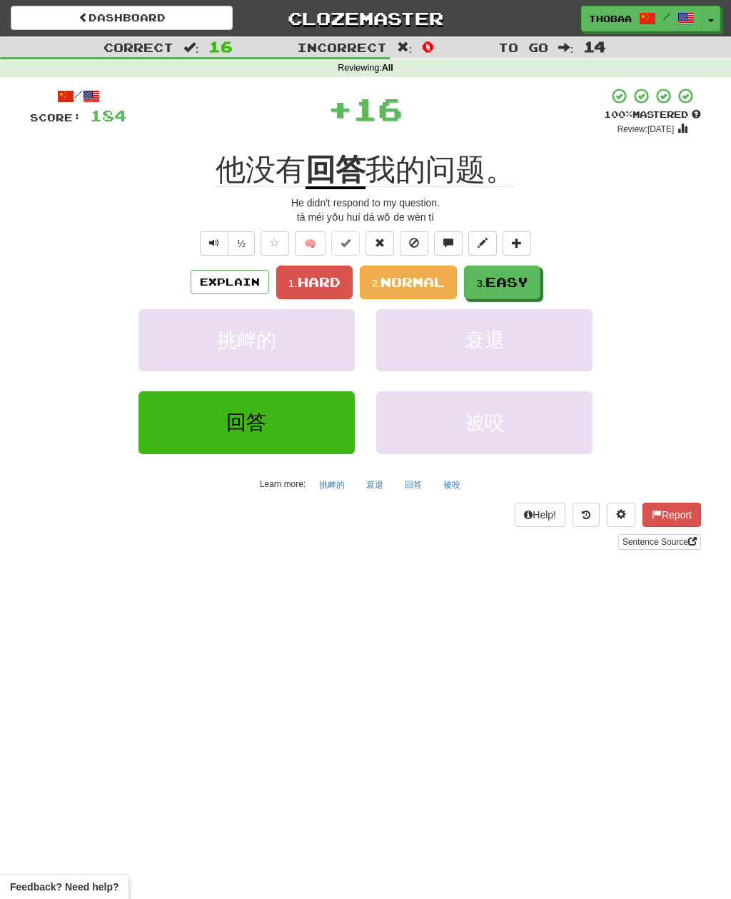
click at [520, 281] on span "Easy" at bounding box center [506, 282] width 43 height 16
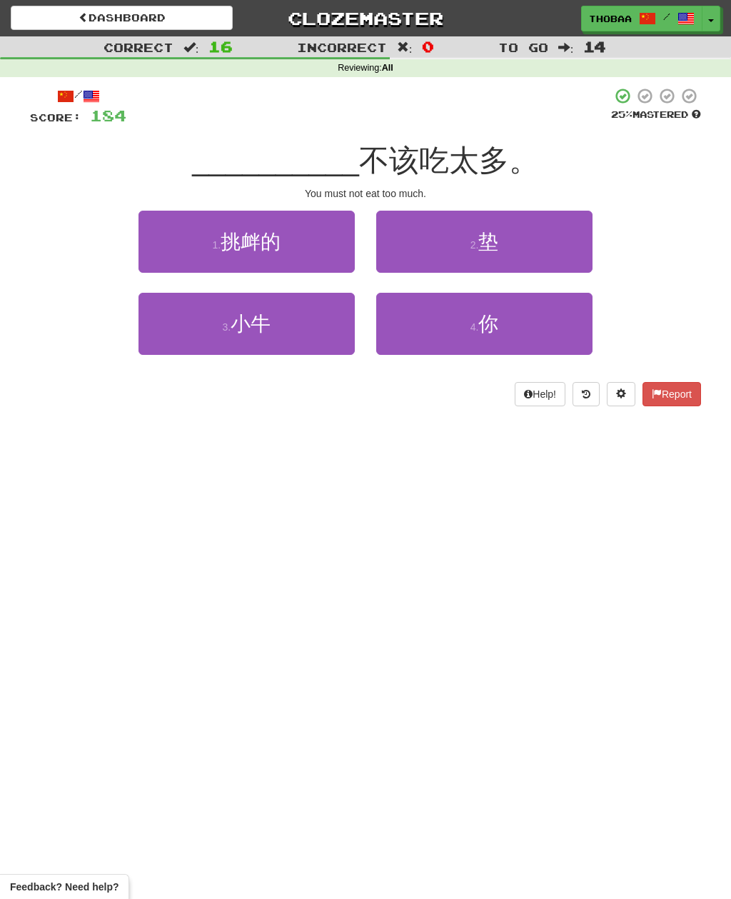
click at [493, 317] on span "你" at bounding box center [488, 324] width 20 height 22
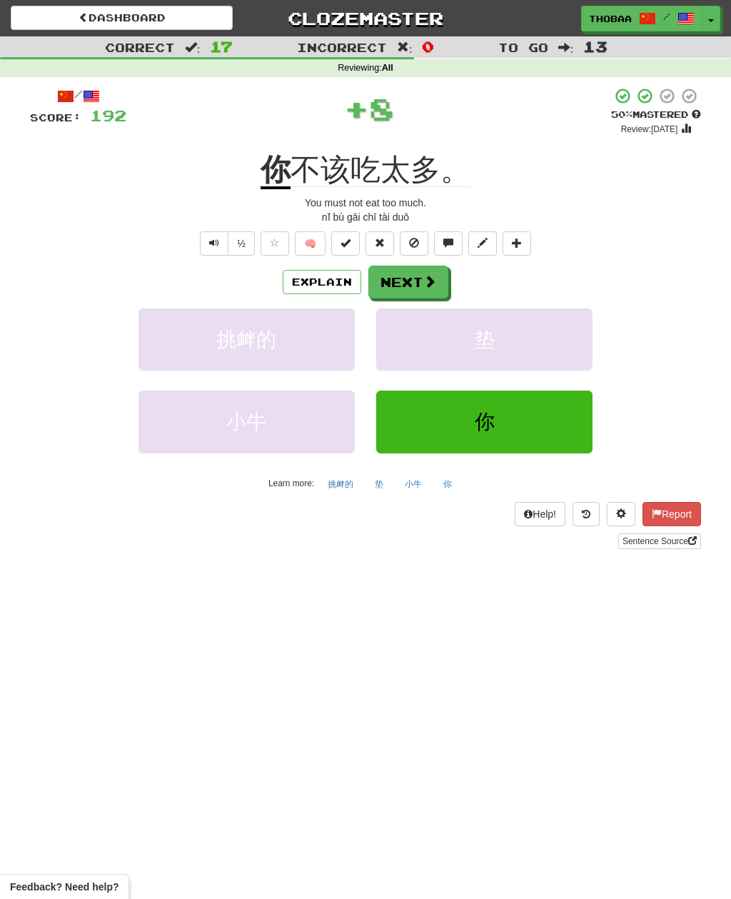
click at [526, 344] on button "垫" at bounding box center [484, 339] width 216 height 62
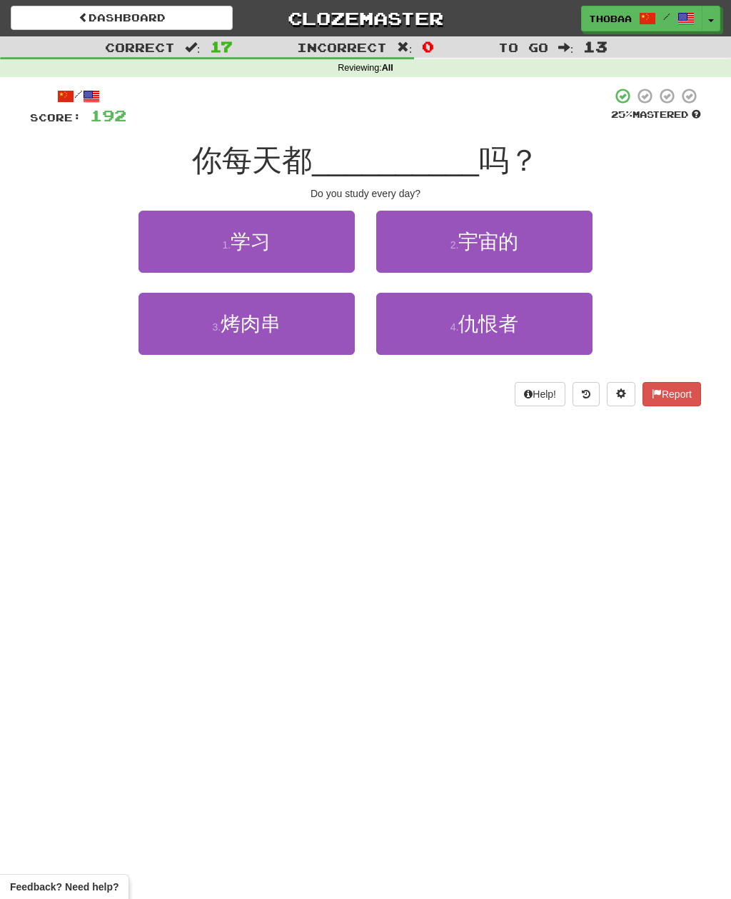
click at [260, 231] on span "学习" at bounding box center [251, 242] width 40 height 22
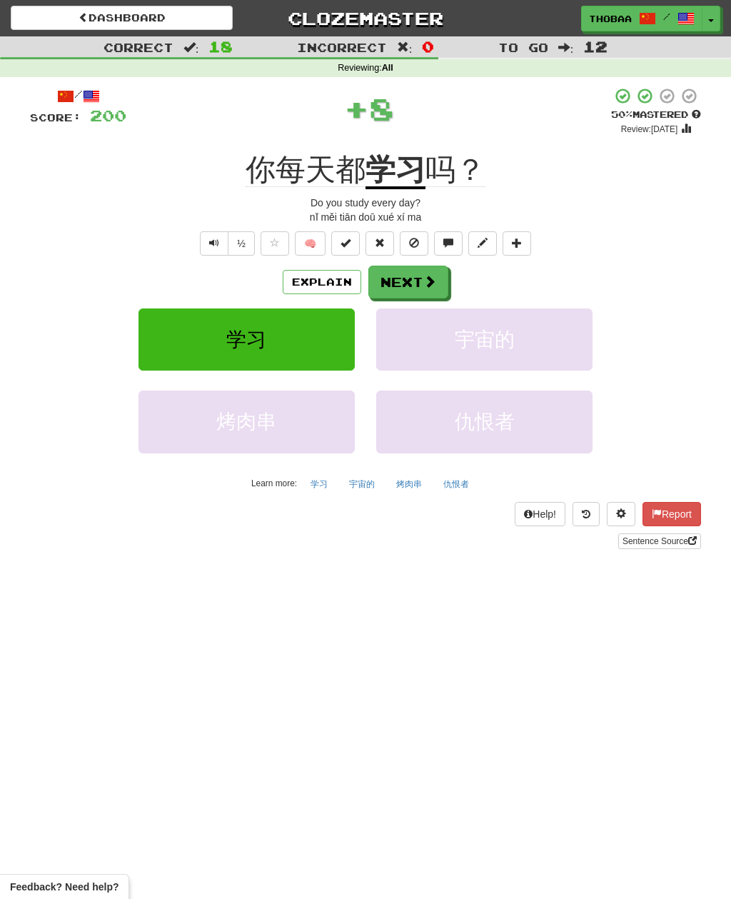
click at [538, 347] on button "宇宙的" at bounding box center [484, 339] width 216 height 62
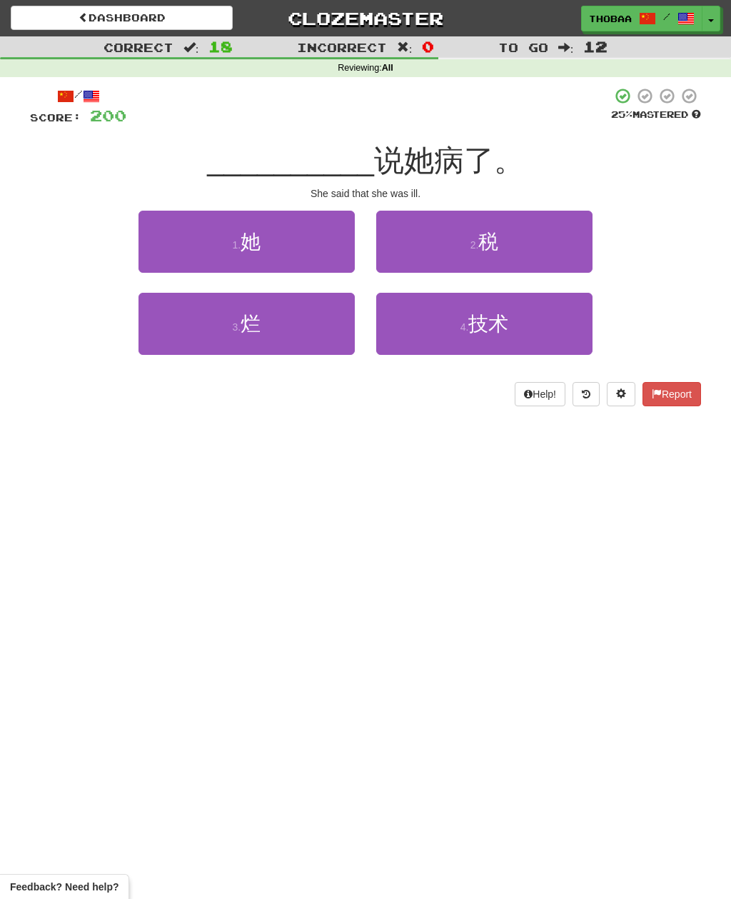
click at [249, 233] on span "她" at bounding box center [251, 242] width 20 height 22
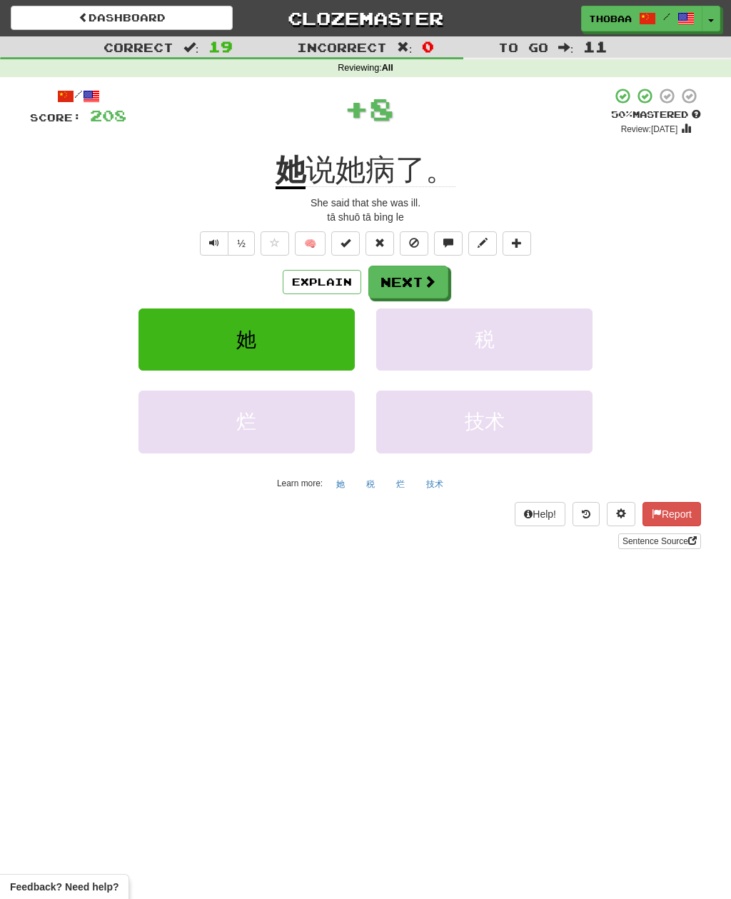
click at [509, 337] on button "税" at bounding box center [484, 339] width 216 height 62
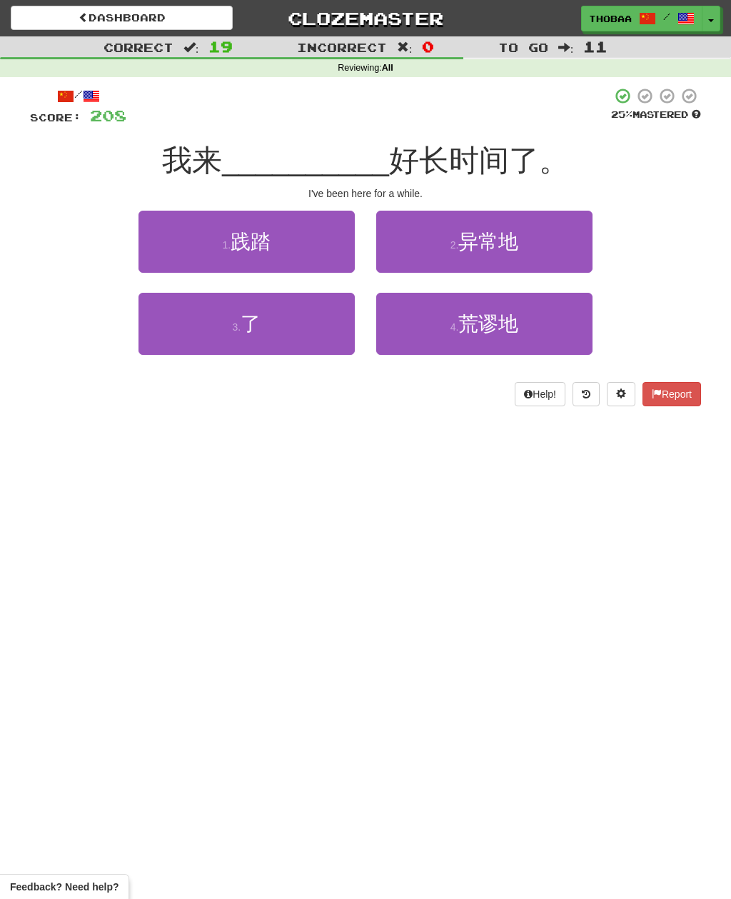
click at [280, 326] on button "3 . 了" at bounding box center [246, 324] width 216 height 62
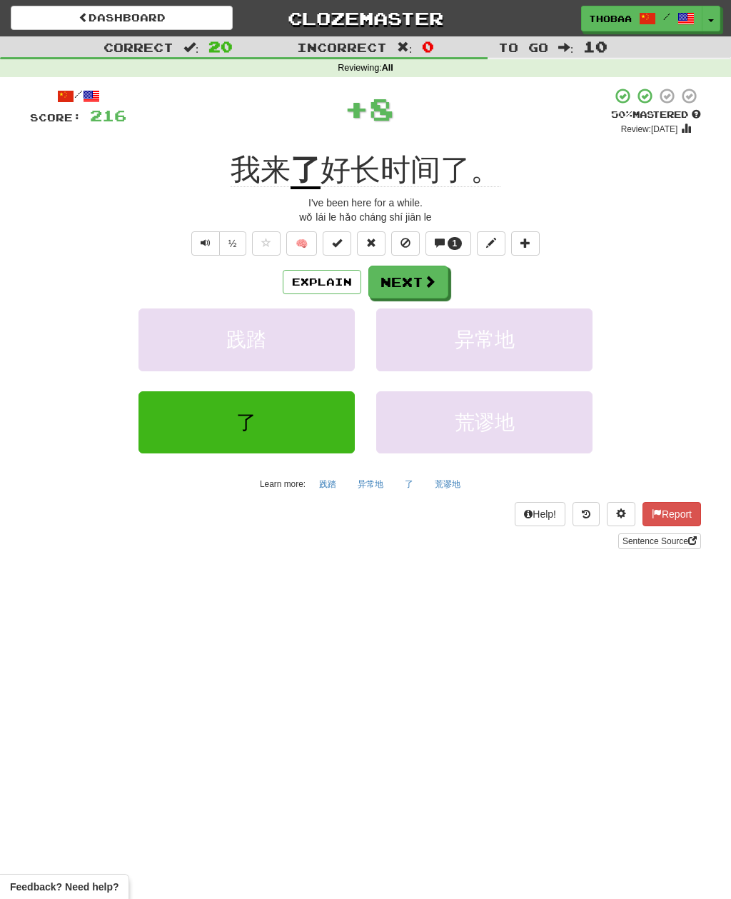
click at [518, 341] on button "异常地" at bounding box center [484, 339] width 216 height 62
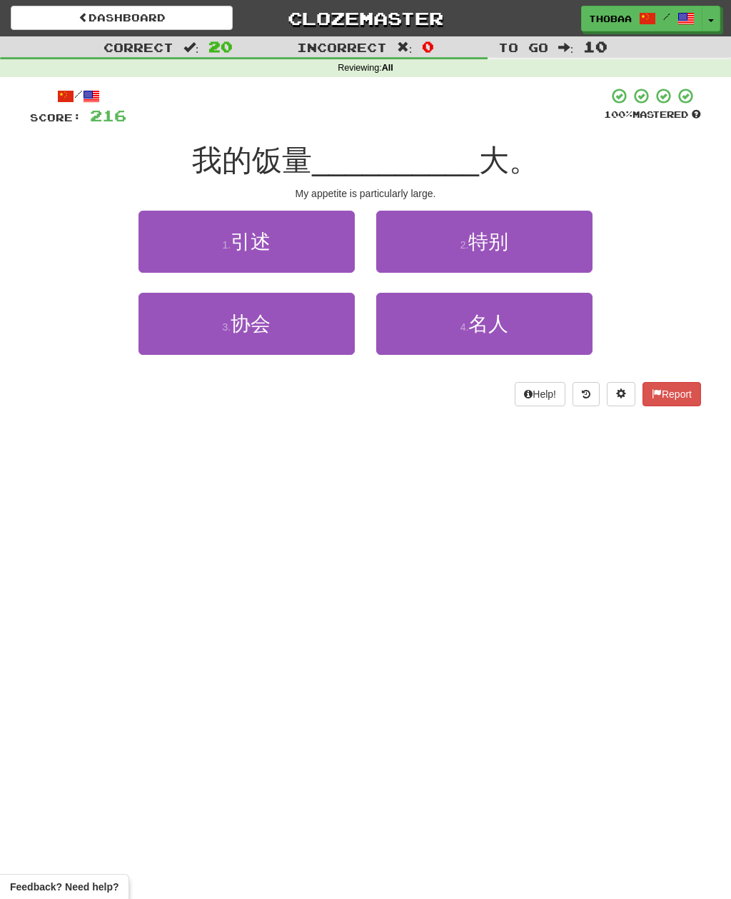
click at [544, 231] on button "2 . 特别" at bounding box center [484, 242] width 216 height 62
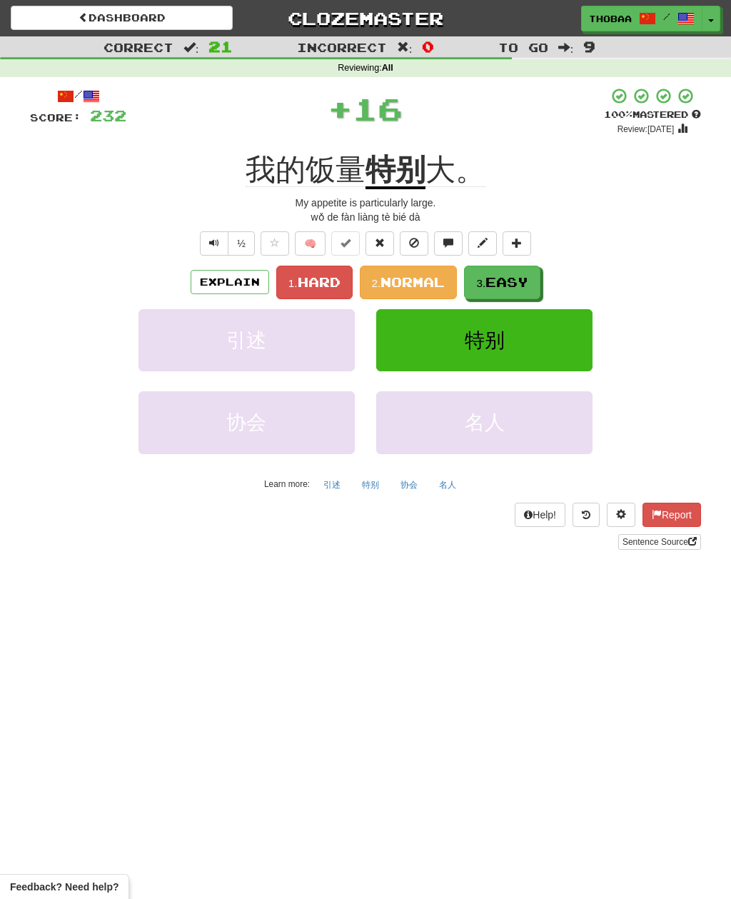
click at [525, 281] on span "Easy" at bounding box center [506, 282] width 43 height 16
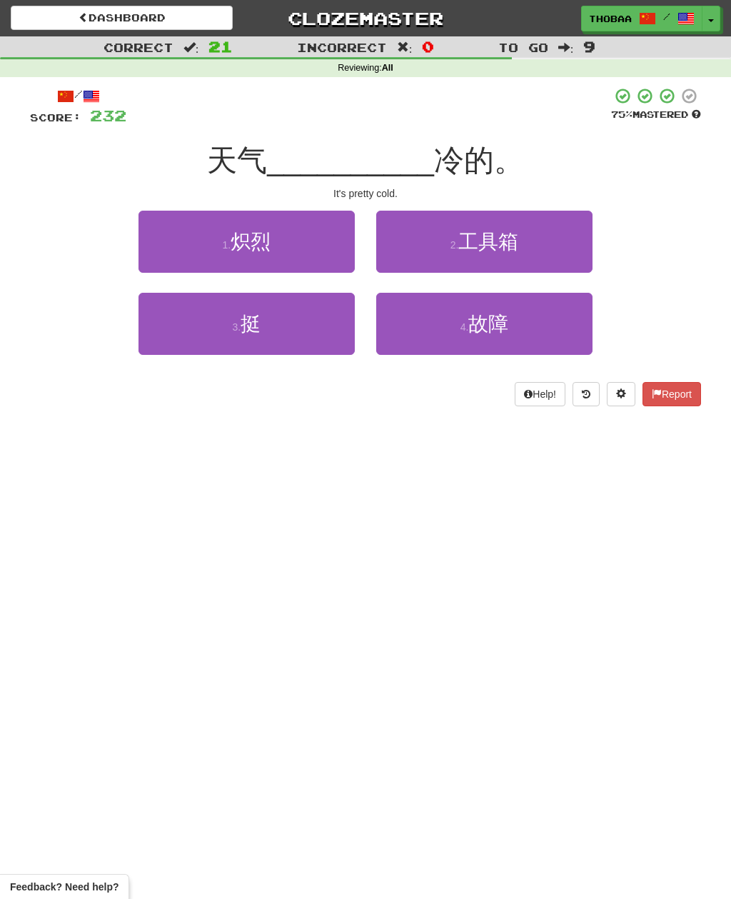
click at [280, 329] on button "3 . 挺" at bounding box center [246, 324] width 216 height 62
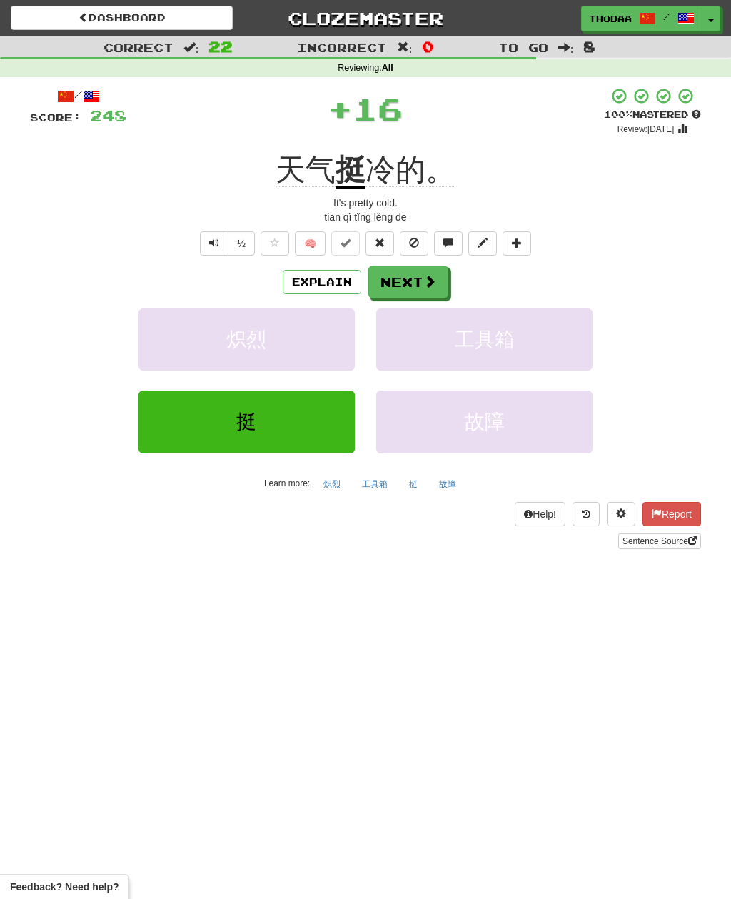
click at [463, 366] on button "工具箱" at bounding box center [484, 339] width 216 height 62
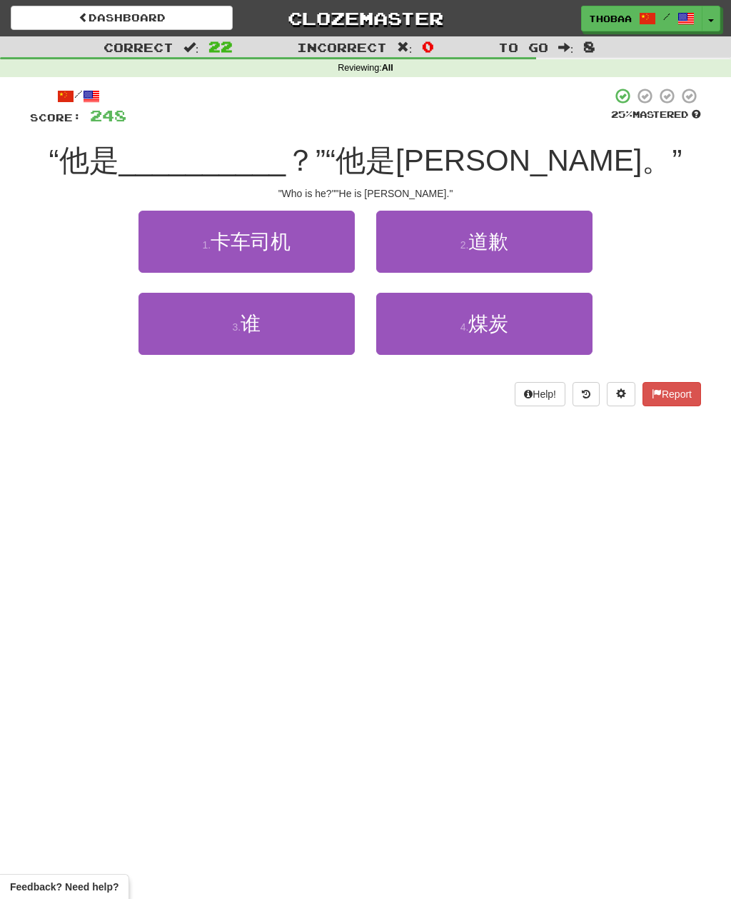
click at [295, 343] on button "3 . 谁" at bounding box center [246, 324] width 216 height 62
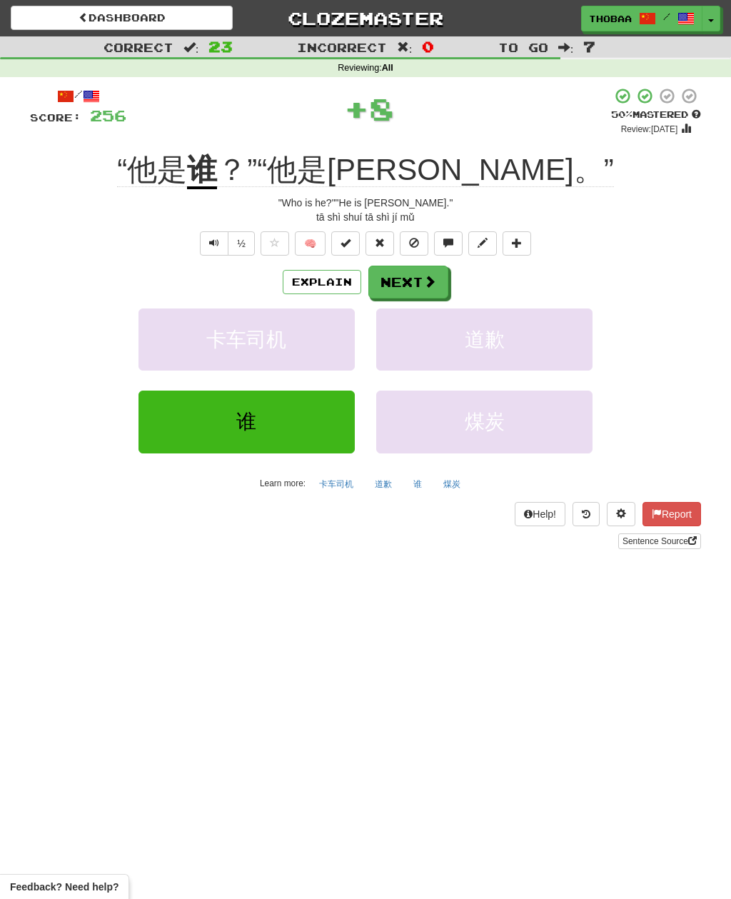
click at [513, 345] on button "道歉" at bounding box center [484, 339] width 216 height 62
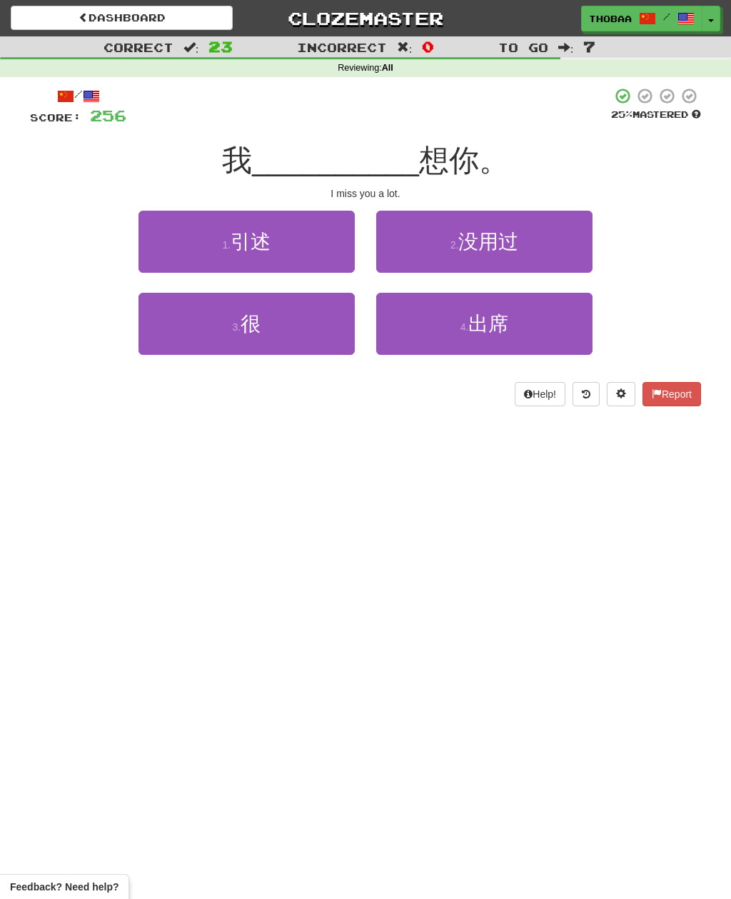
click at [278, 330] on button "3 . 很" at bounding box center [246, 324] width 216 height 62
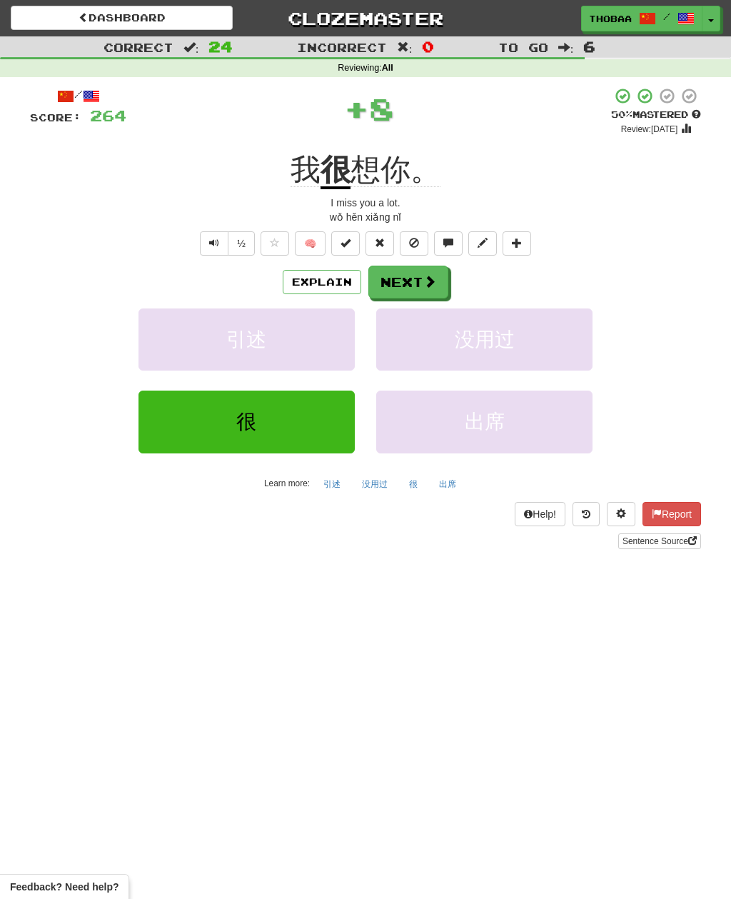
click at [508, 338] on span "没用过" at bounding box center [485, 339] width 60 height 22
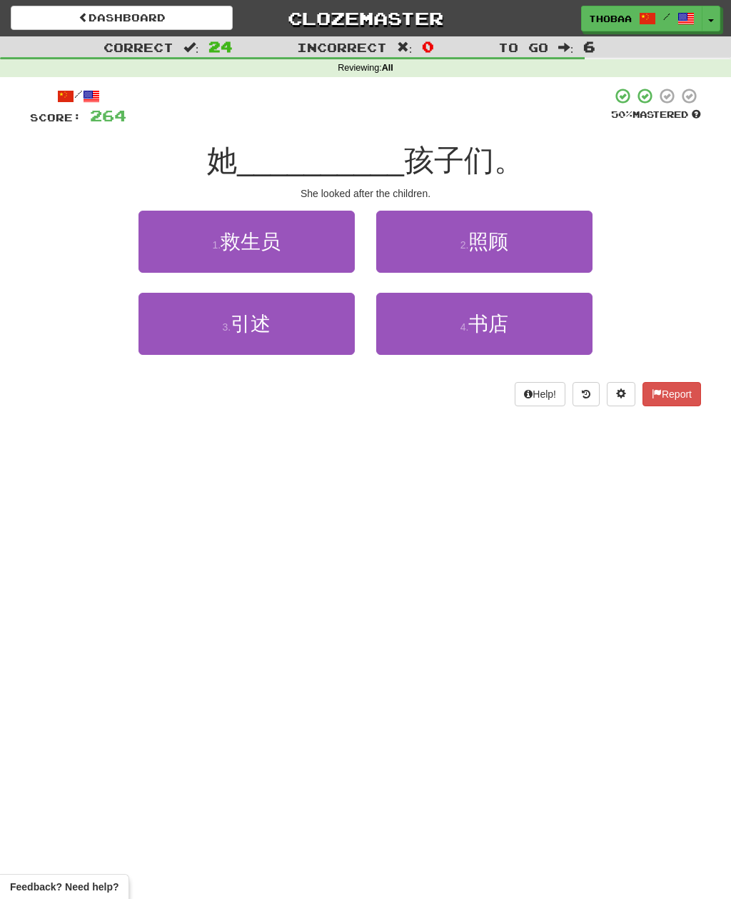
click at [548, 240] on button "2 . 照顾" at bounding box center [484, 242] width 216 height 62
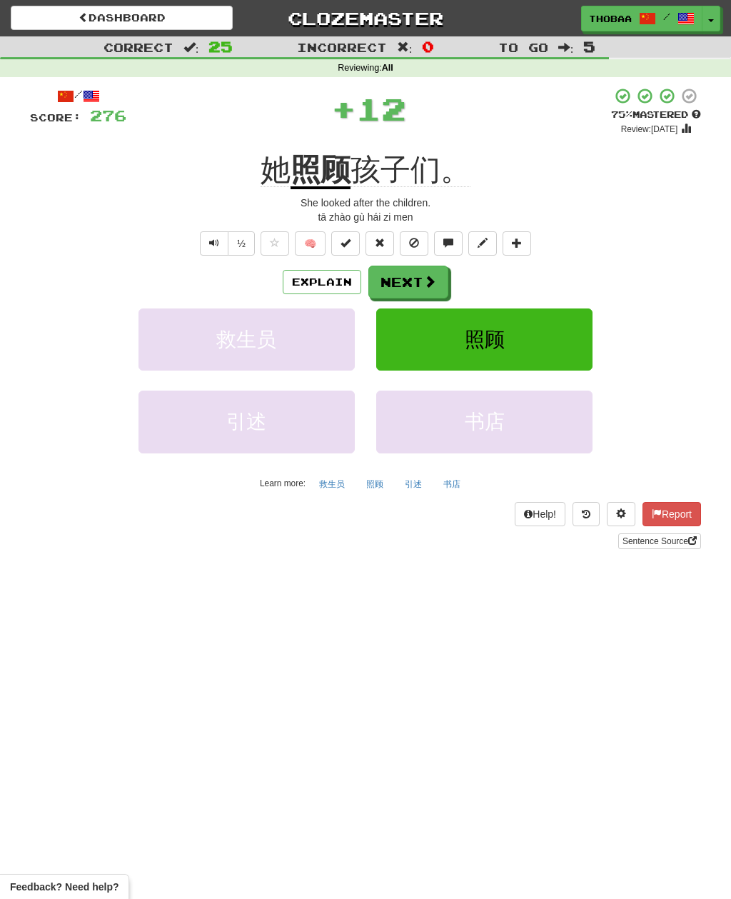
click at [547, 331] on button "照顾" at bounding box center [484, 339] width 216 height 62
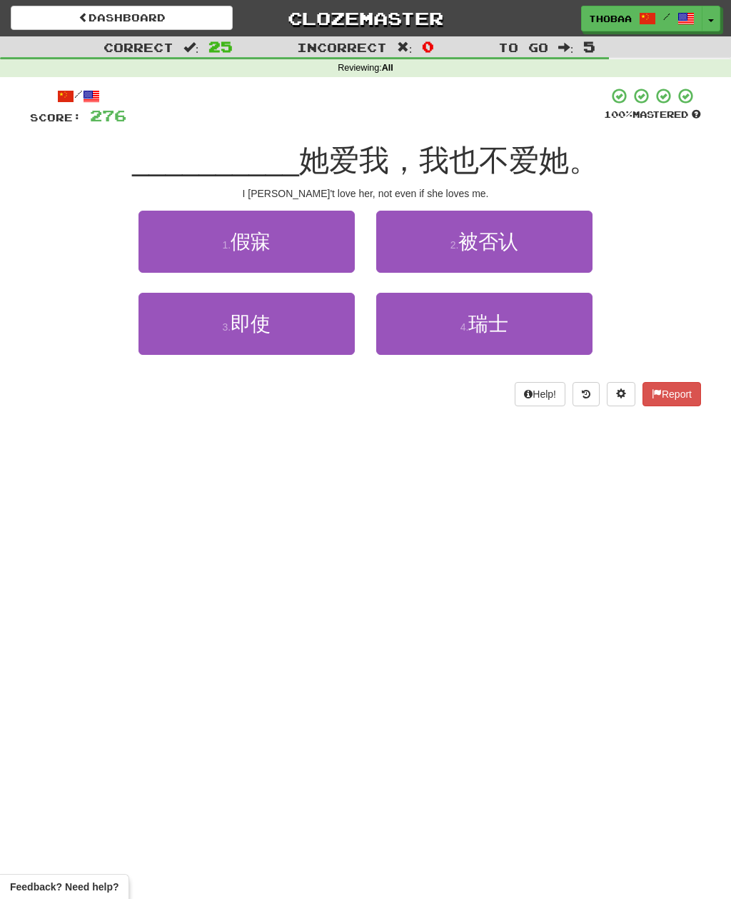
click at [258, 331] on span "即使" at bounding box center [251, 324] width 40 height 22
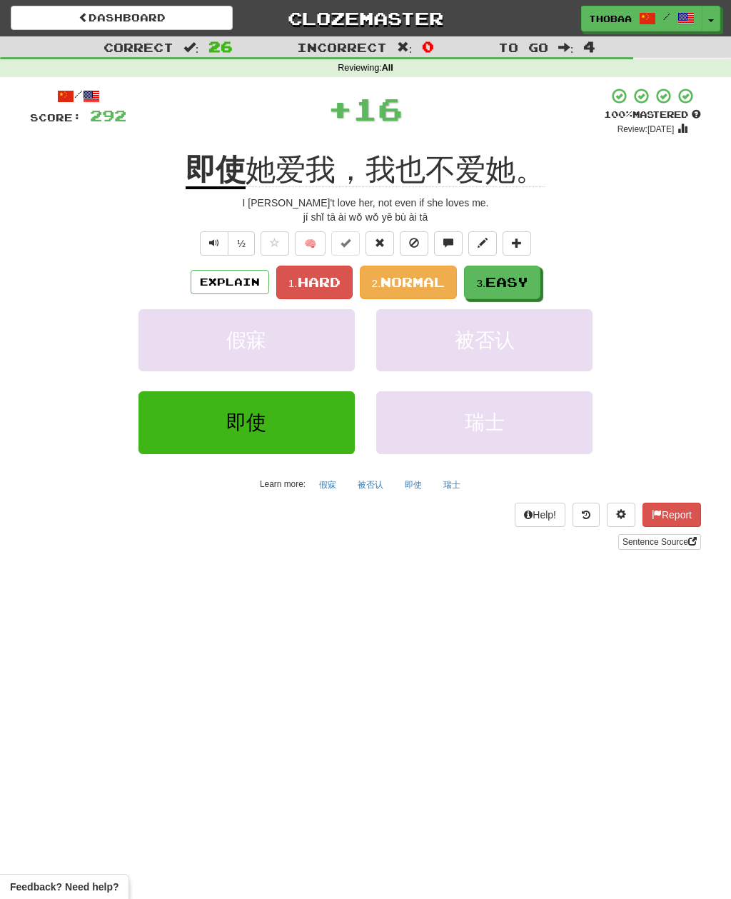
click at [311, 279] on span "Hard" at bounding box center [319, 282] width 43 height 16
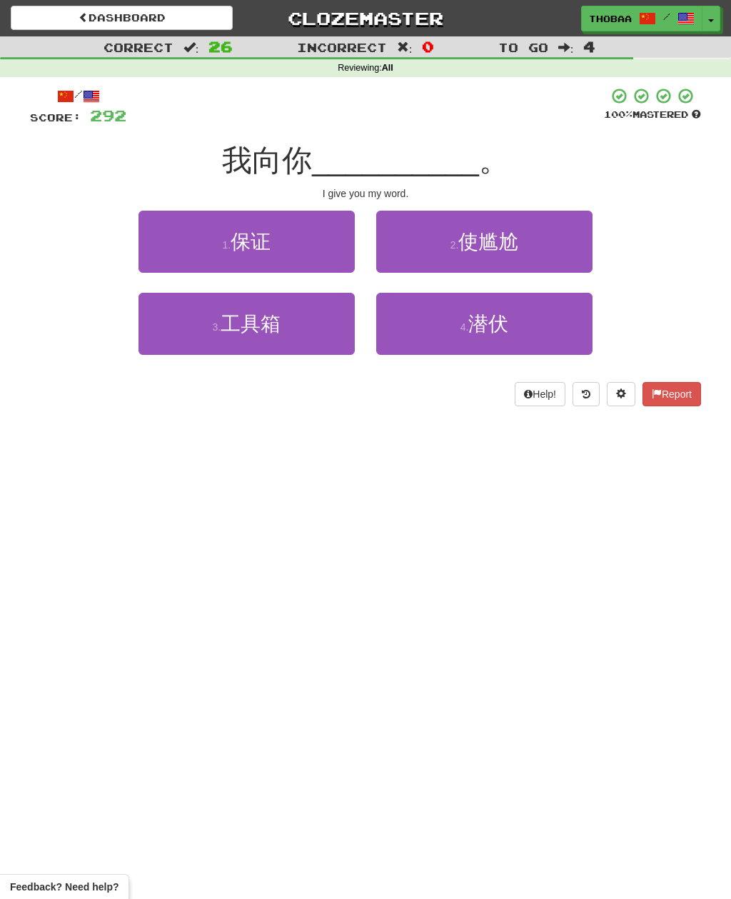
click at [208, 249] on button "1 . 保证" at bounding box center [246, 242] width 216 height 62
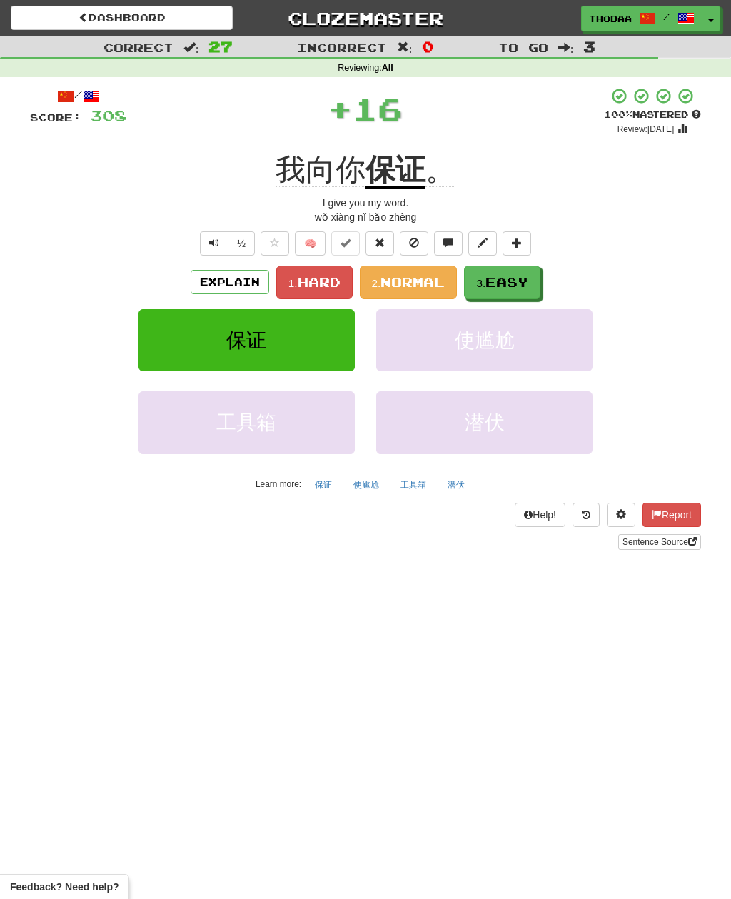
click at [313, 266] on button "1. Hard" at bounding box center [314, 283] width 76 height 34
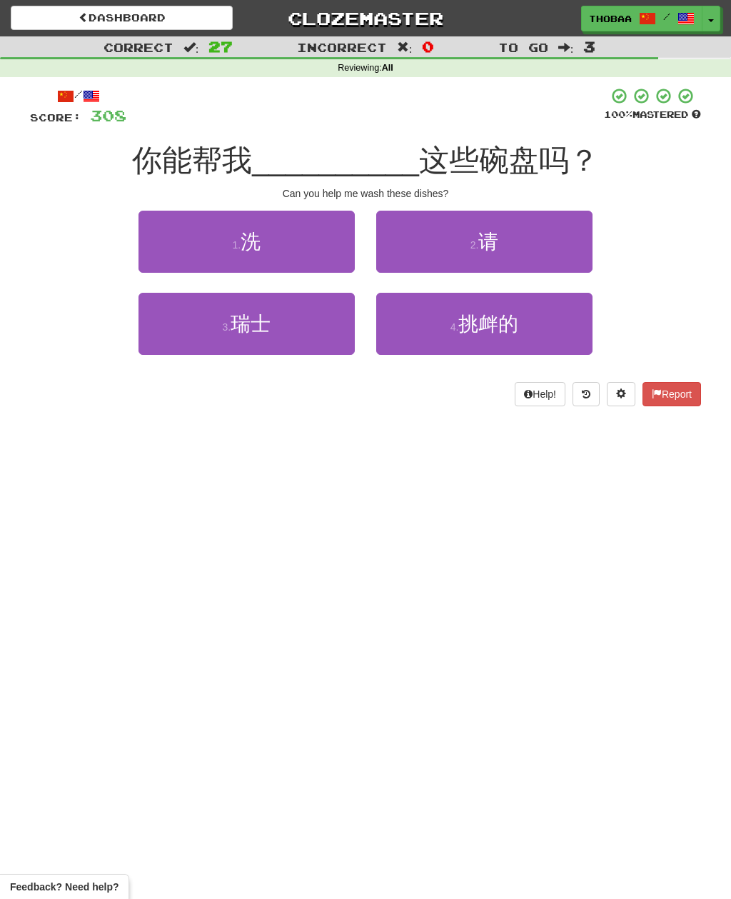
click at [286, 244] on button "1 . 洗" at bounding box center [246, 242] width 216 height 62
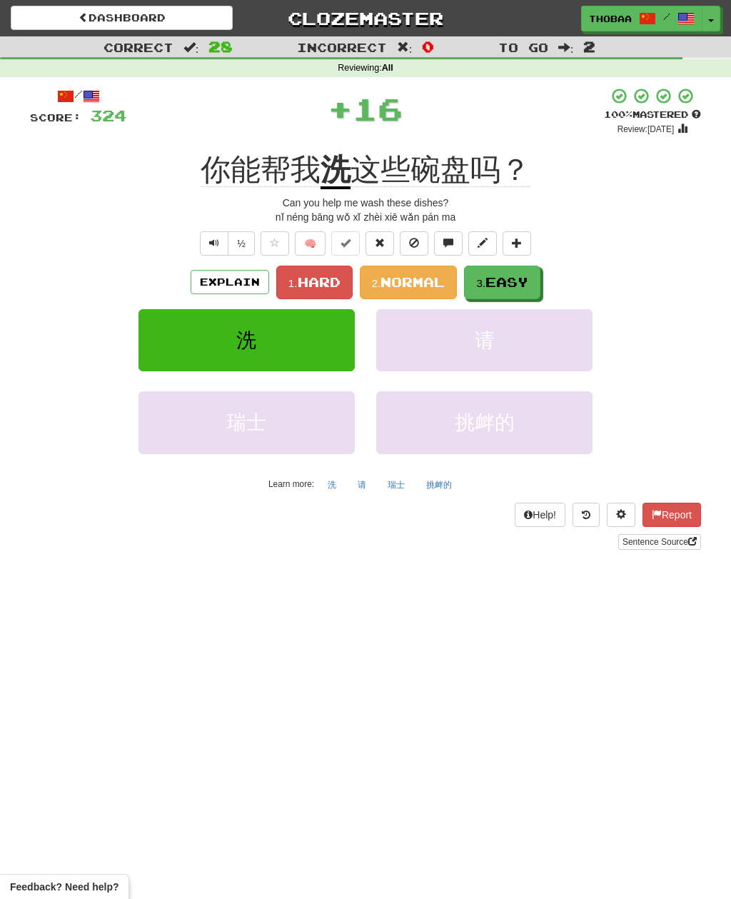
click at [517, 278] on span "Easy" at bounding box center [506, 282] width 43 height 16
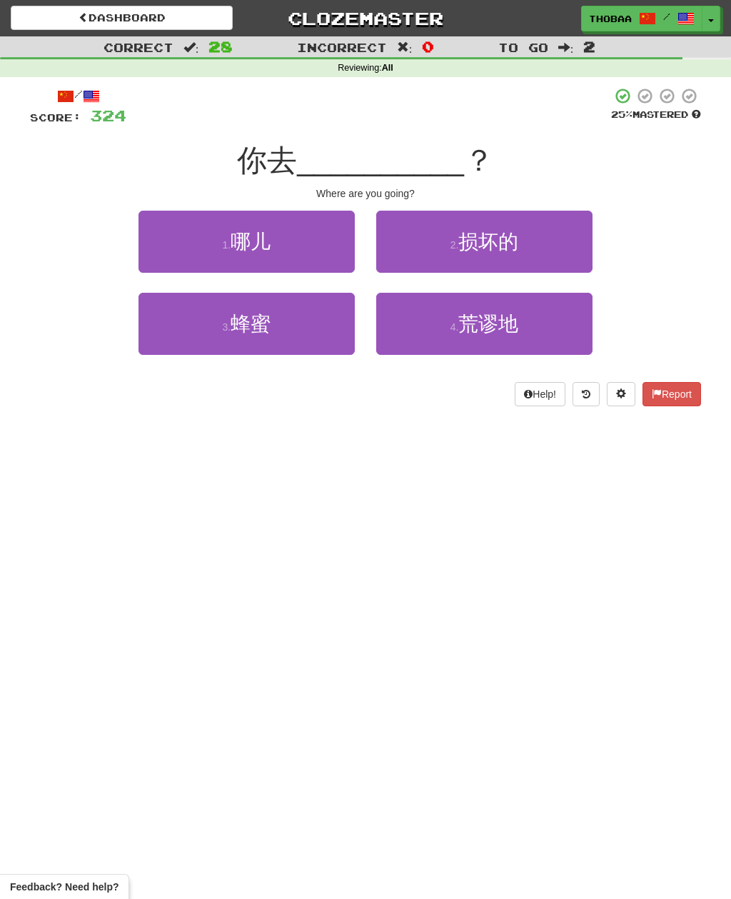
click at [266, 236] on span "哪儿" at bounding box center [251, 242] width 40 height 22
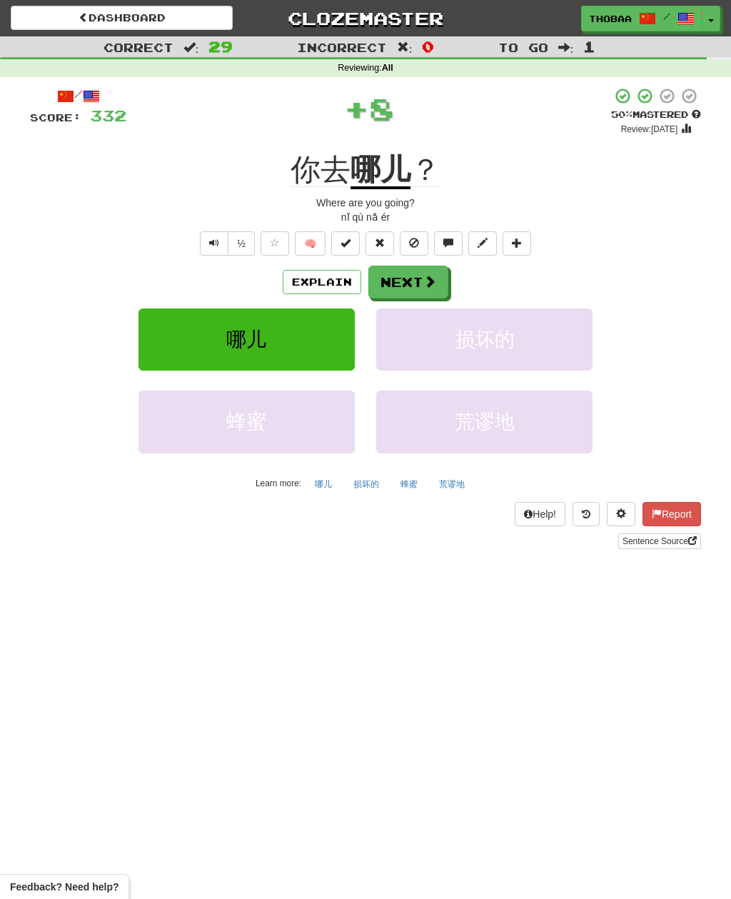
click at [528, 335] on button "损坏的" at bounding box center [484, 339] width 216 height 62
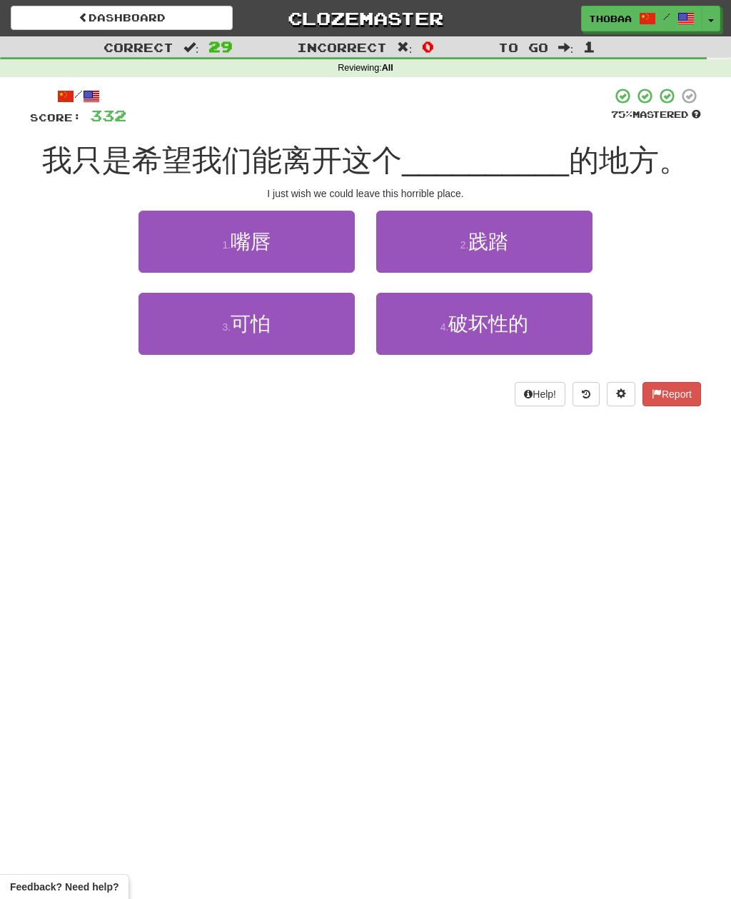
click at [302, 322] on button "3 . 可怕" at bounding box center [246, 324] width 216 height 62
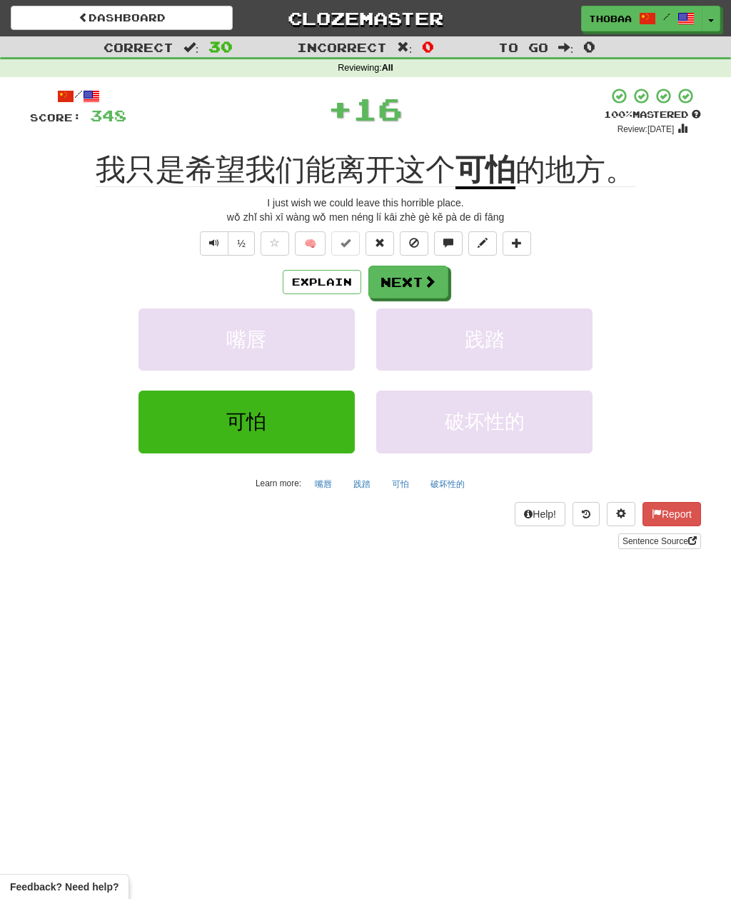
click at [520, 338] on button "践踏" at bounding box center [484, 339] width 216 height 62
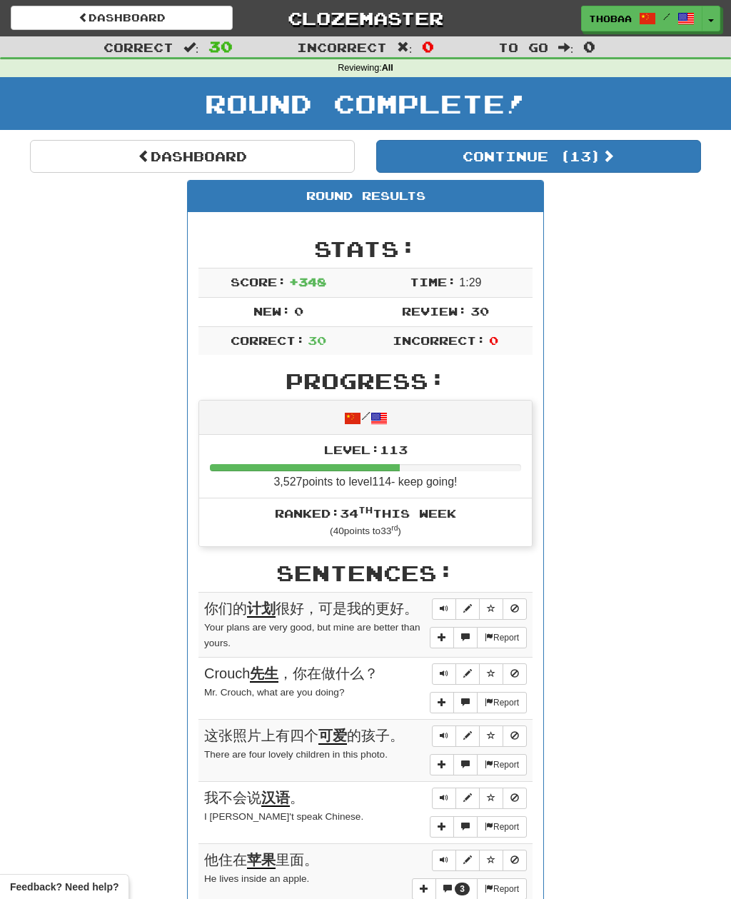
click at [625, 163] on button "Continue ( 13 )" at bounding box center [538, 156] width 325 height 33
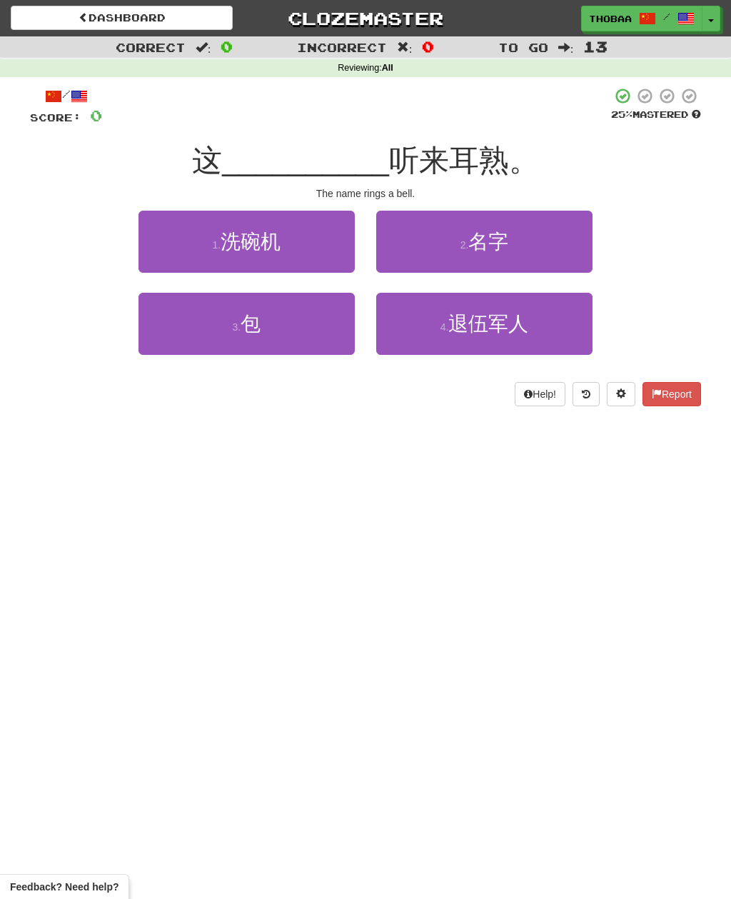
click at [523, 247] on button "2 . 名字" at bounding box center [484, 242] width 216 height 62
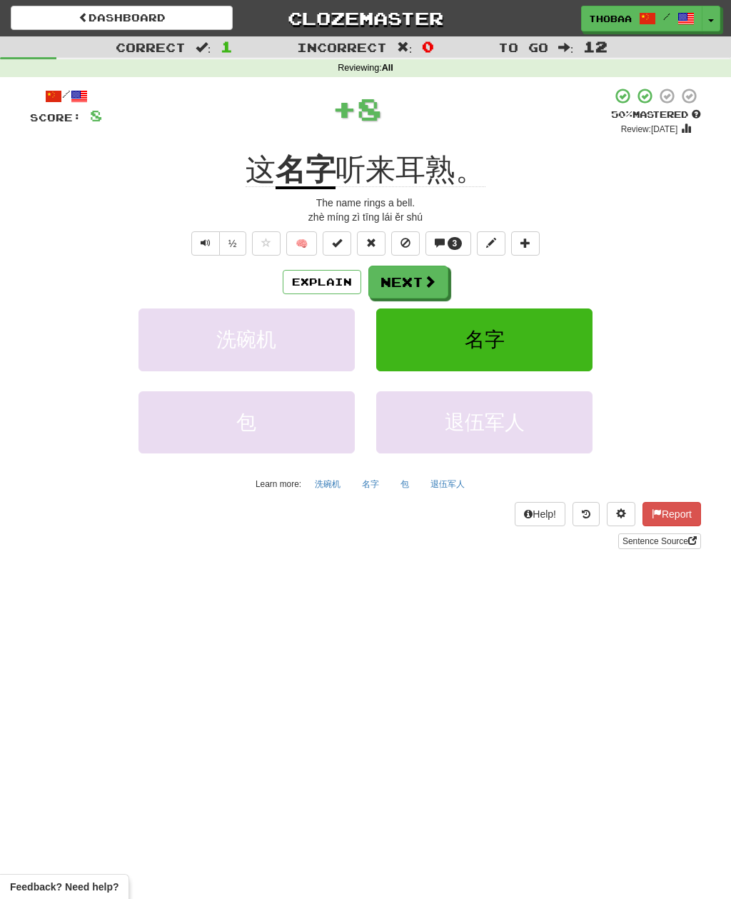
click at [443, 233] on button "3" at bounding box center [448, 243] width 46 height 24
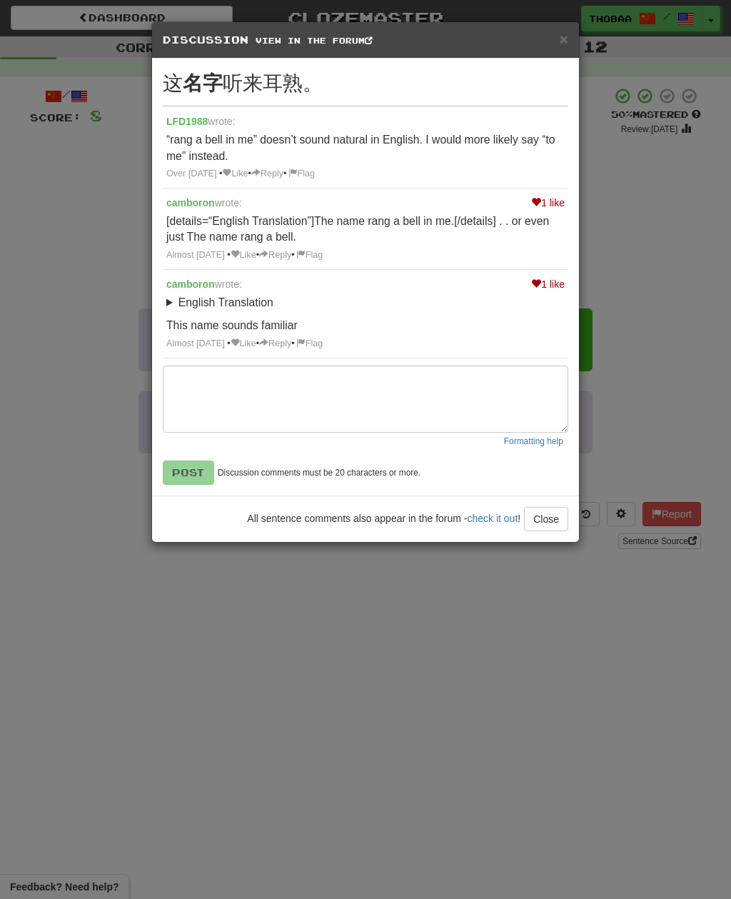
click at [258, 740] on div "× Discussion View in the forum 这 名字 听来耳熟。 LFD1988 wrote: “rang a bell in me” do…" at bounding box center [365, 449] width 731 height 899
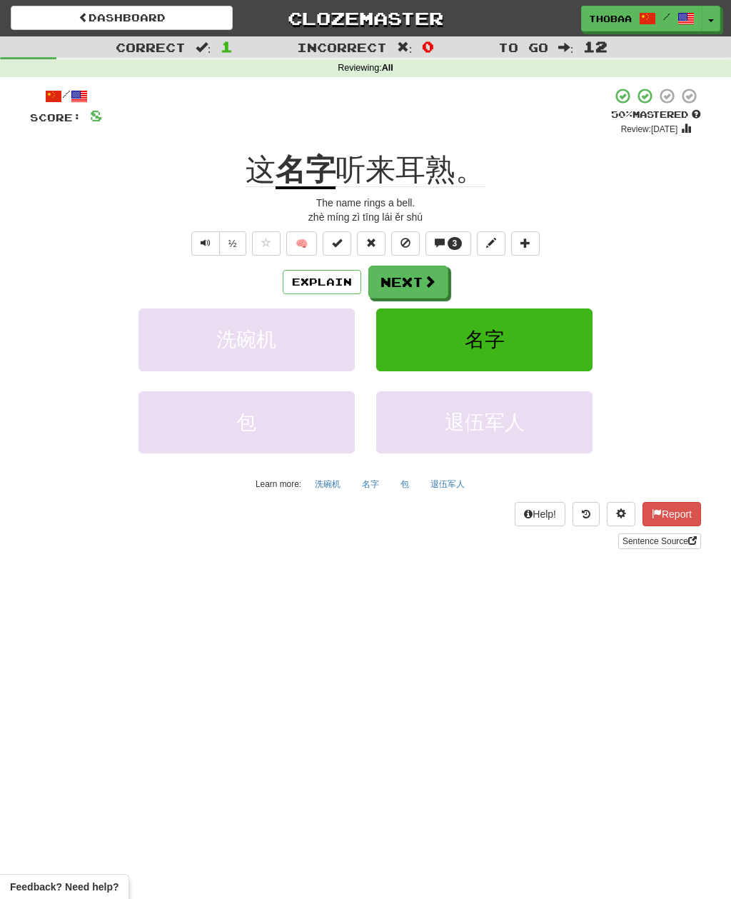
click at [521, 347] on button "名字" at bounding box center [484, 339] width 216 height 62
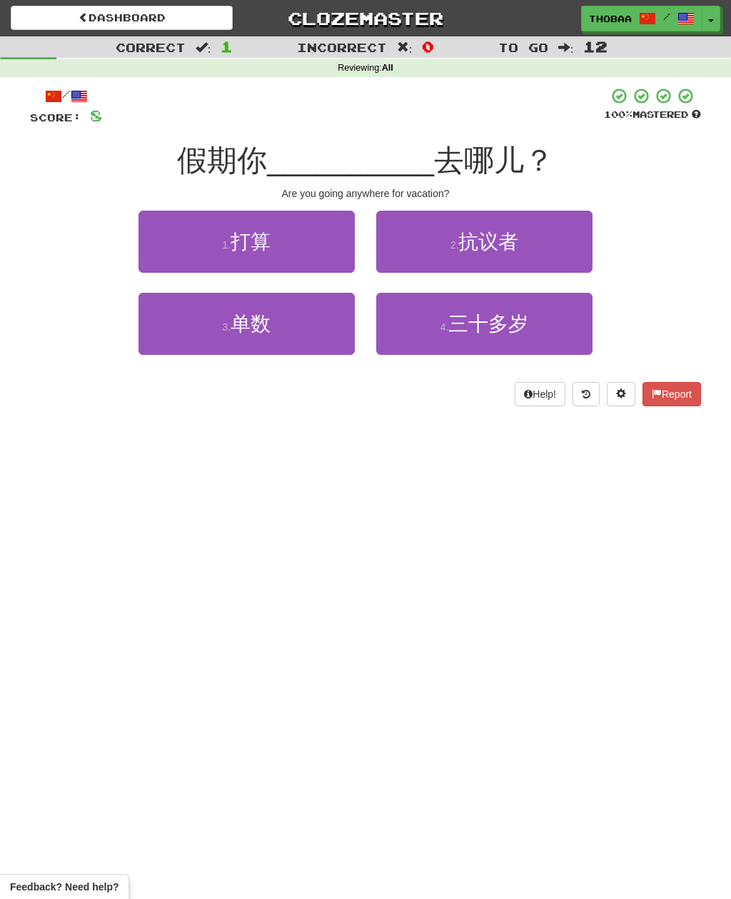
click at [276, 226] on button "1 . 打算" at bounding box center [246, 242] width 216 height 62
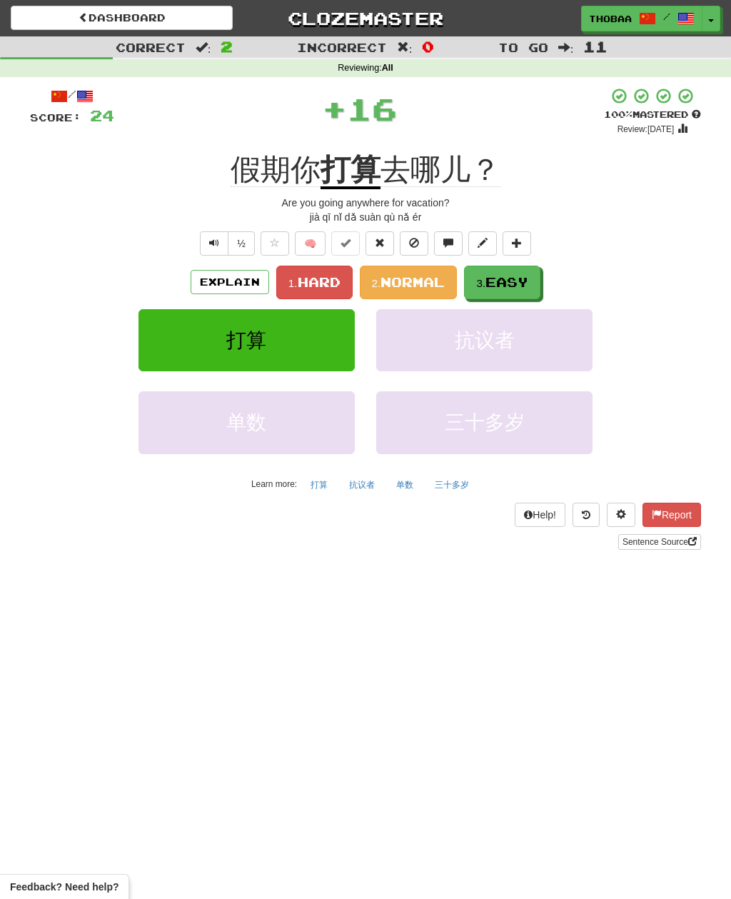
click at [523, 286] on span "Easy" at bounding box center [506, 282] width 43 height 16
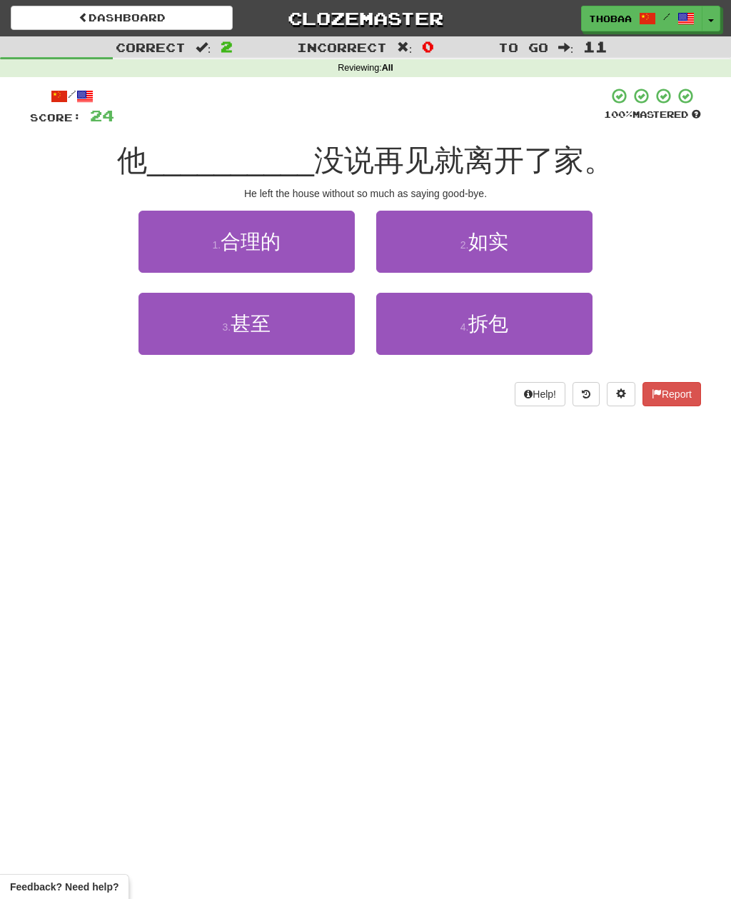
click at [294, 344] on button "3 . 甚至" at bounding box center [246, 324] width 216 height 62
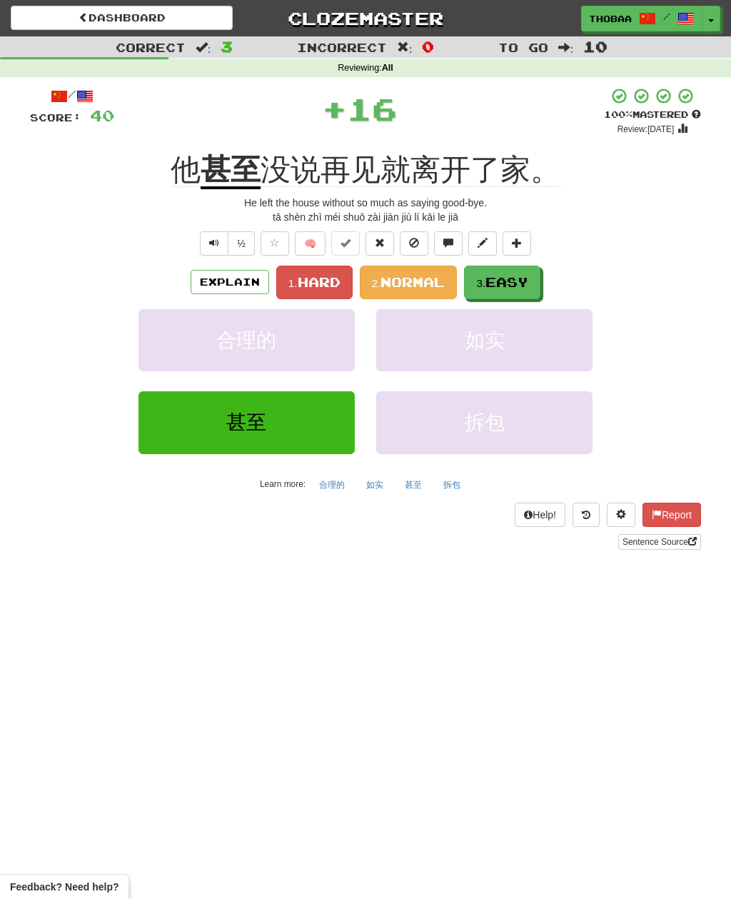
click at [301, 280] on span "Hard" at bounding box center [319, 282] width 43 height 16
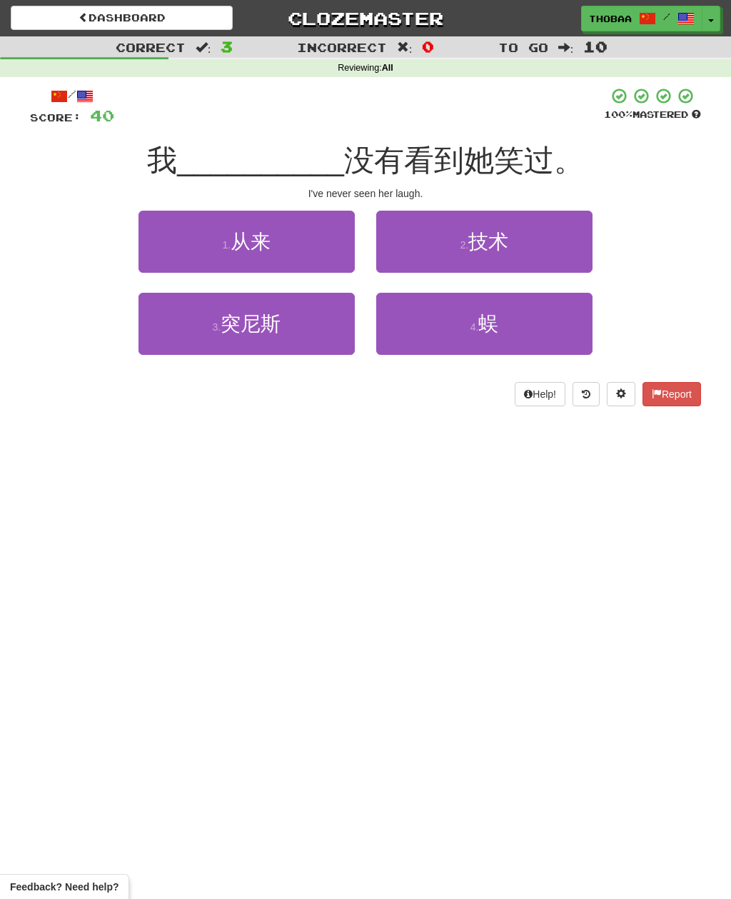
click at [293, 231] on button "1 . 从来" at bounding box center [246, 242] width 216 height 62
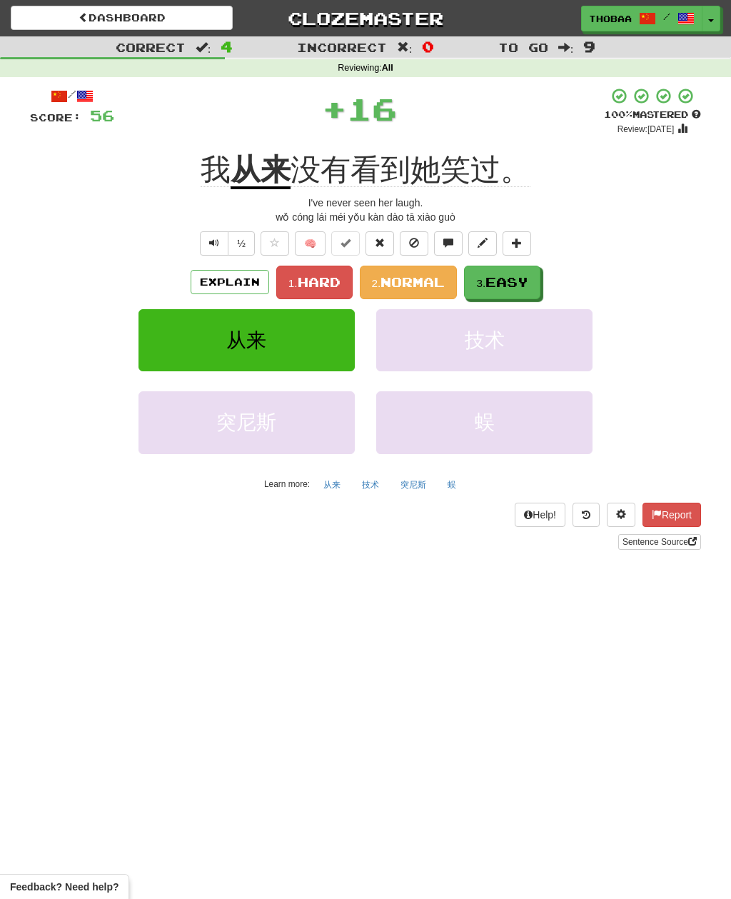
click at [414, 277] on span "Normal" at bounding box center [412, 282] width 64 height 16
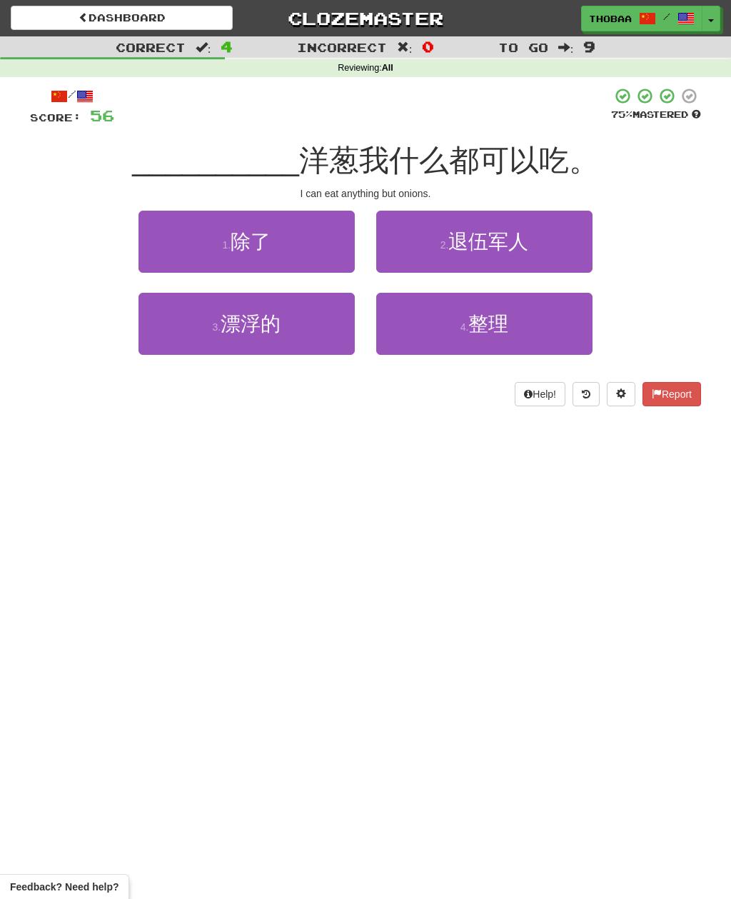
click at [231, 245] on small "1 ." at bounding box center [226, 244] width 9 height 11
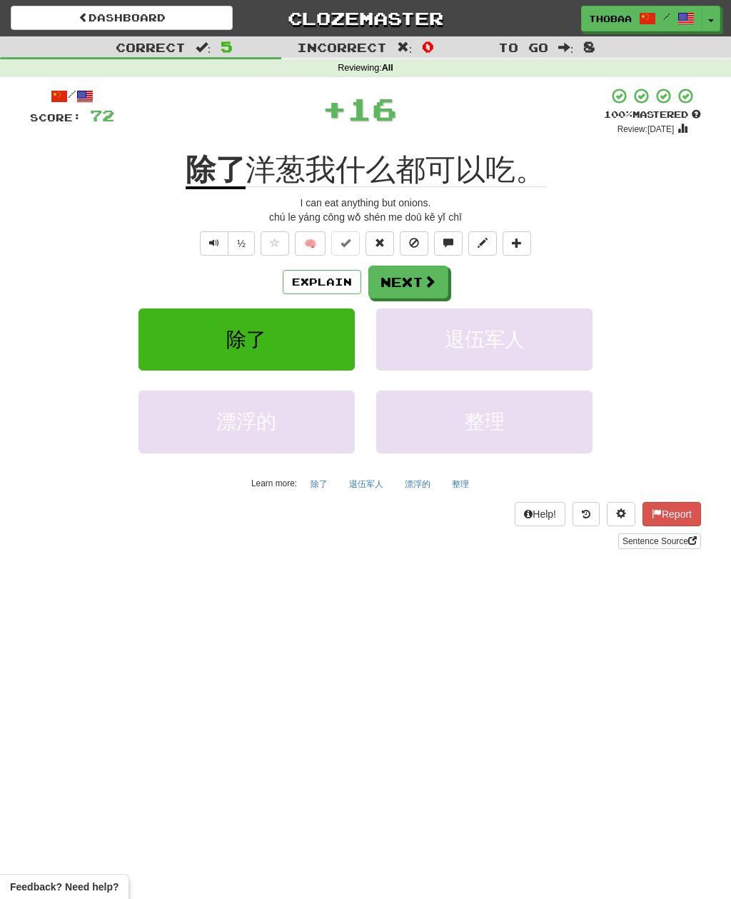
click at [448, 341] on span "退伍军人" at bounding box center [485, 339] width 80 height 22
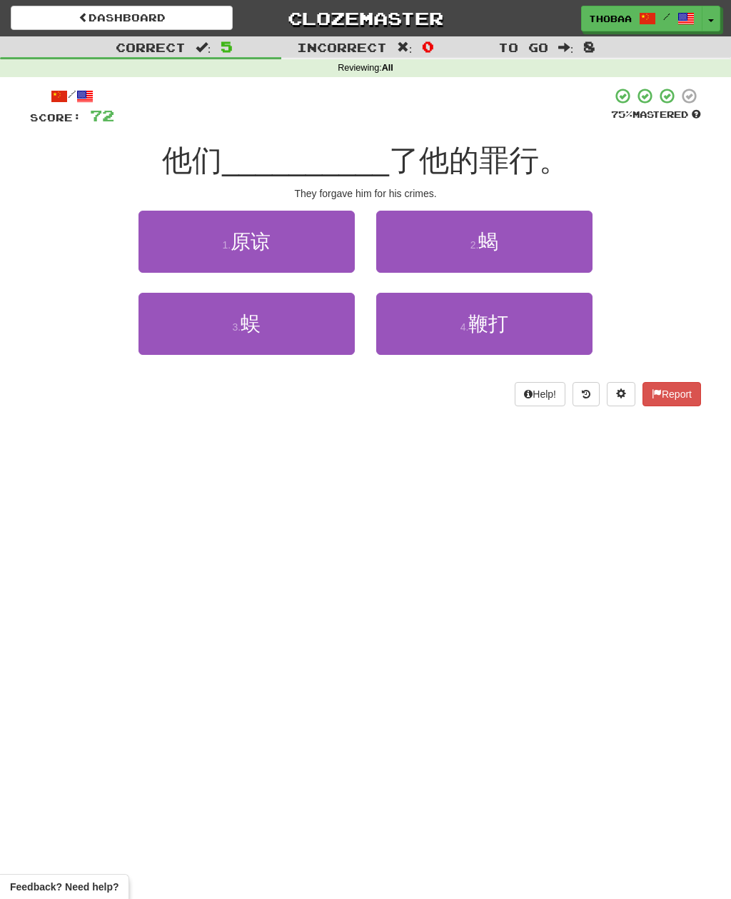
click at [292, 233] on button "1 . 原谅" at bounding box center [246, 242] width 216 height 62
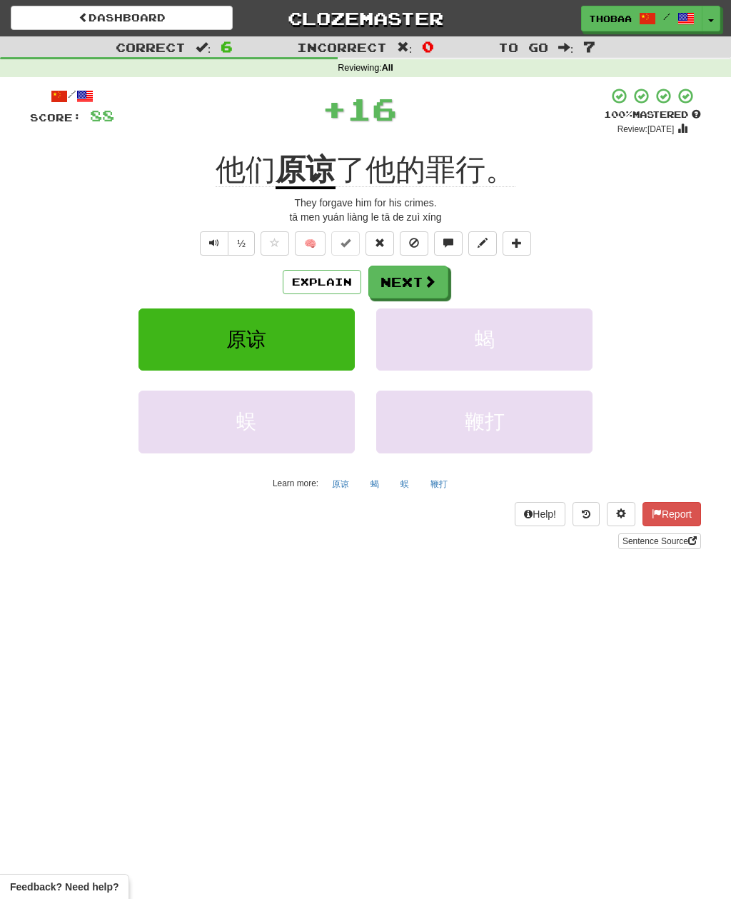
click at [515, 350] on button "蝎" at bounding box center [484, 339] width 216 height 62
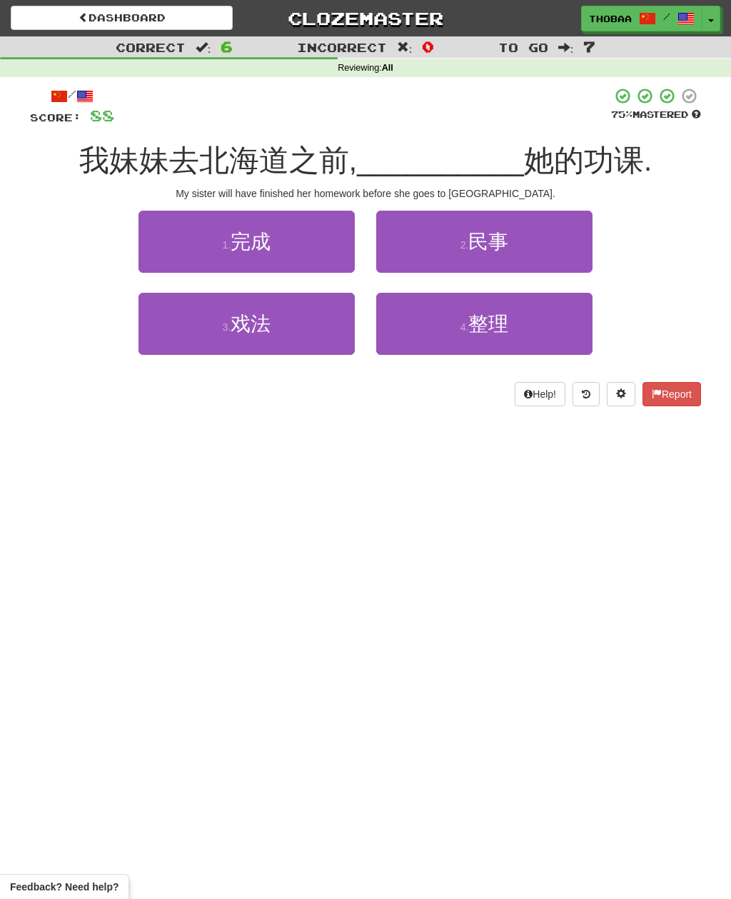
click at [273, 241] on button "1 . 完成" at bounding box center [246, 242] width 216 height 62
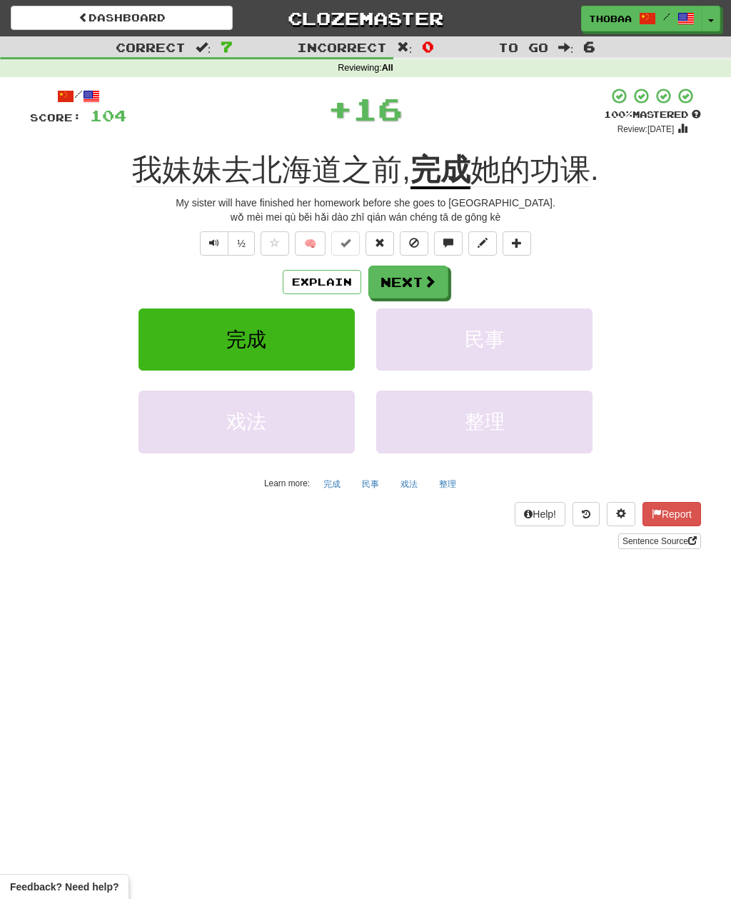
click at [267, 343] on button "完成" at bounding box center [246, 339] width 216 height 62
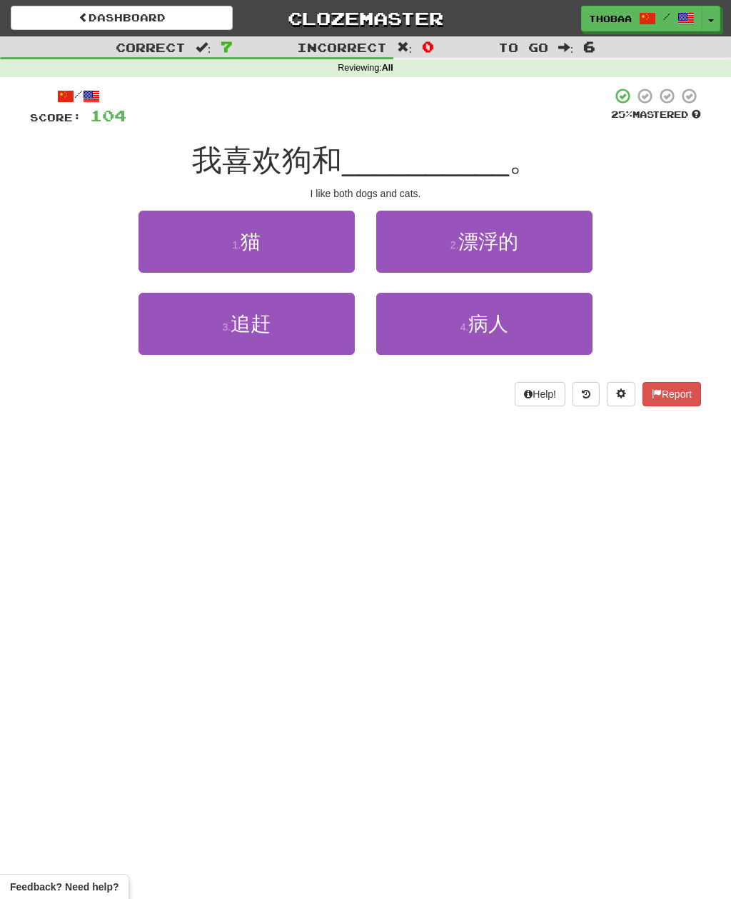
click at [274, 233] on button "1 . 猫" at bounding box center [246, 242] width 216 height 62
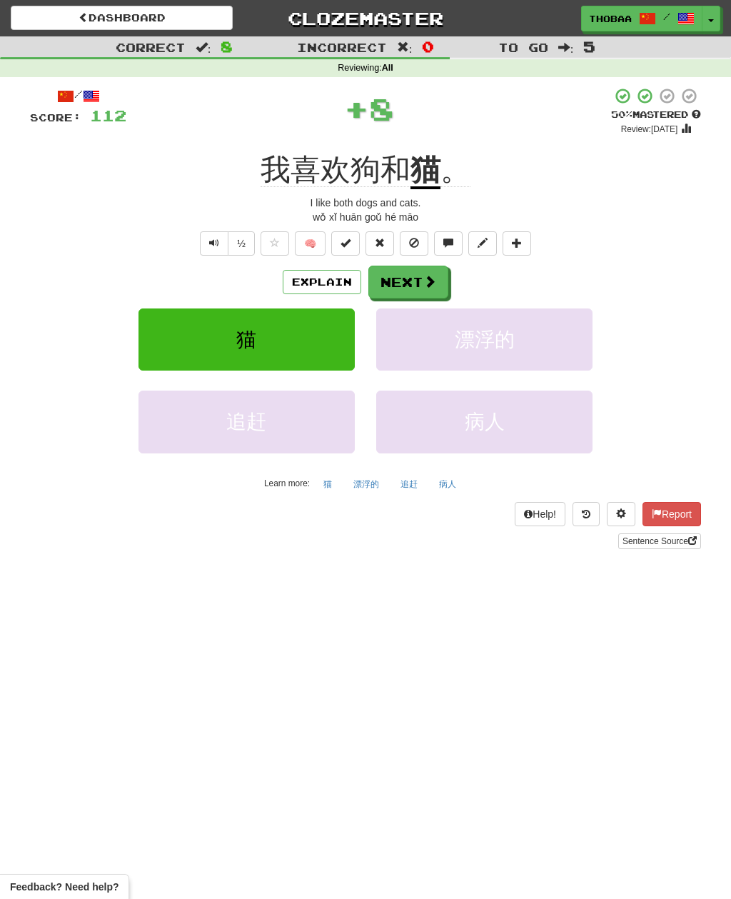
click at [246, 342] on span "猫" at bounding box center [246, 339] width 20 height 22
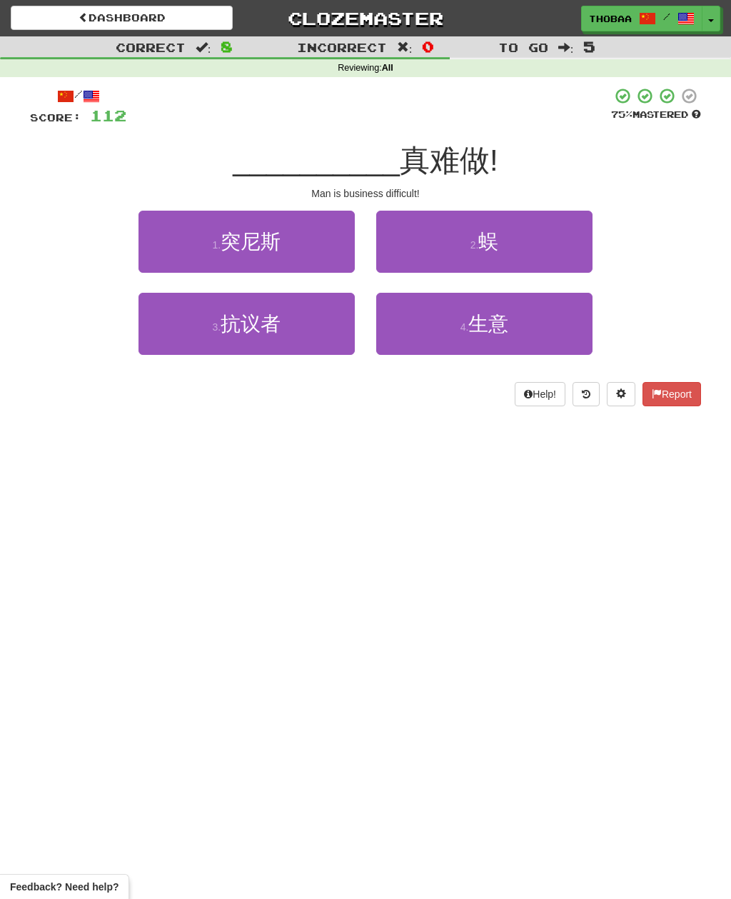
click at [458, 350] on button "4 . 生意" at bounding box center [484, 324] width 216 height 62
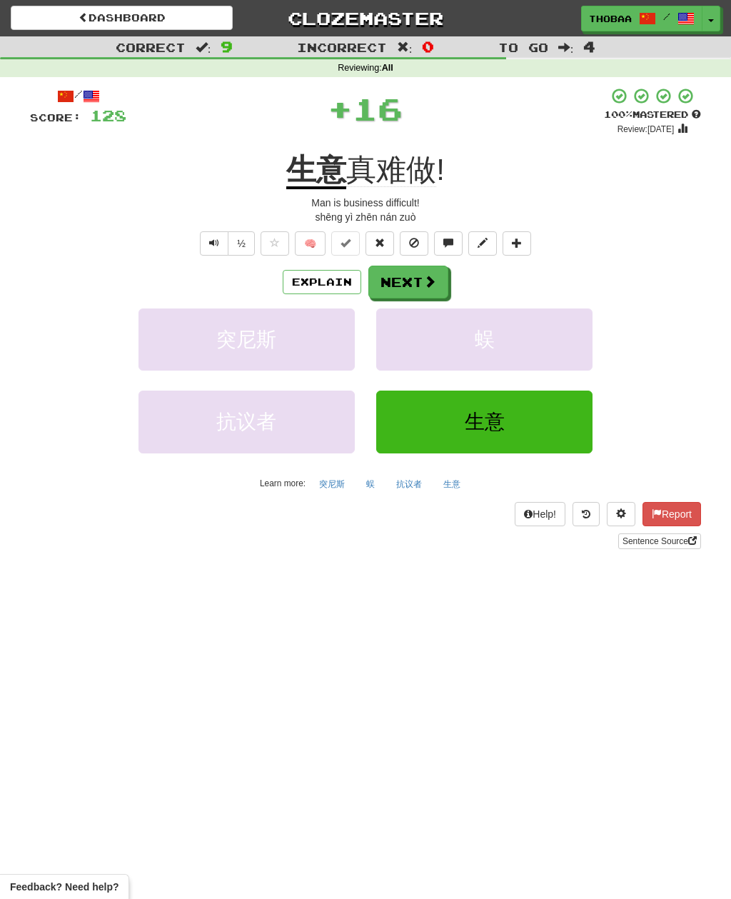
click at [484, 406] on button "生意" at bounding box center [484, 421] width 216 height 62
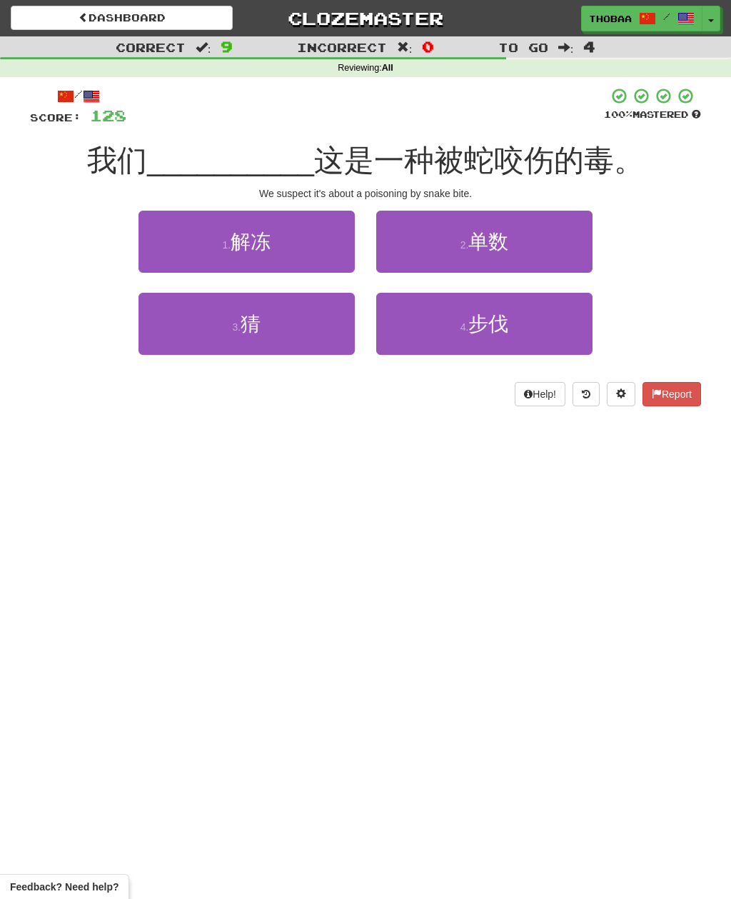
click at [211, 340] on button "3 . 猜" at bounding box center [246, 324] width 216 height 62
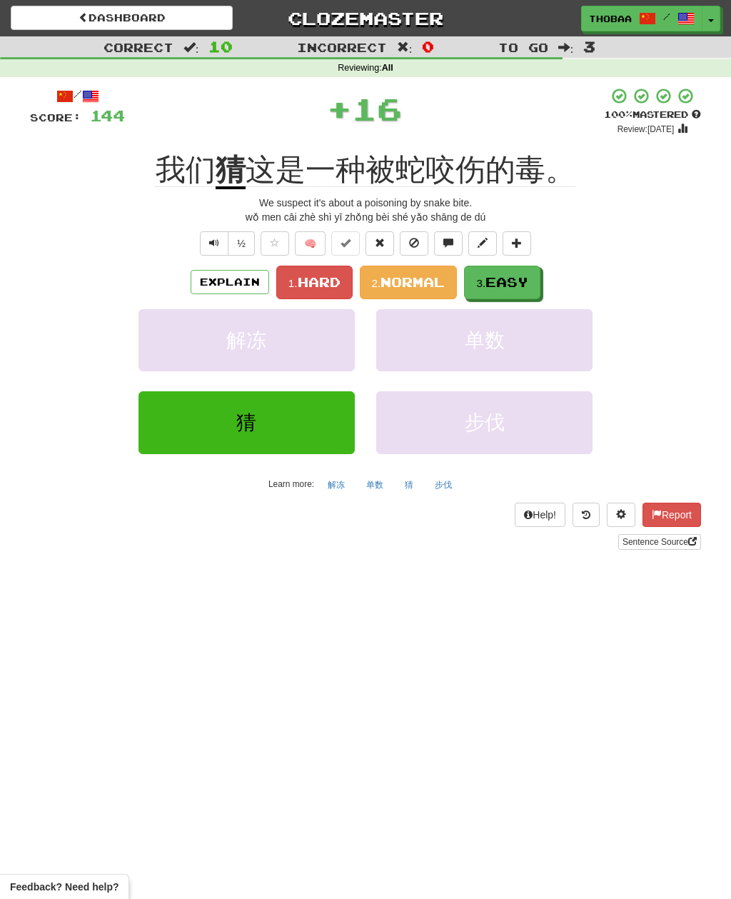
click at [418, 274] on span "Normal" at bounding box center [412, 282] width 64 height 16
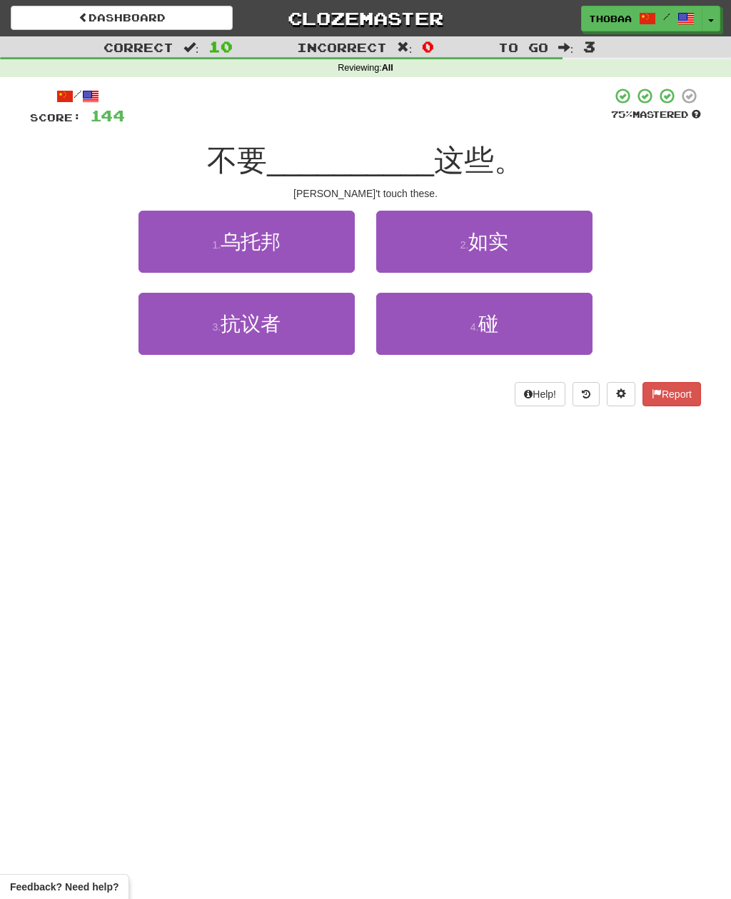
click at [498, 325] on span "碰" at bounding box center [488, 324] width 20 height 22
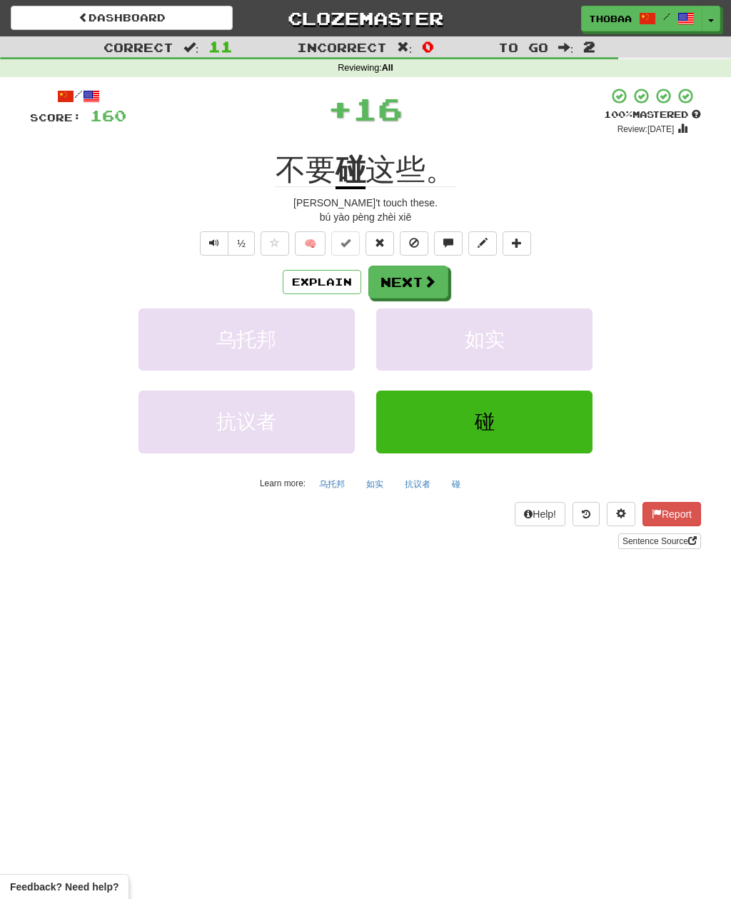
click at [536, 330] on button "如实" at bounding box center [484, 339] width 216 height 62
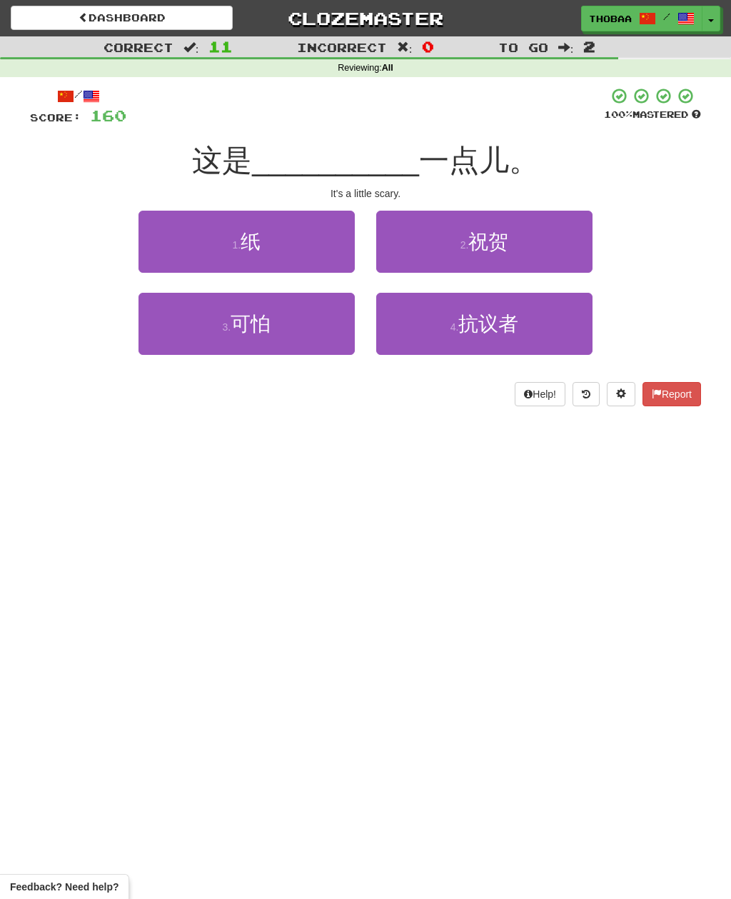
click at [298, 333] on button "3 . 可怕" at bounding box center [246, 324] width 216 height 62
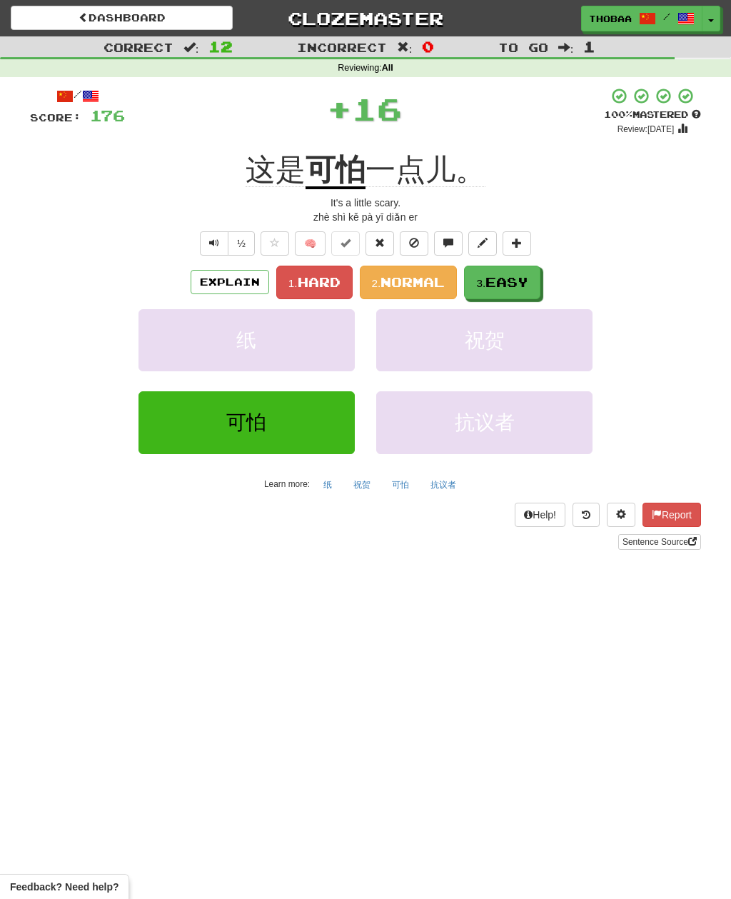
click at [523, 275] on span "Easy" at bounding box center [506, 282] width 43 height 16
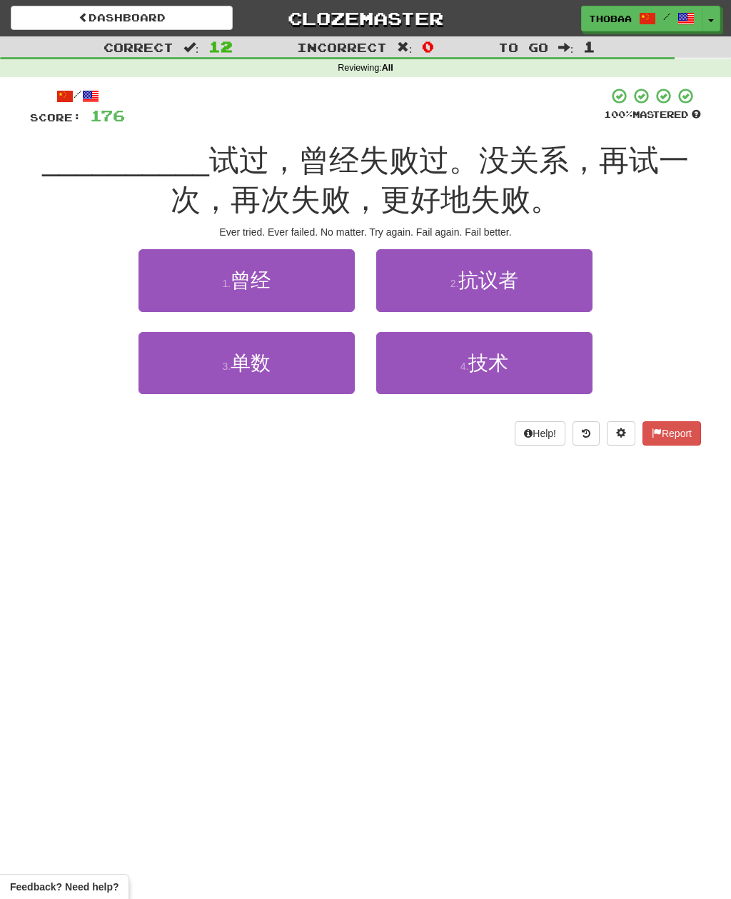
click at [281, 281] on button "1 . 曾经" at bounding box center [246, 280] width 216 height 62
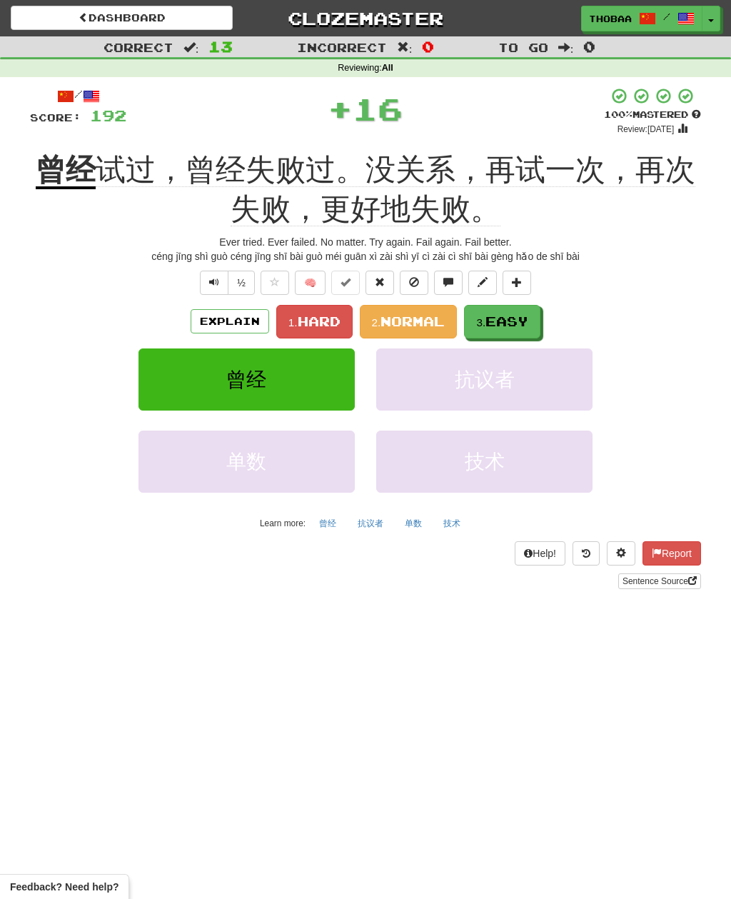
click at [417, 313] on span "Normal" at bounding box center [412, 321] width 64 height 16
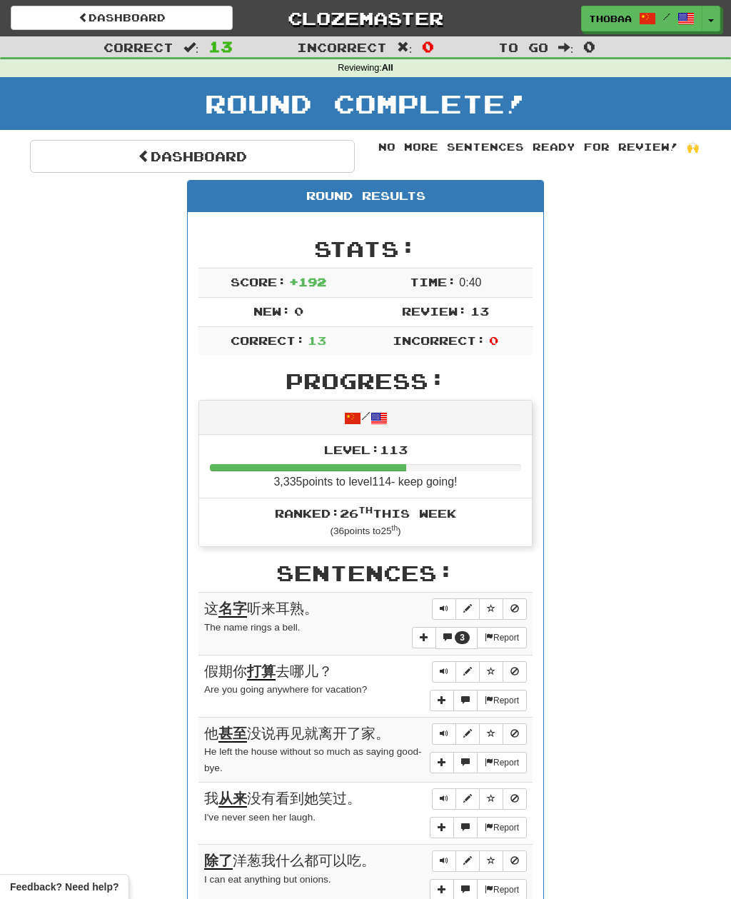
click at [109, 158] on link "Dashboard" at bounding box center [192, 156] width 325 height 33
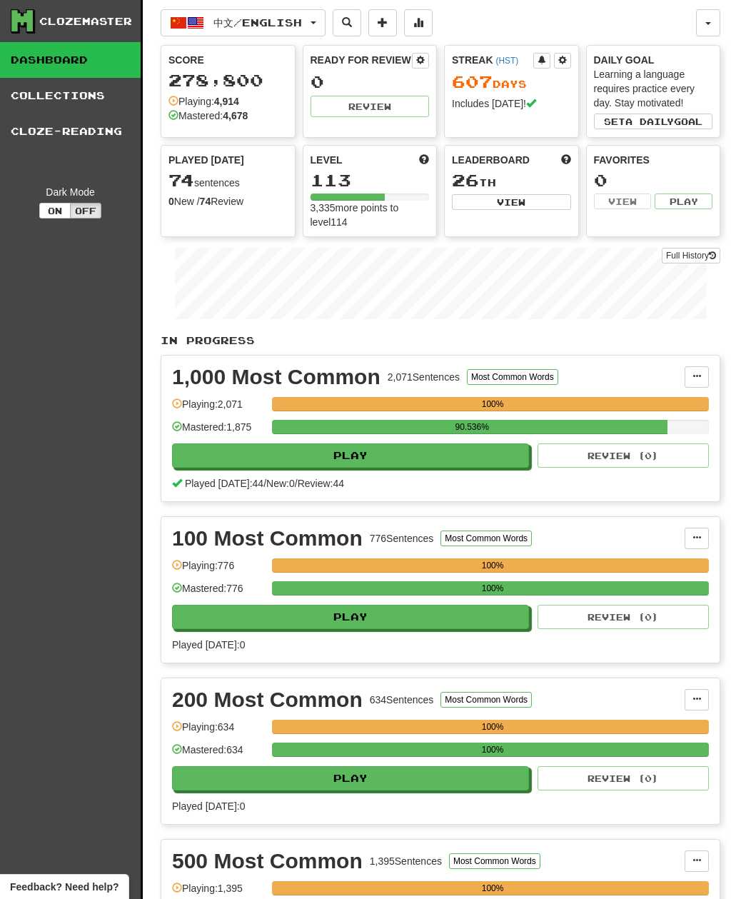
click at [268, 24] on span "中文 / English" at bounding box center [257, 22] width 89 height 12
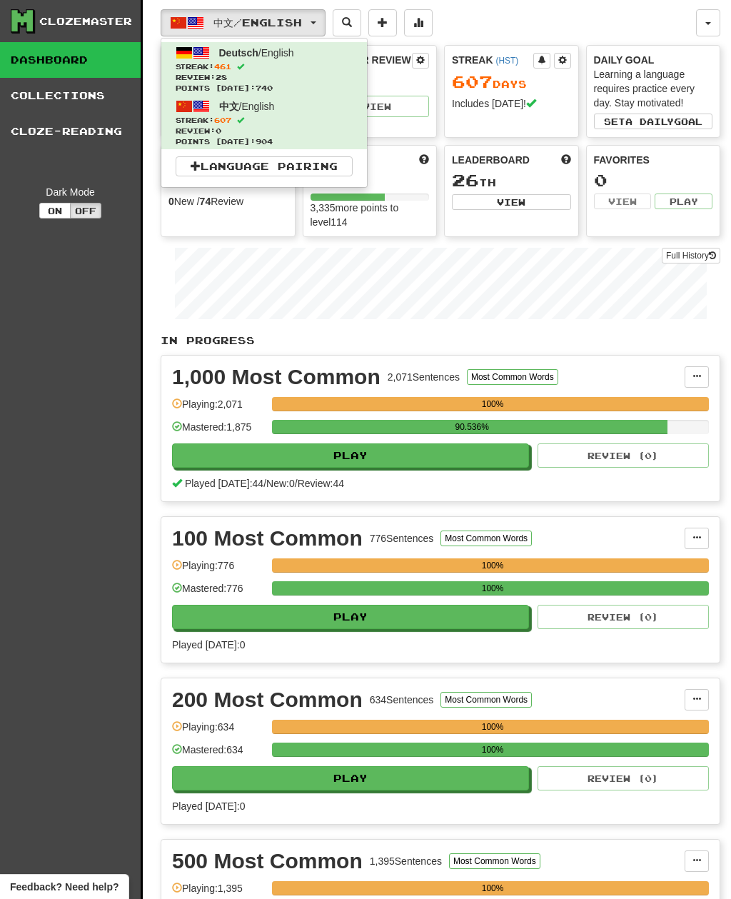
click at [36, 668] on div at bounding box center [365, 449] width 731 height 899
